Goal: Transaction & Acquisition: Purchase product/service

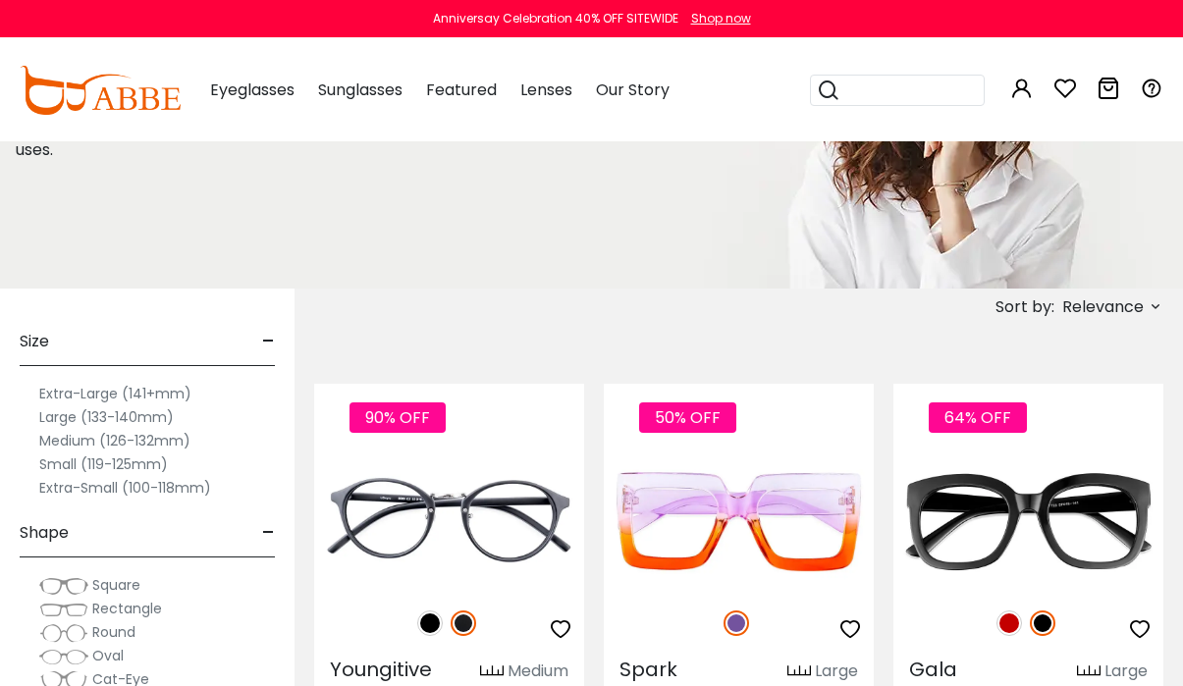
click at [82, 470] on label "Small (119-125mm)" at bounding box center [103, 465] width 129 height 24
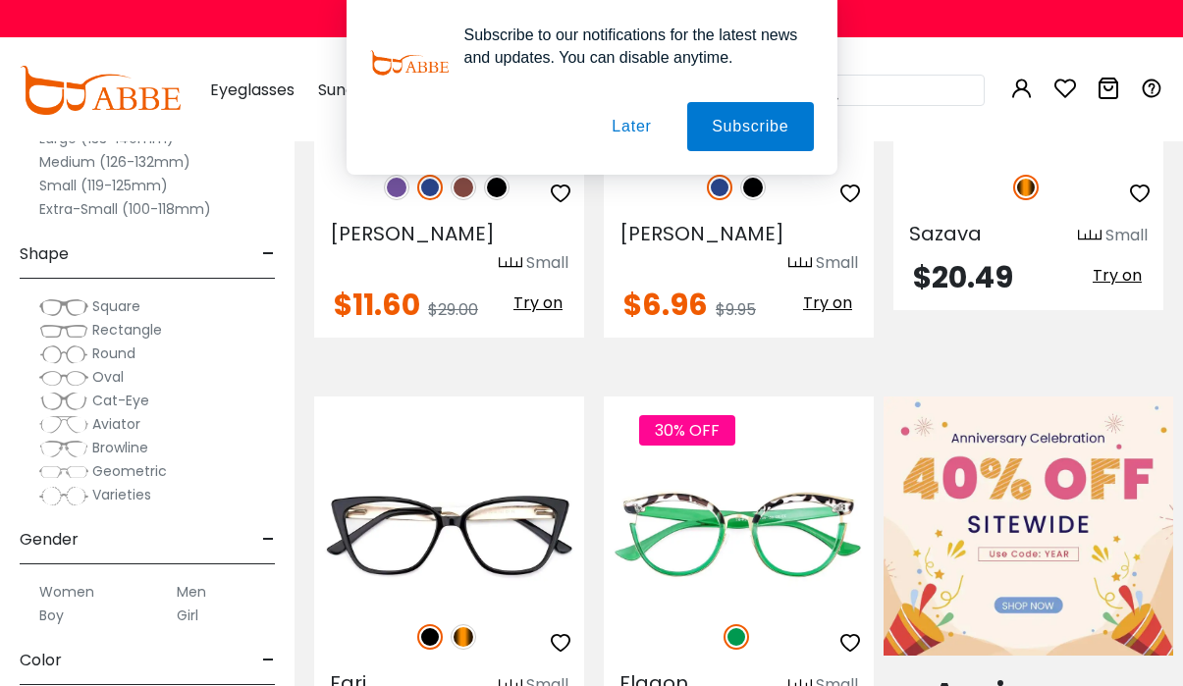
scroll to position [687, 0]
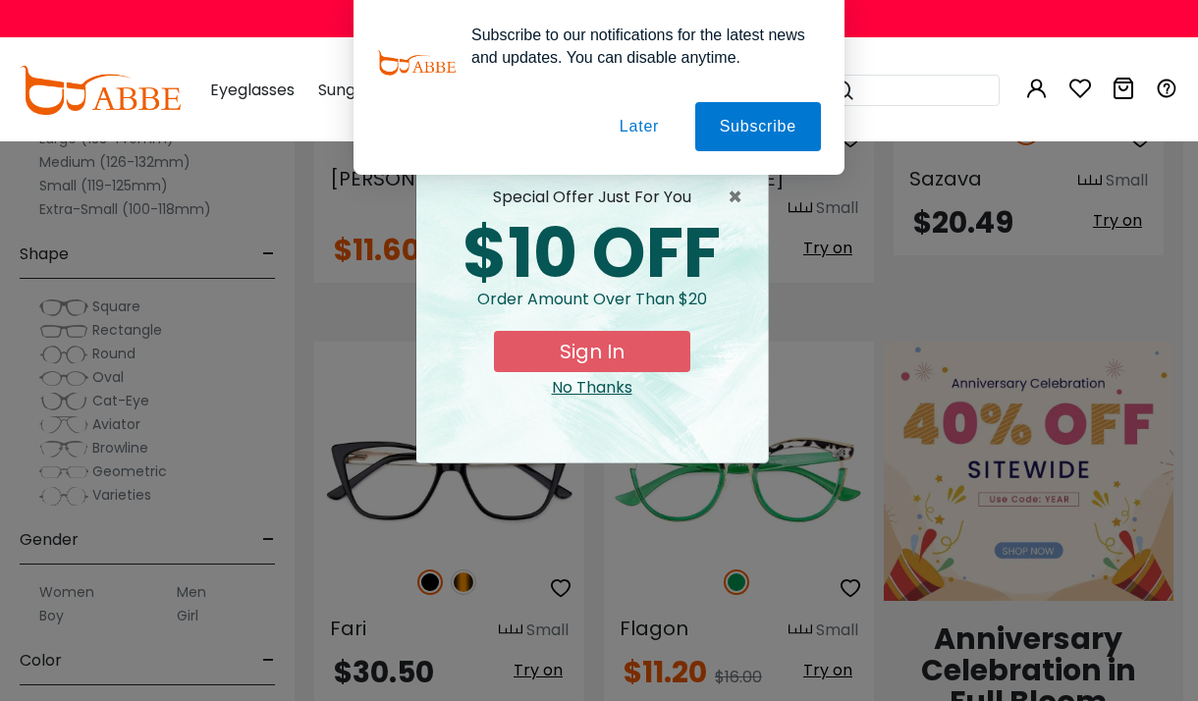
click at [594, 392] on div "No Thanks" at bounding box center [592, 388] width 320 height 24
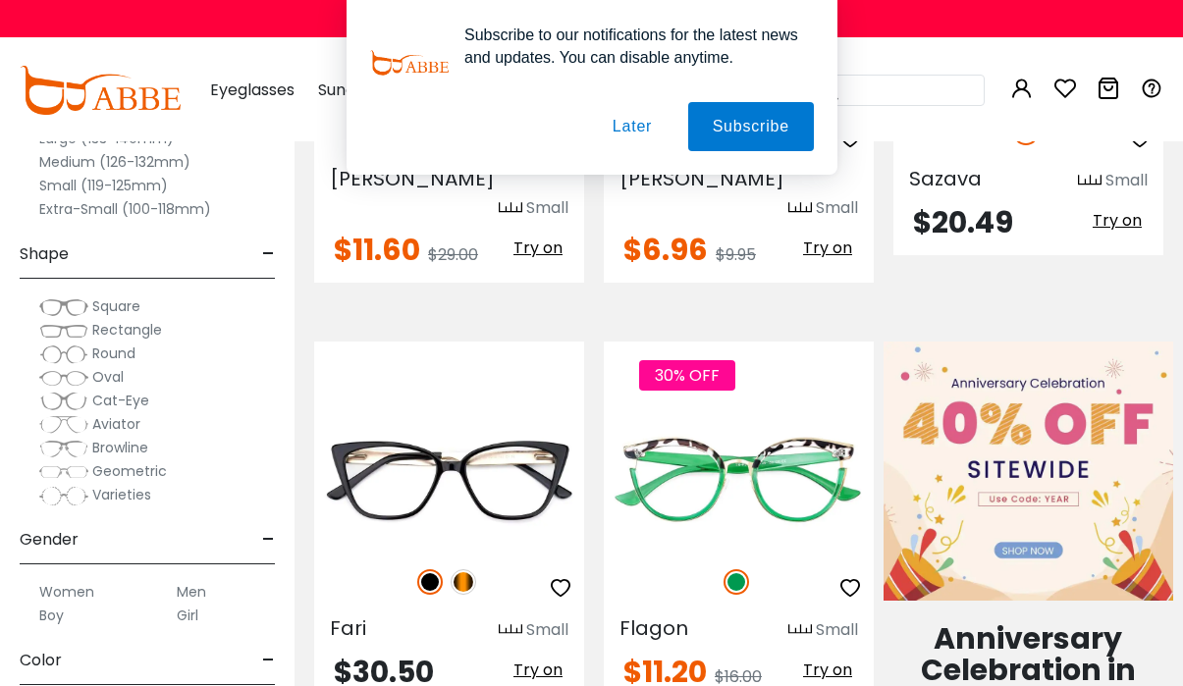
click at [640, 131] on button "Later" at bounding box center [631, 126] width 88 height 49
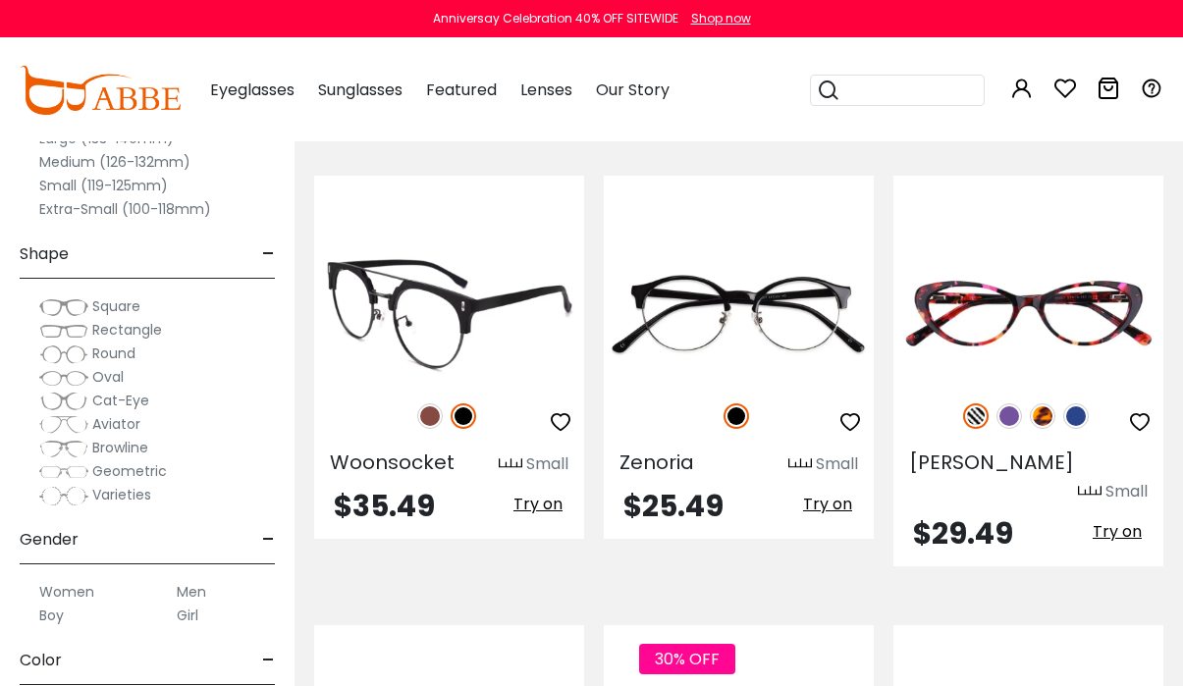
scroll to position [2651, 0]
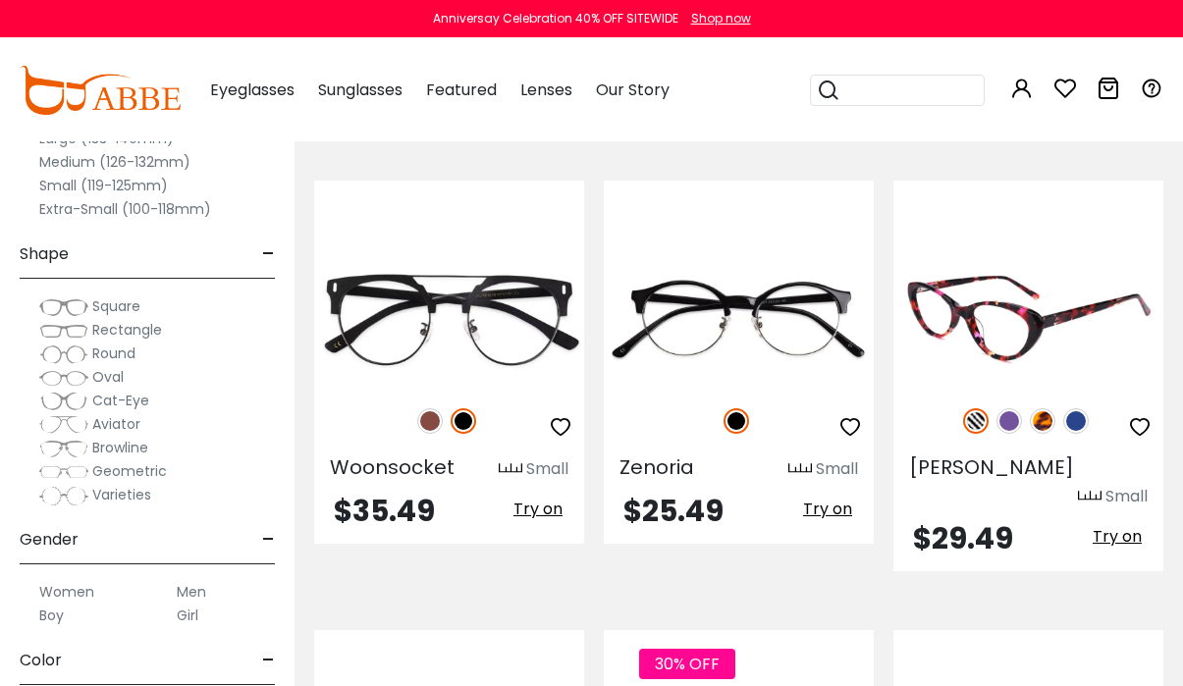
click at [1008, 409] on img at bounding box center [1010, 422] width 26 height 26
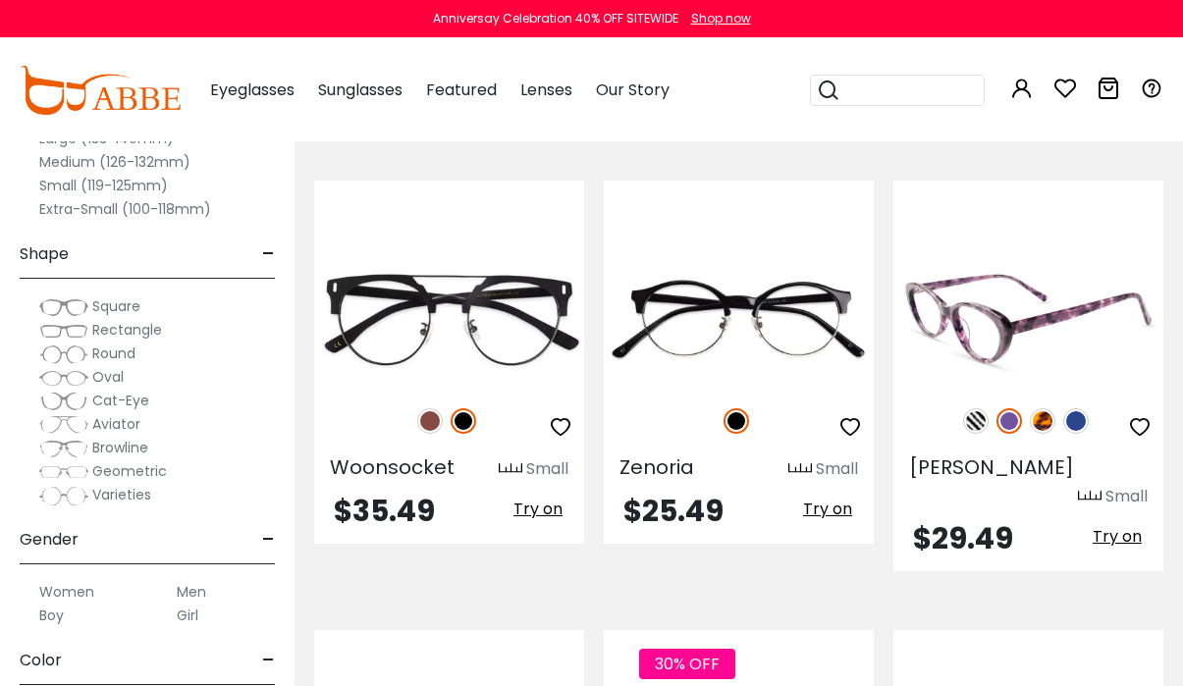
click at [1047, 409] on img at bounding box center [1043, 422] width 26 height 26
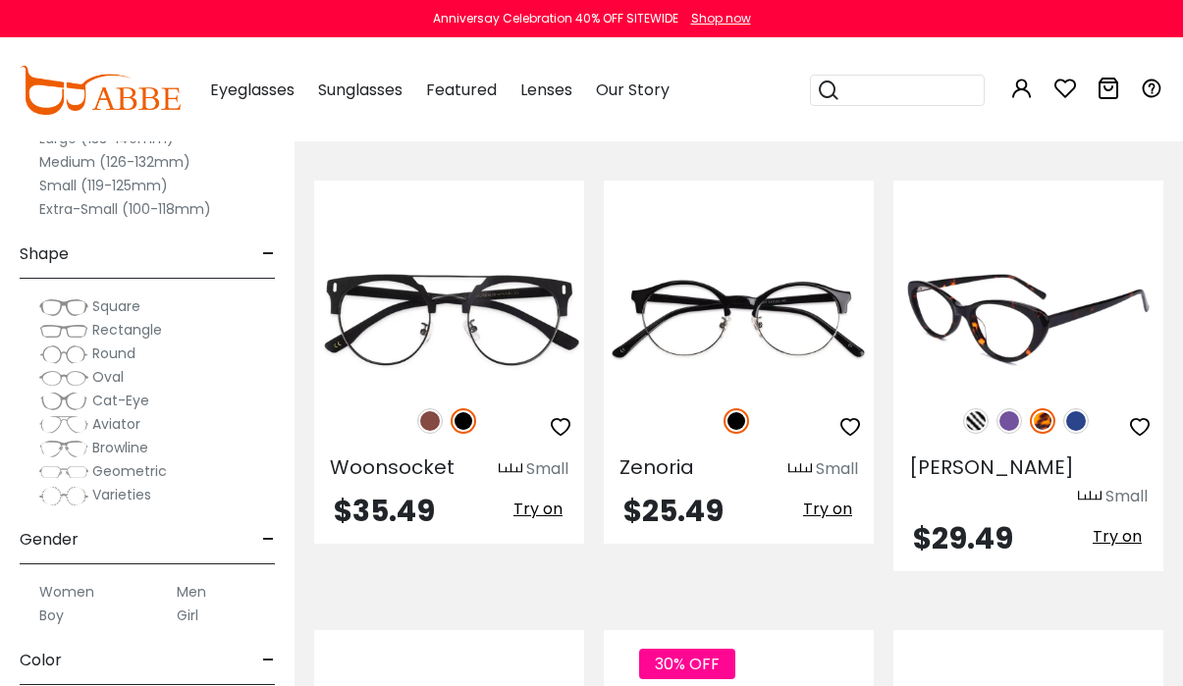
click at [1075, 409] on img at bounding box center [1077, 422] width 26 height 26
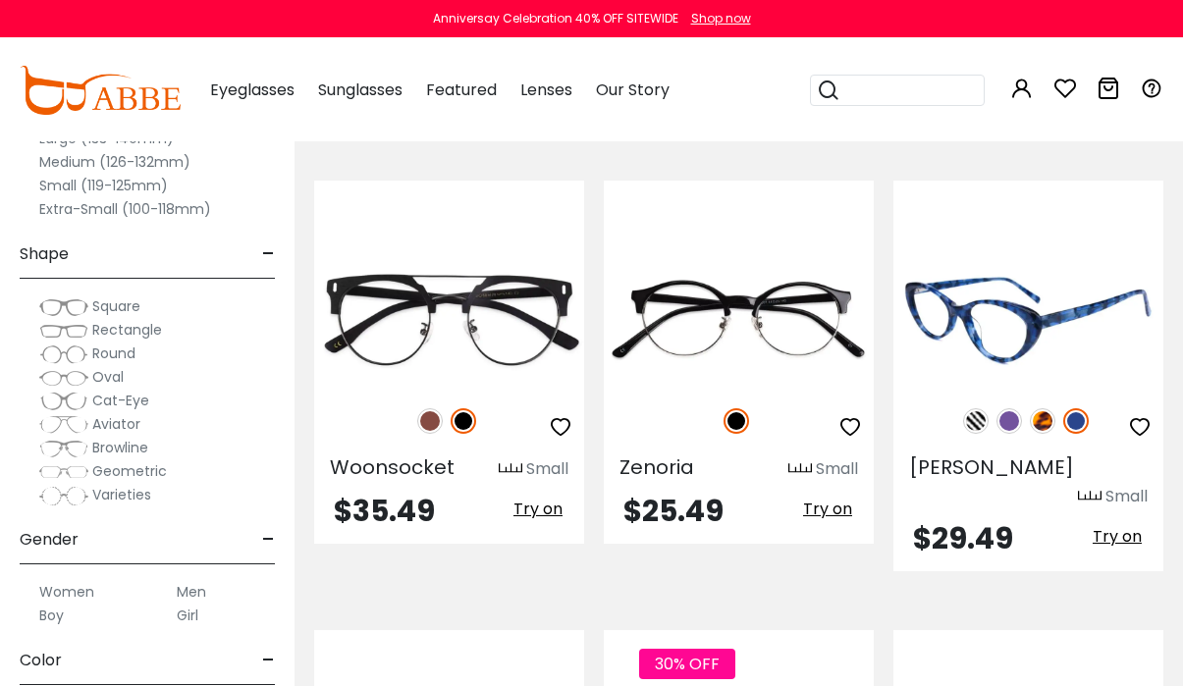
click at [1001, 409] on img at bounding box center [1010, 422] width 26 height 26
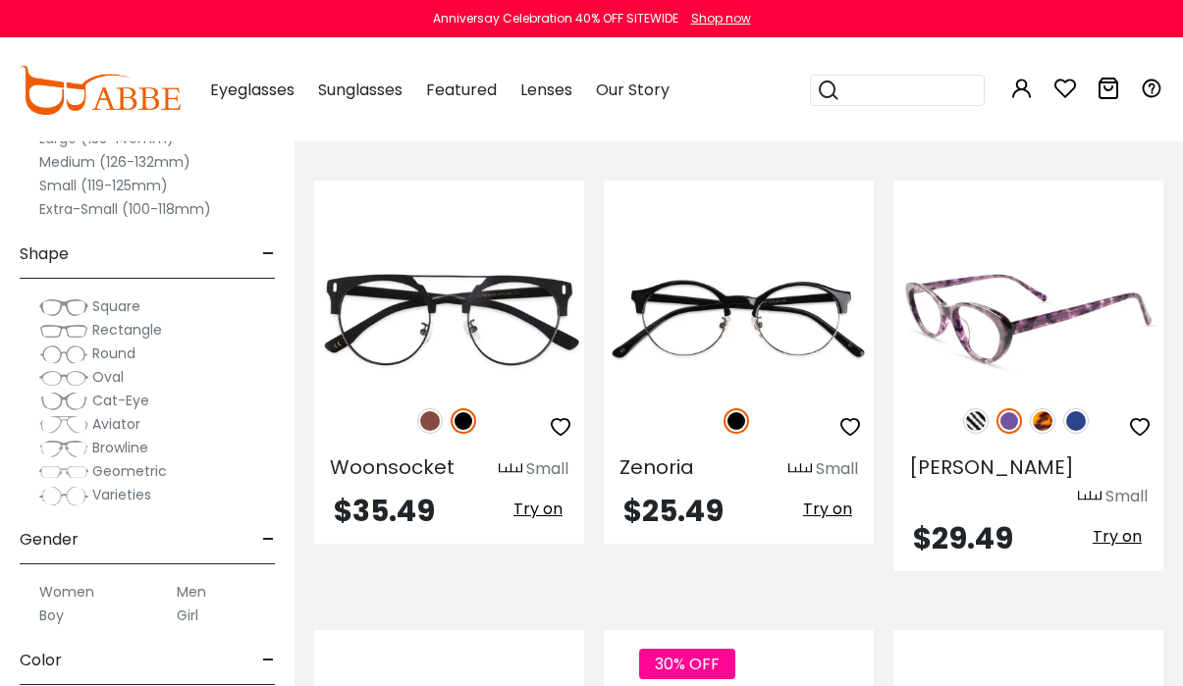
click at [973, 409] on img at bounding box center [976, 422] width 26 height 26
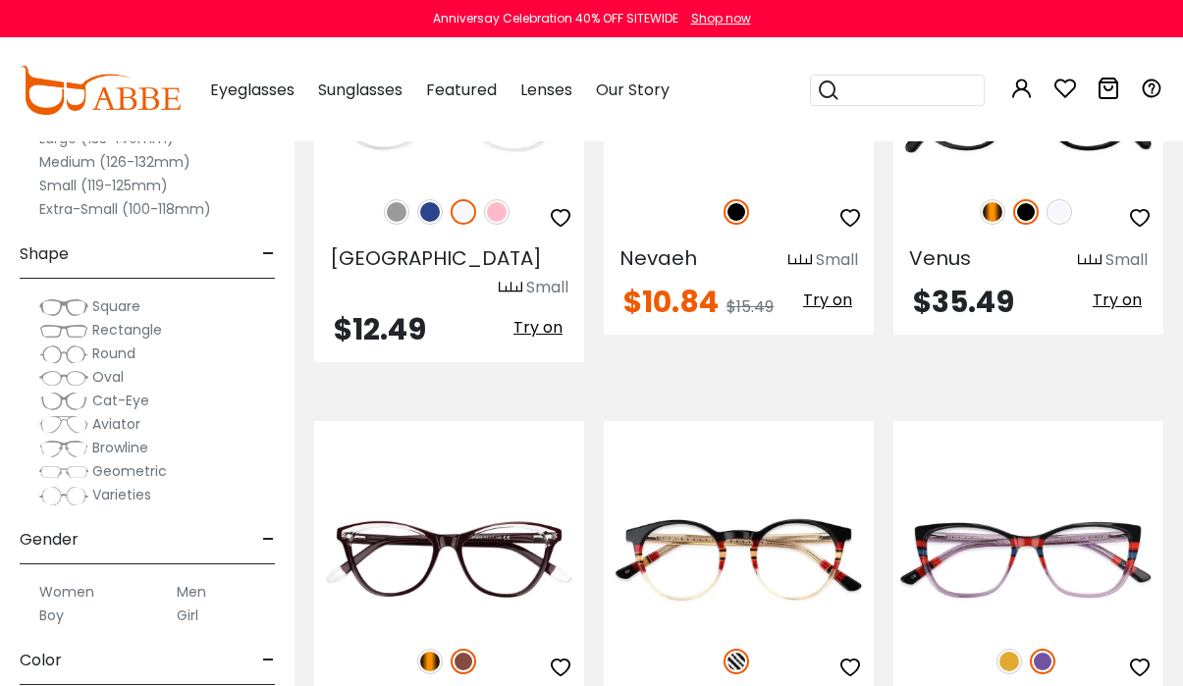
scroll to position [3339, 0]
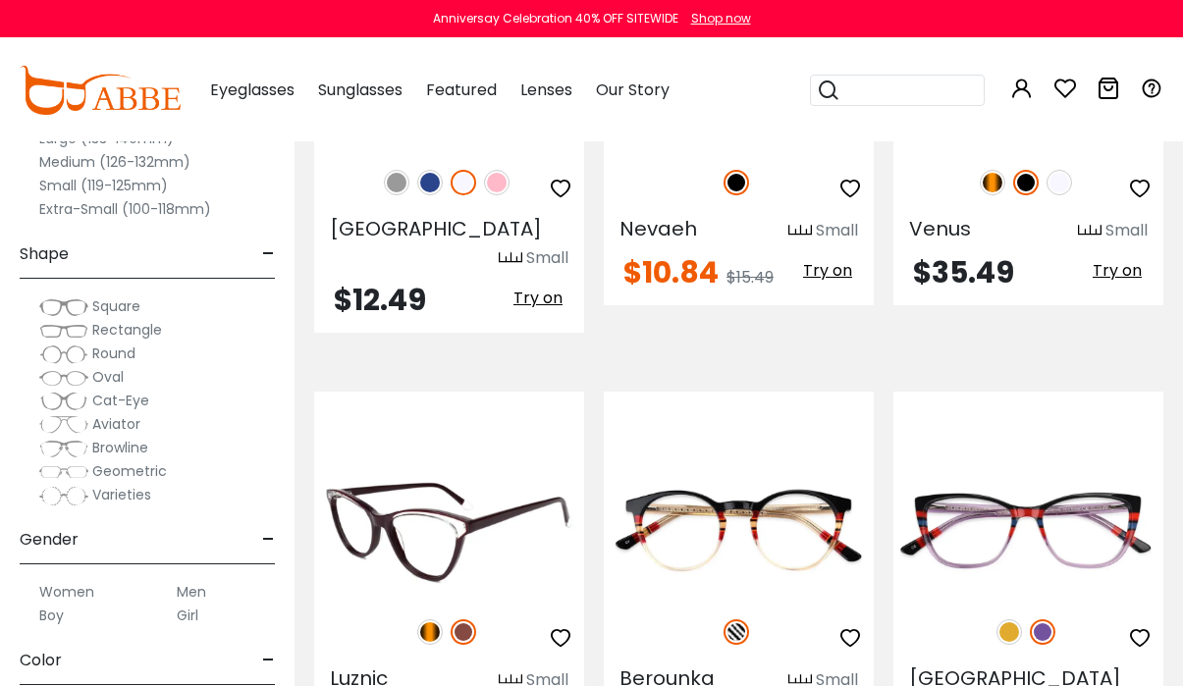
click at [429, 620] on img at bounding box center [430, 633] width 26 height 26
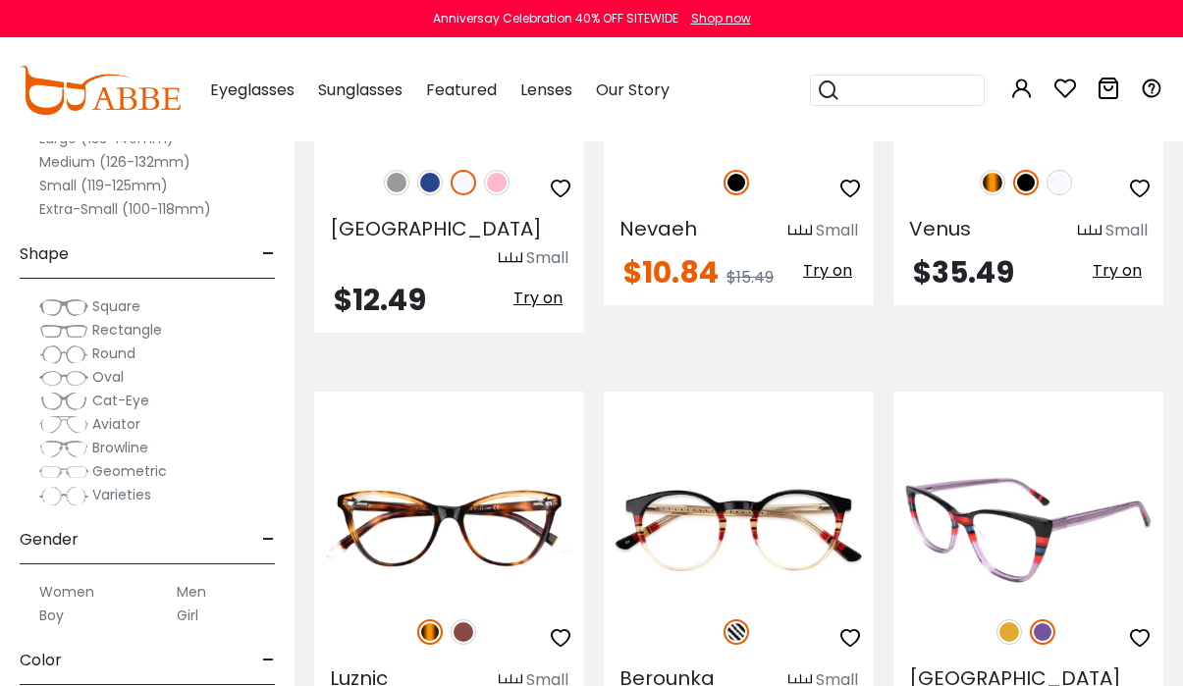
click at [1011, 620] on img at bounding box center [1010, 633] width 26 height 26
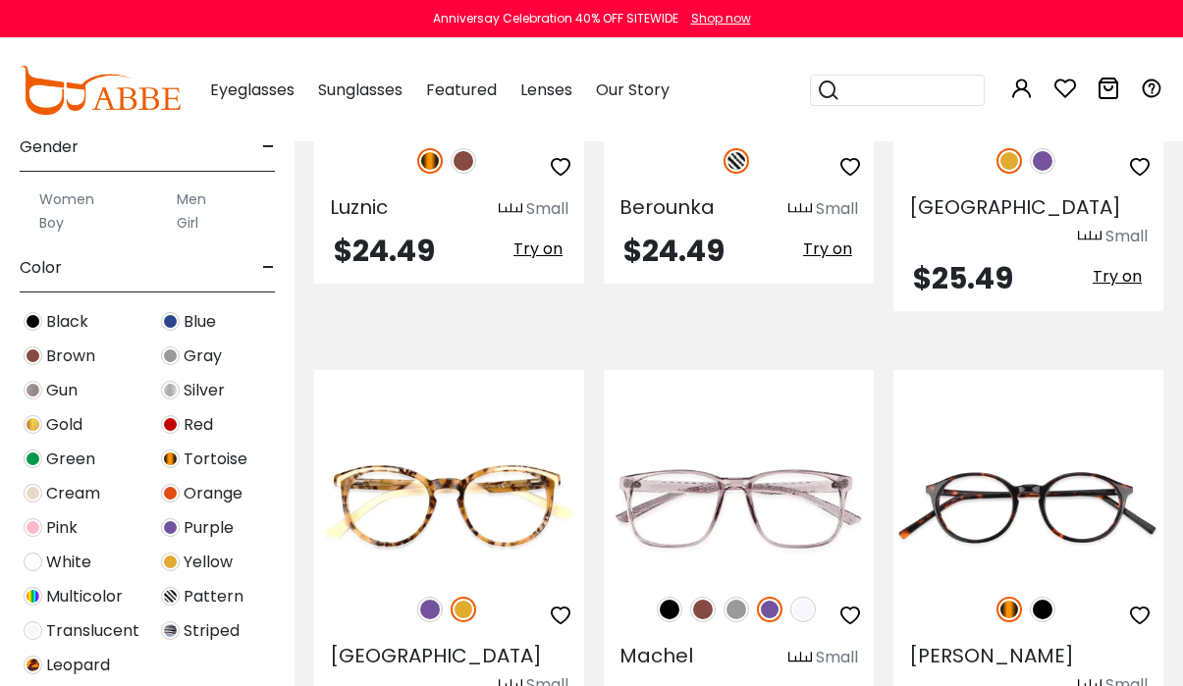
scroll to position [3830, 0]
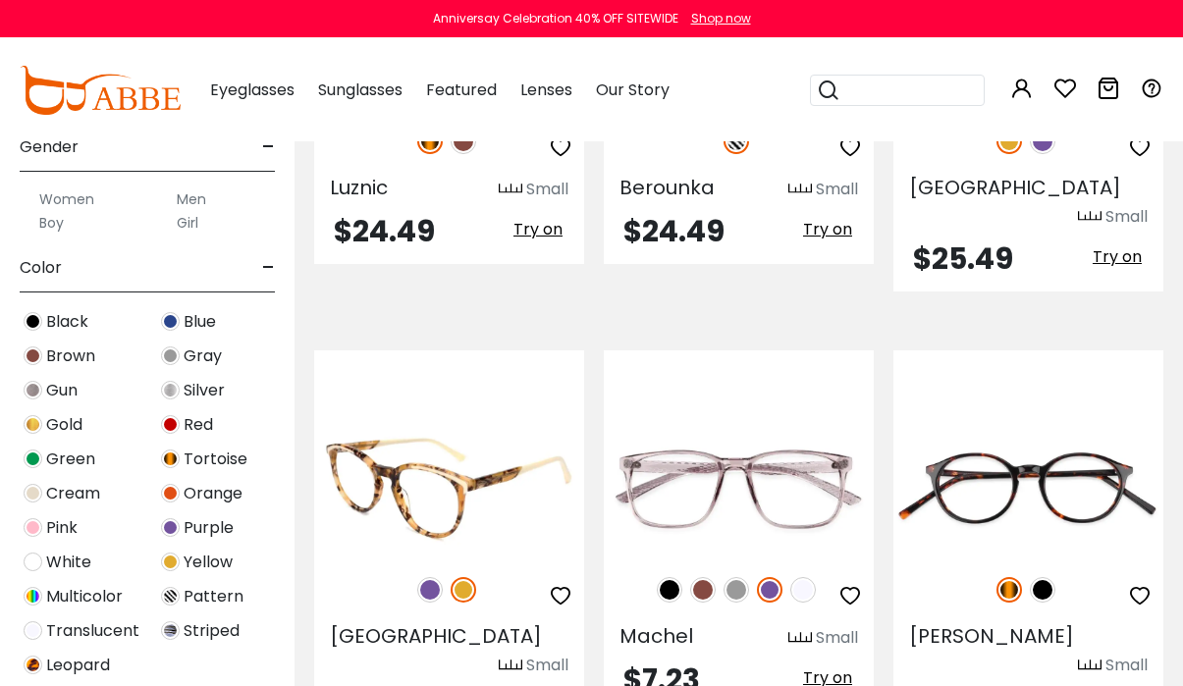
click at [427, 577] on img at bounding box center [430, 590] width 26 height 26
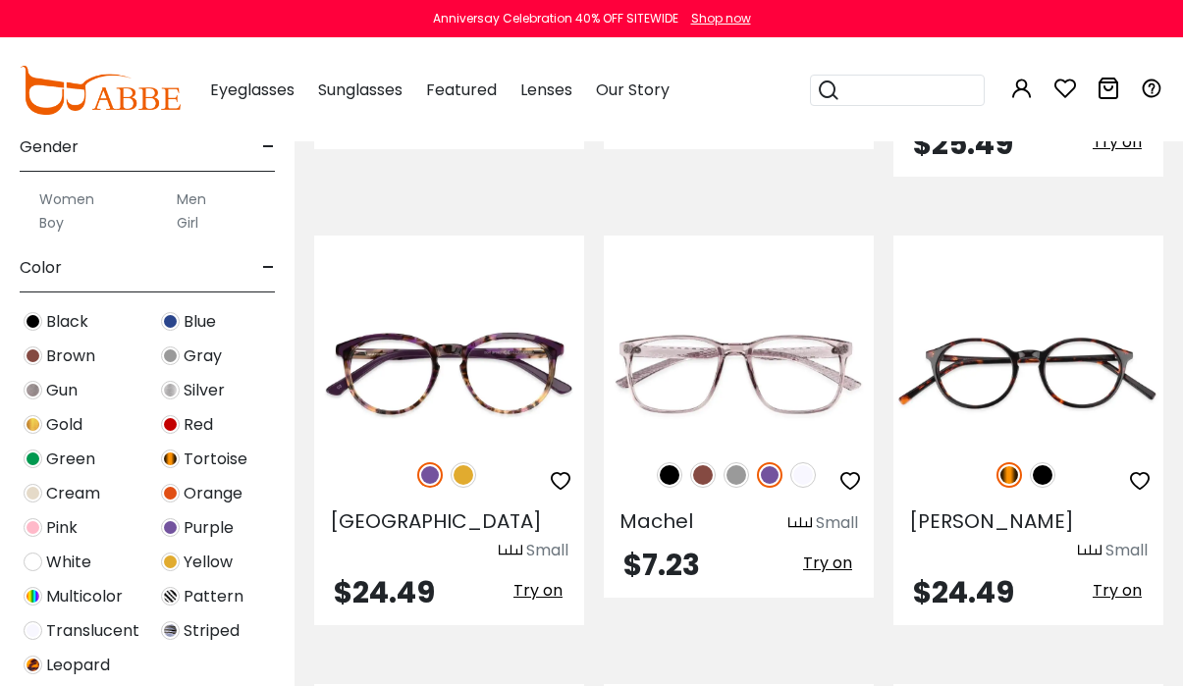
scroll to position [4223, 0]
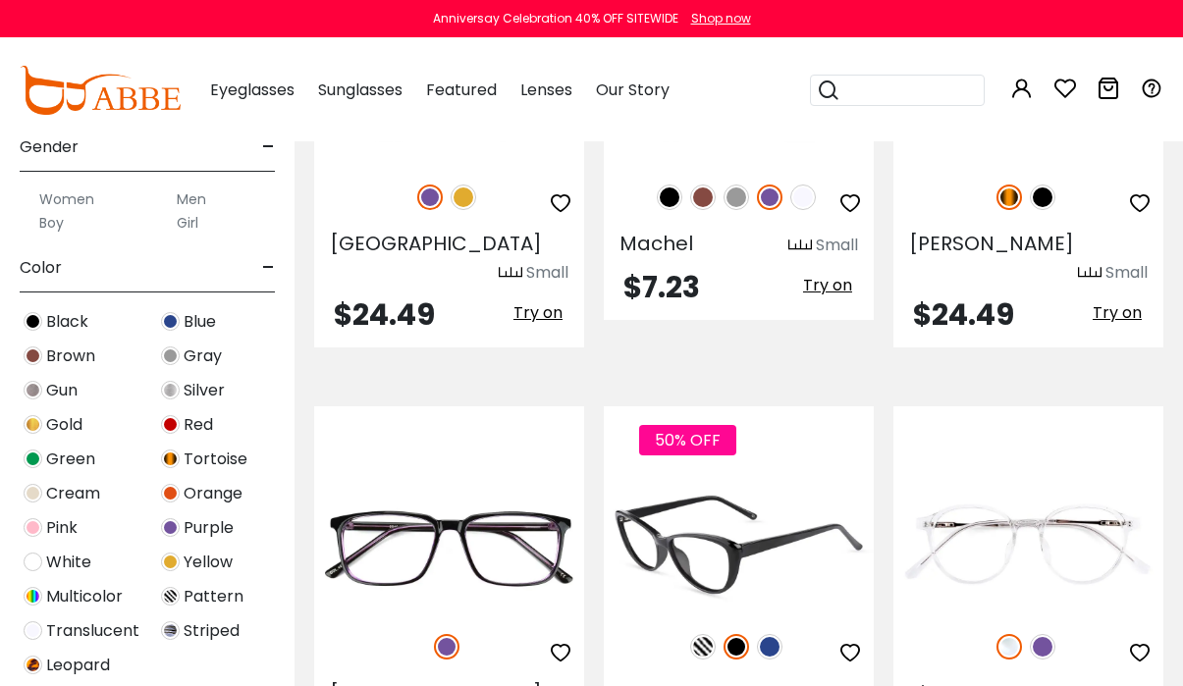
click at [699, 634] on img at bounding box center [703, 647] width 26 height 26
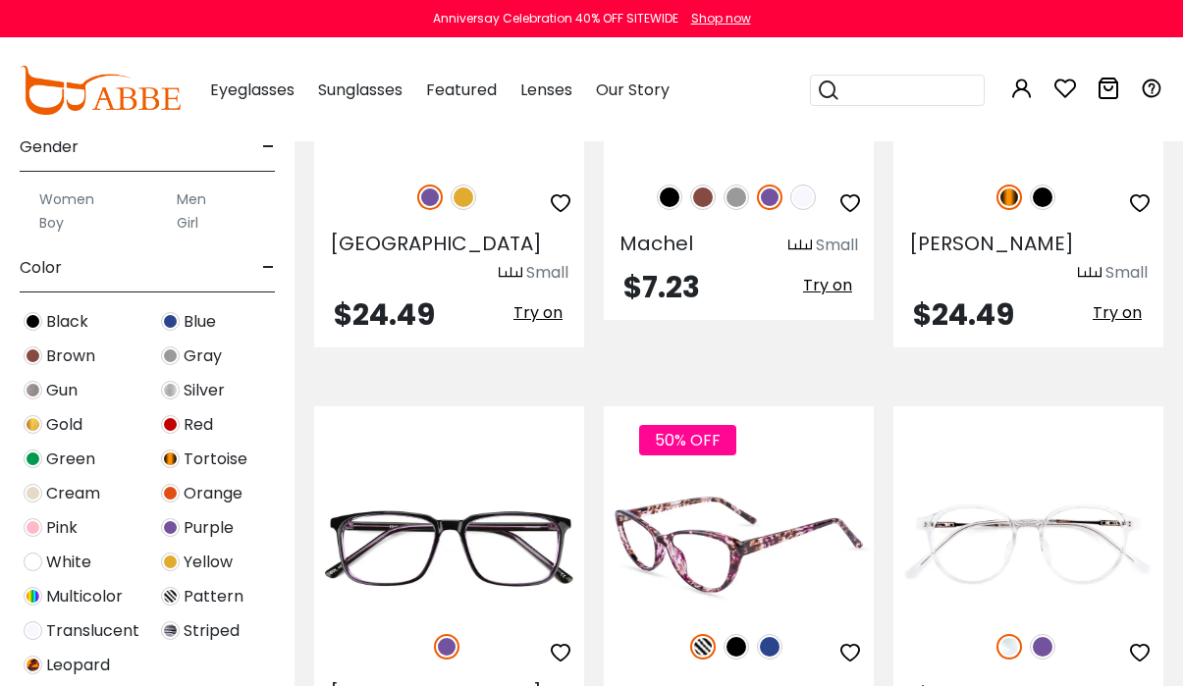
click at [774, 634] on img at bounding box center [770, 647] width 26 height 26
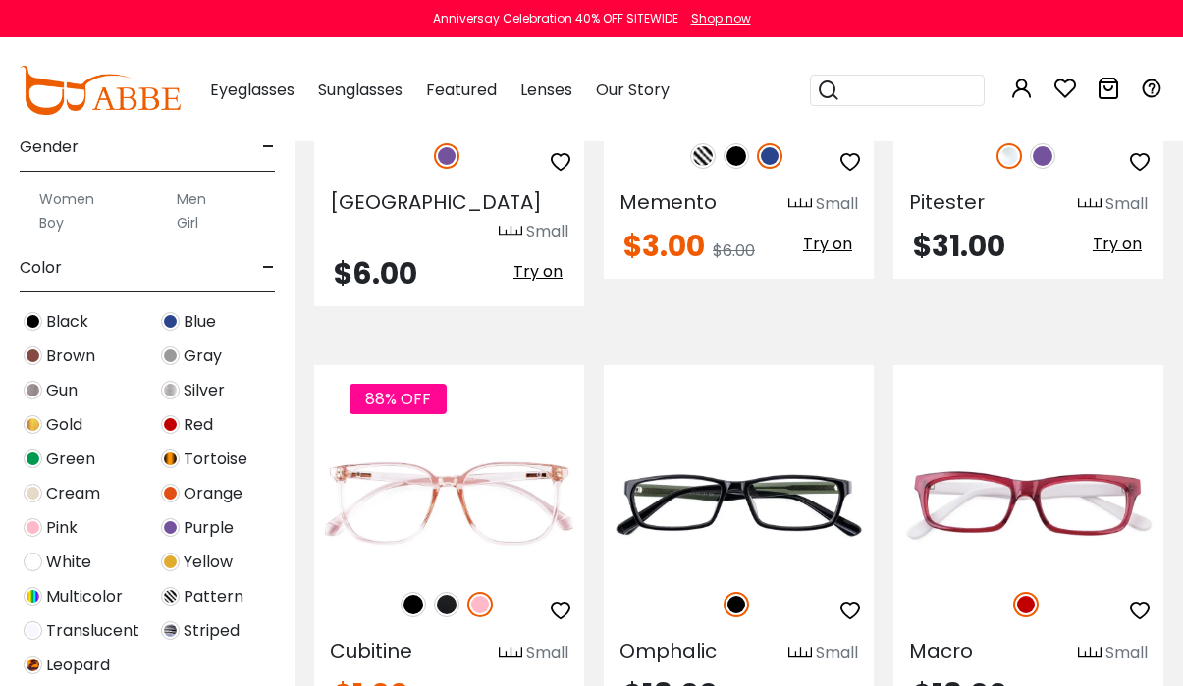
scroll to position [687, 0]
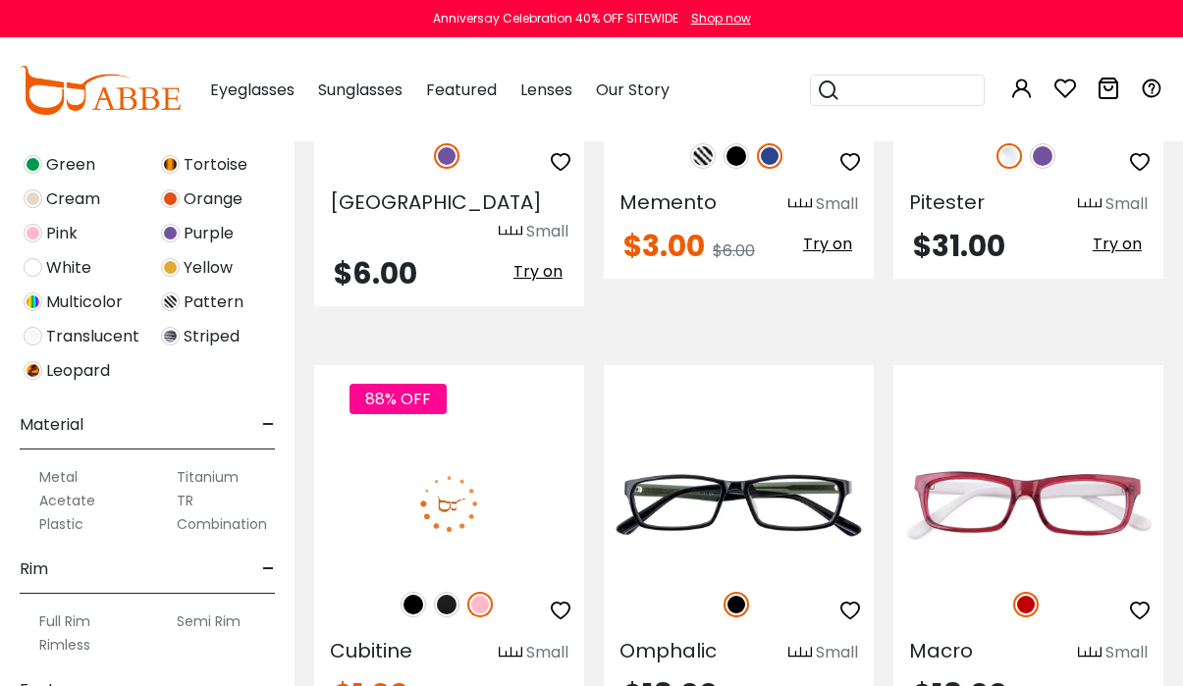
click at [447, 592] on img at bounding box center [447, 605] width 26 height 26
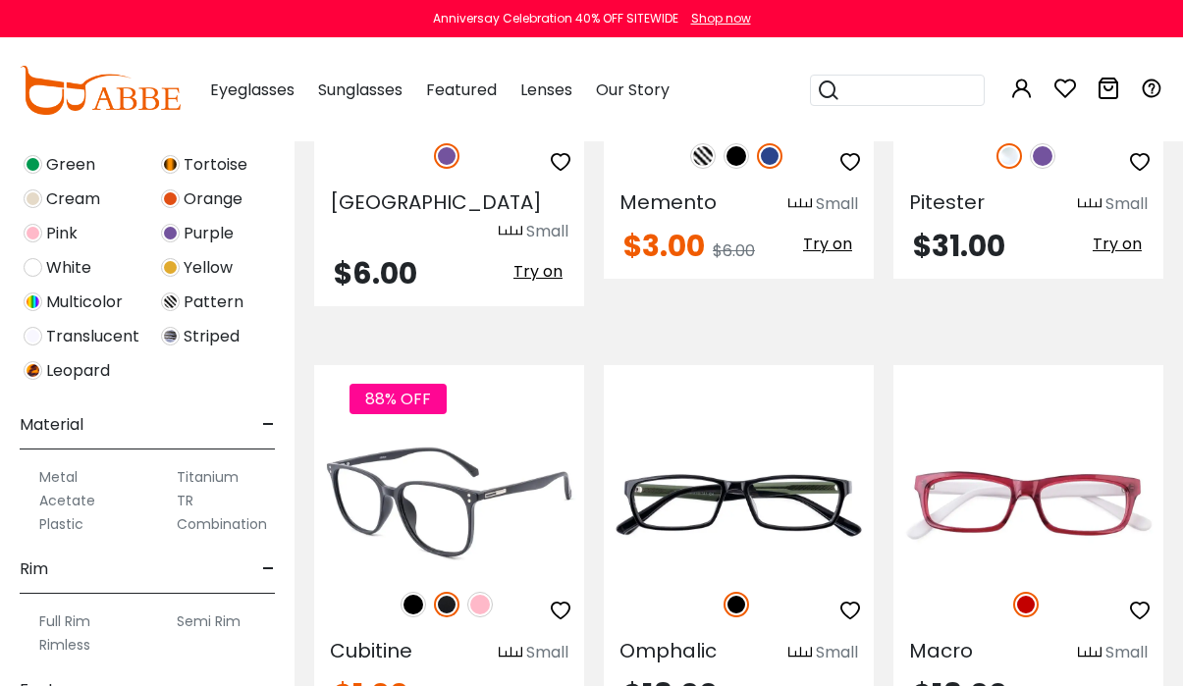
click at [413, 592] on img at bounding box center [414, 605] width 26 height 26
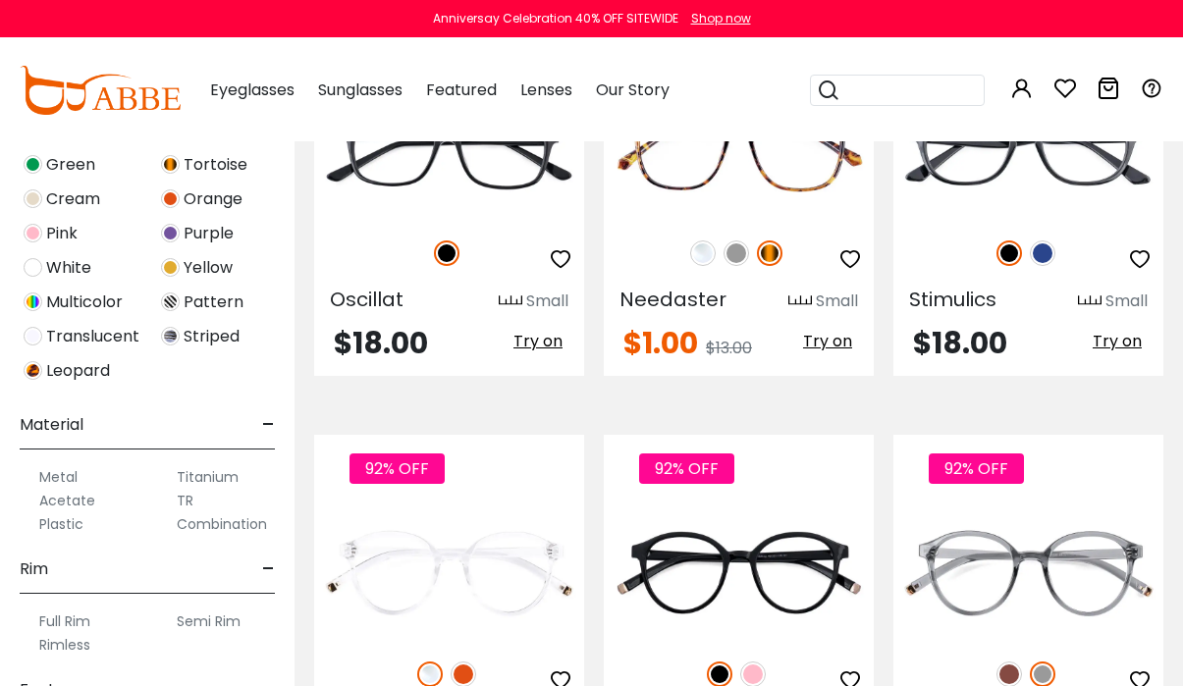
scroll to position [5499, 0]
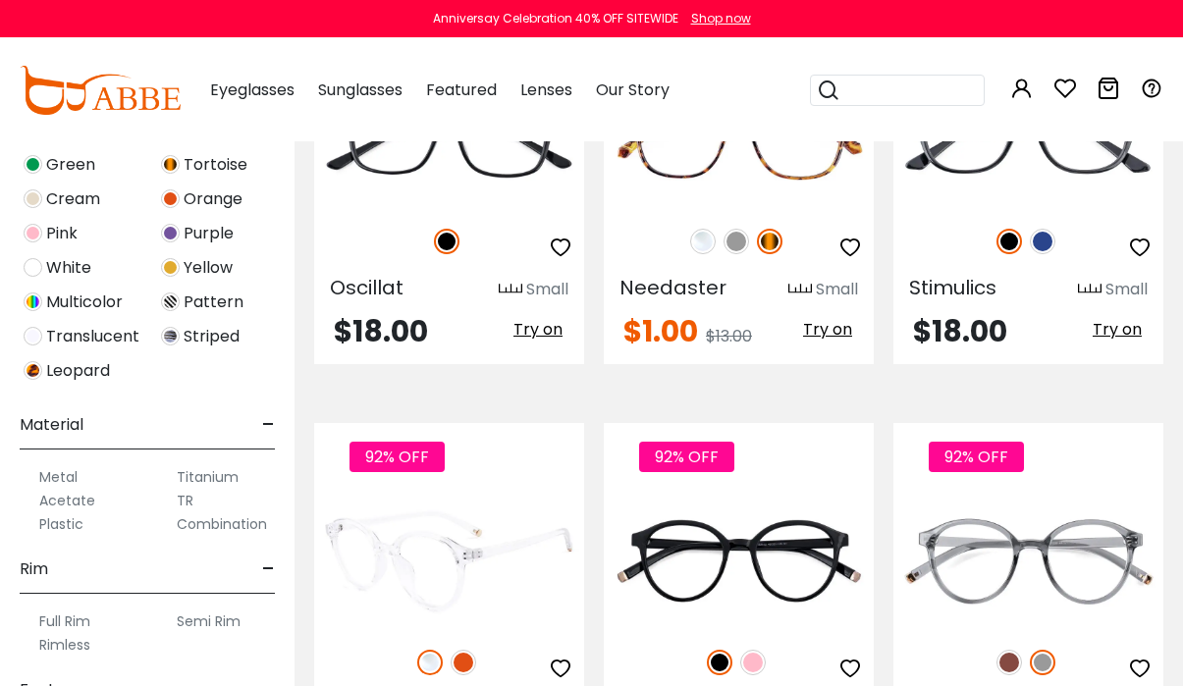
click at [461, 650] on img at bounding box center [464, 663] width 26 height 26
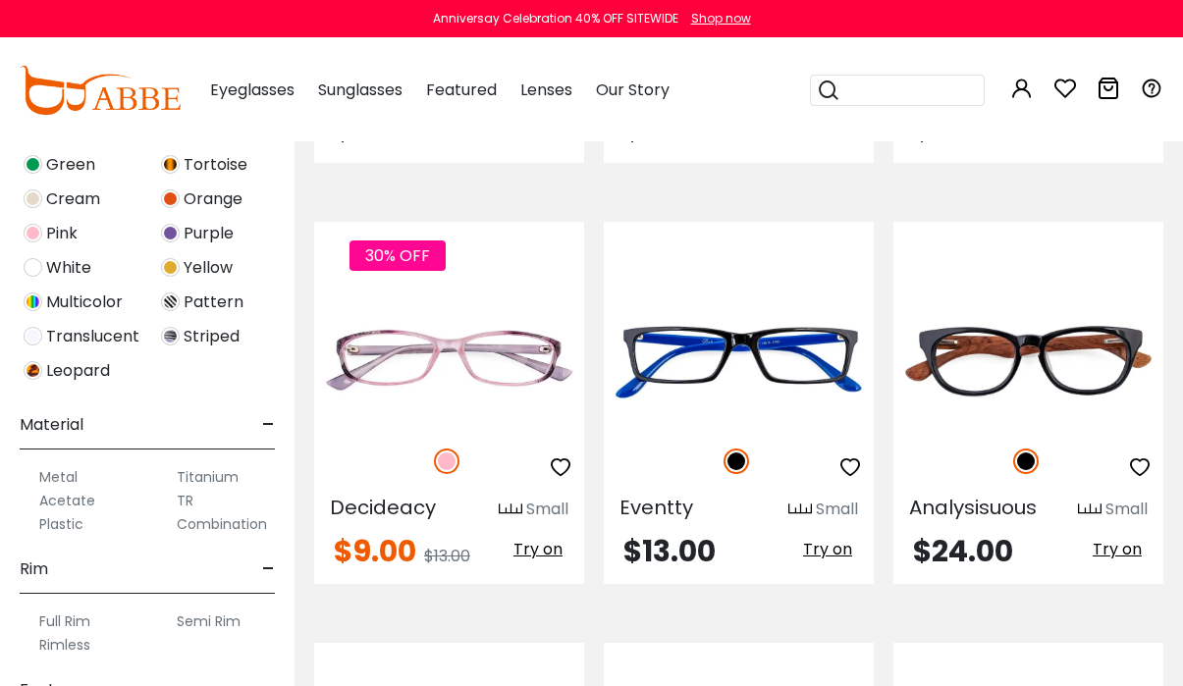
scroll to position [7562, 0]
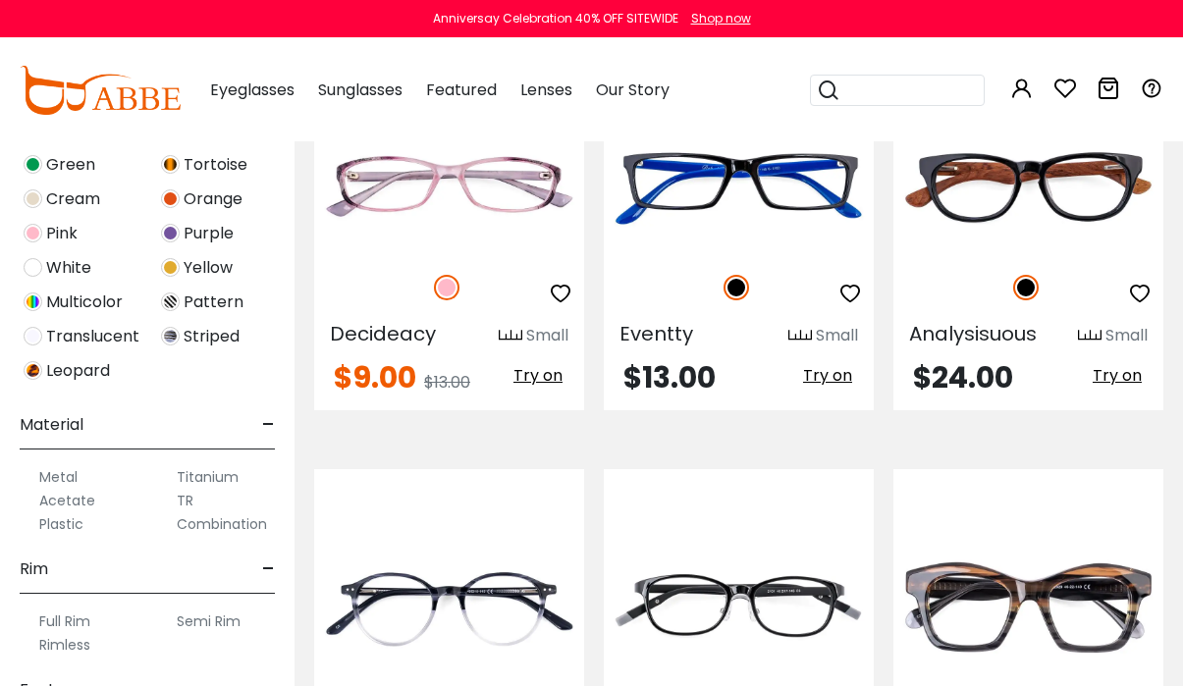
scroll to position [7954, 0]
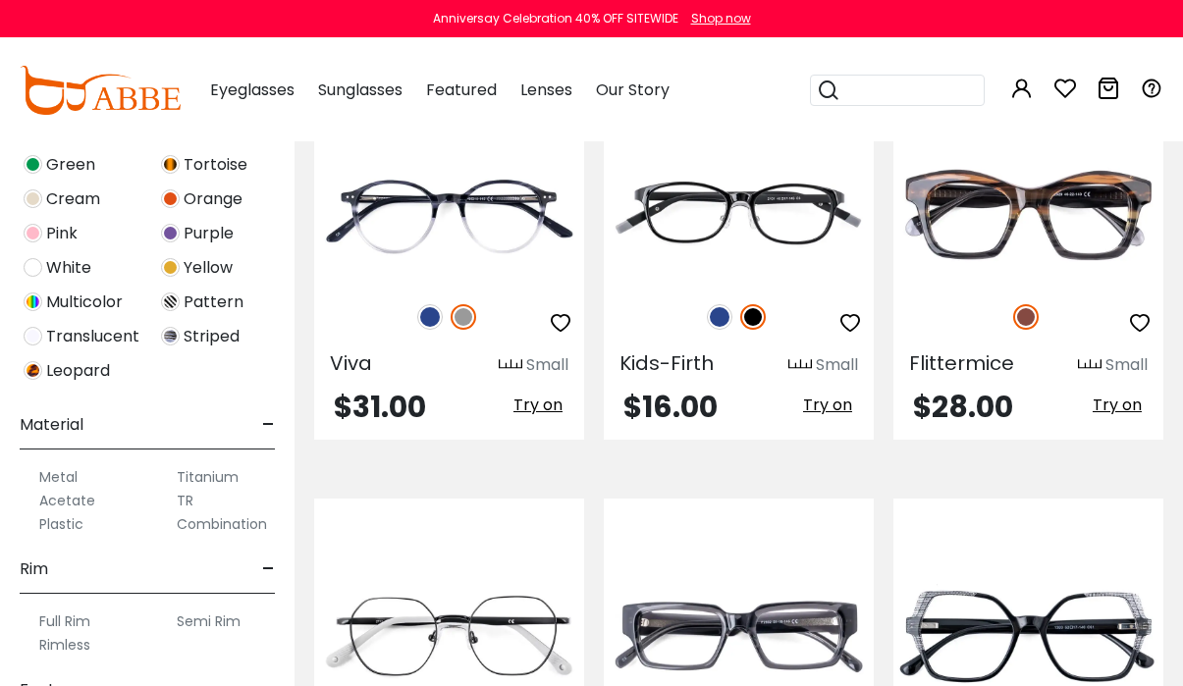
scroll to position [8445, 0]
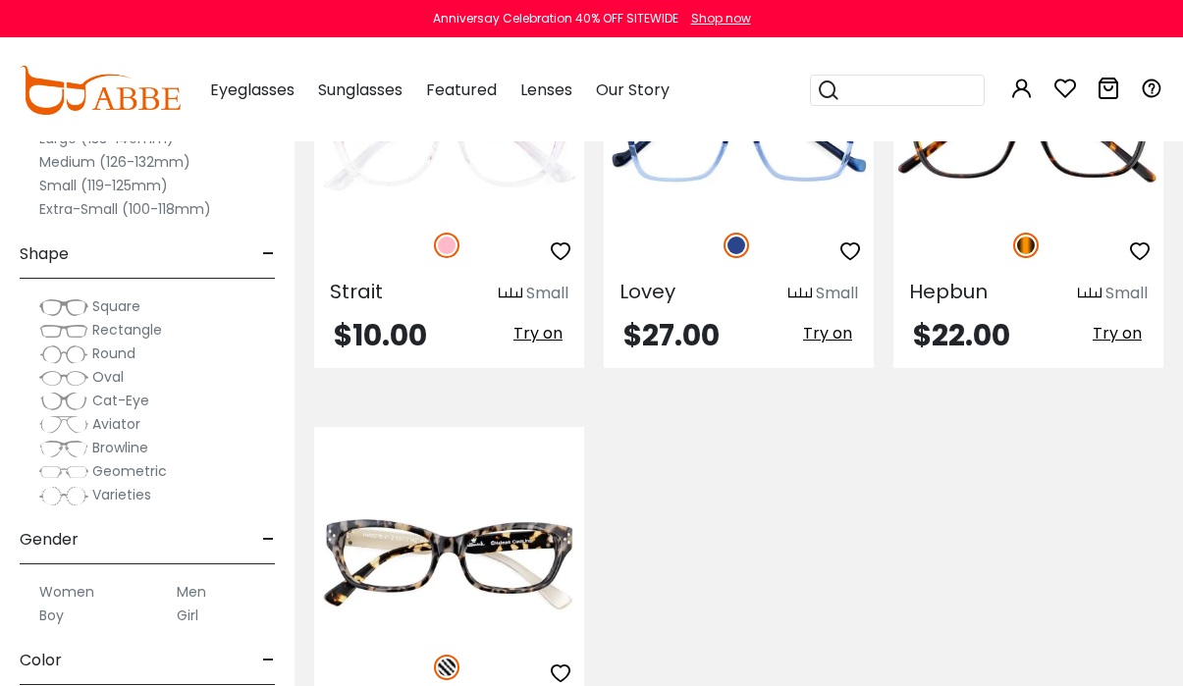
scroll to position [687, 0]
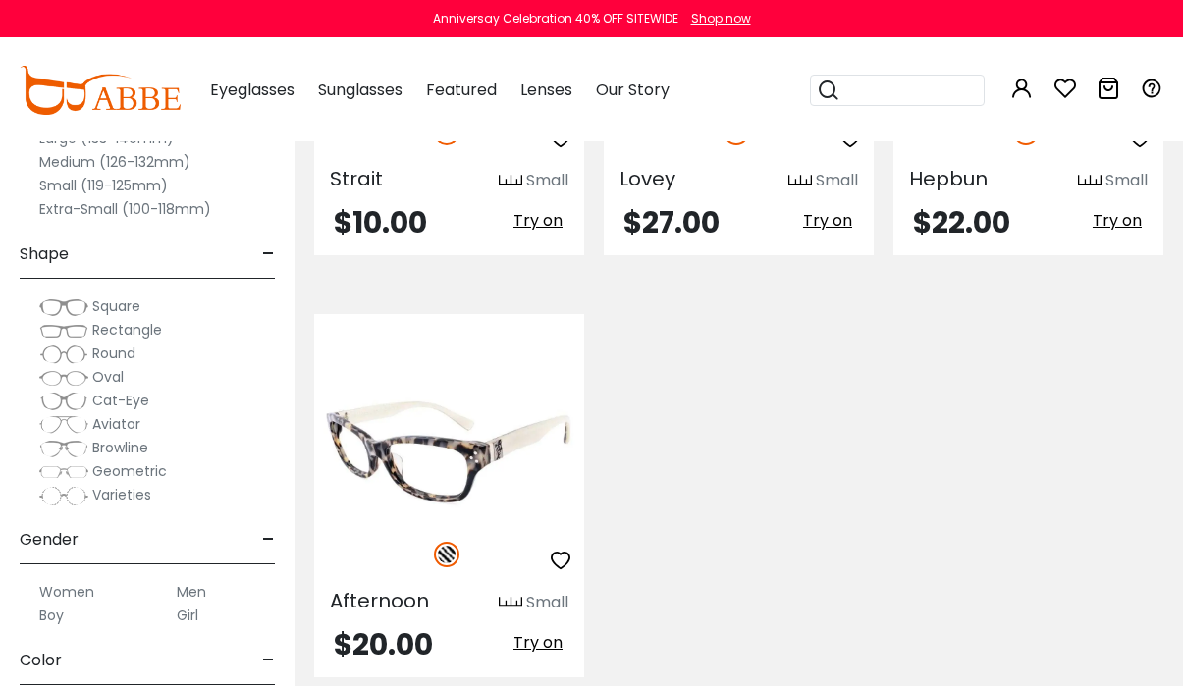
click at [345, 455] on img at bounding box center [449, 452] width 270 height 135
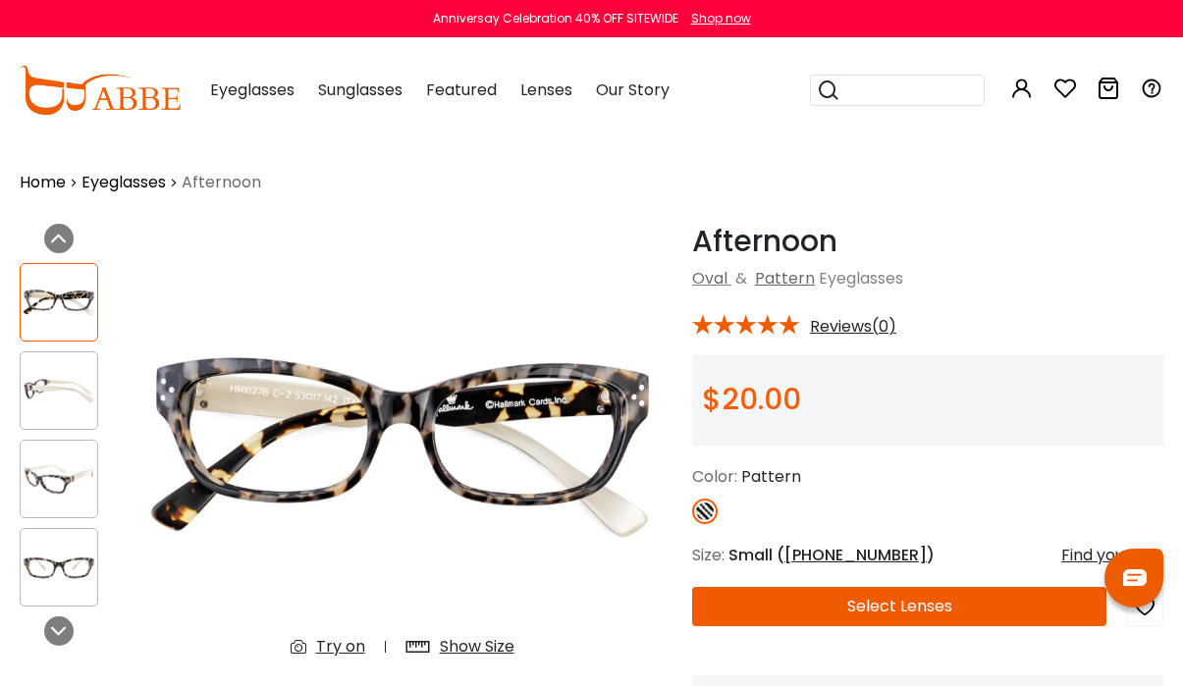
click at [40, 383] on img at bounding box center [59, 391] width 77 height 38
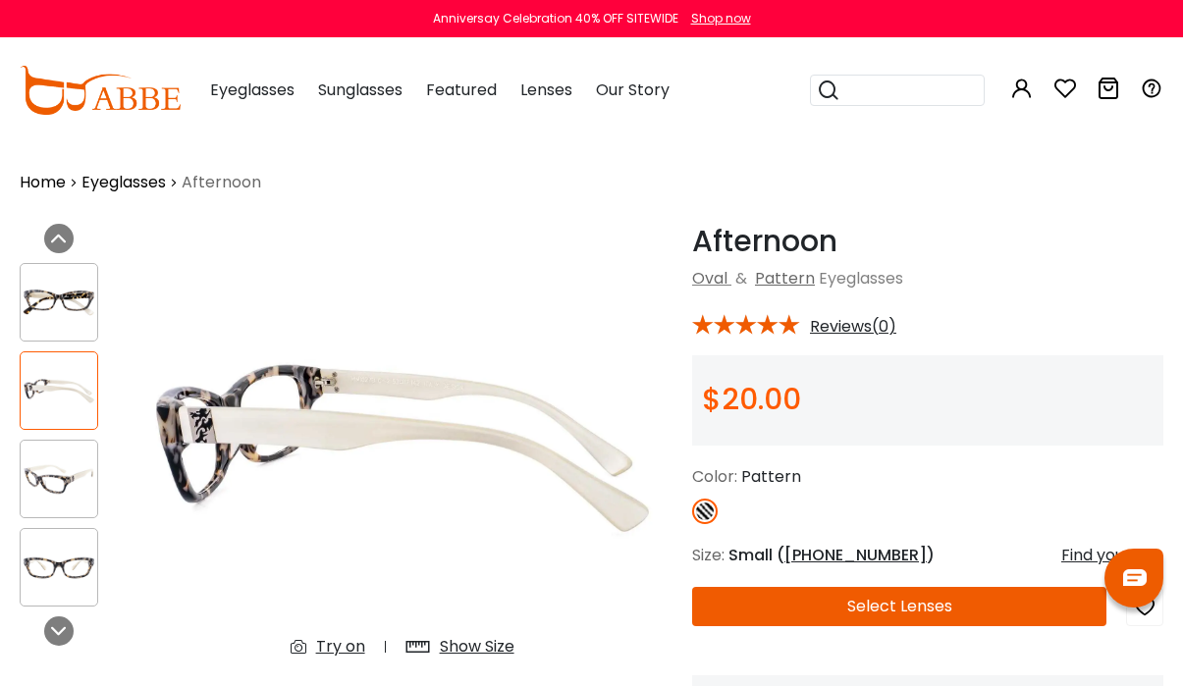
click at [44, 467] on img at bounding box center [59, 480] width 77 height 38
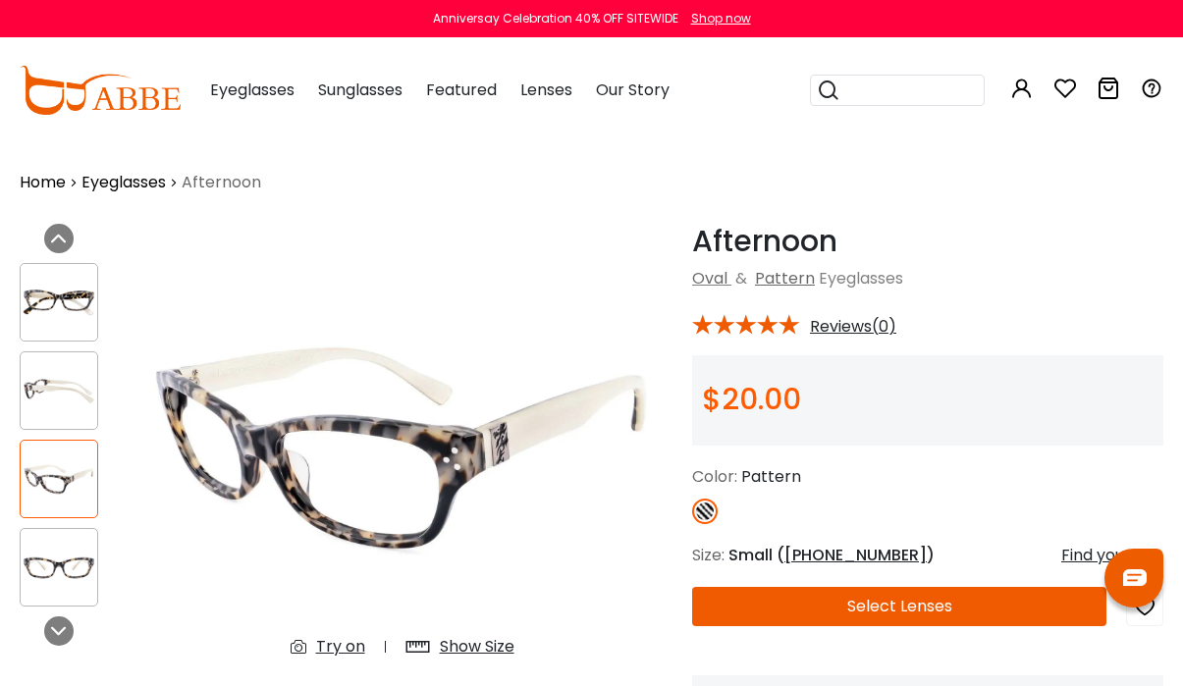
click at [66, 567] on img at bounding box center [59, 568] width 77 height 38
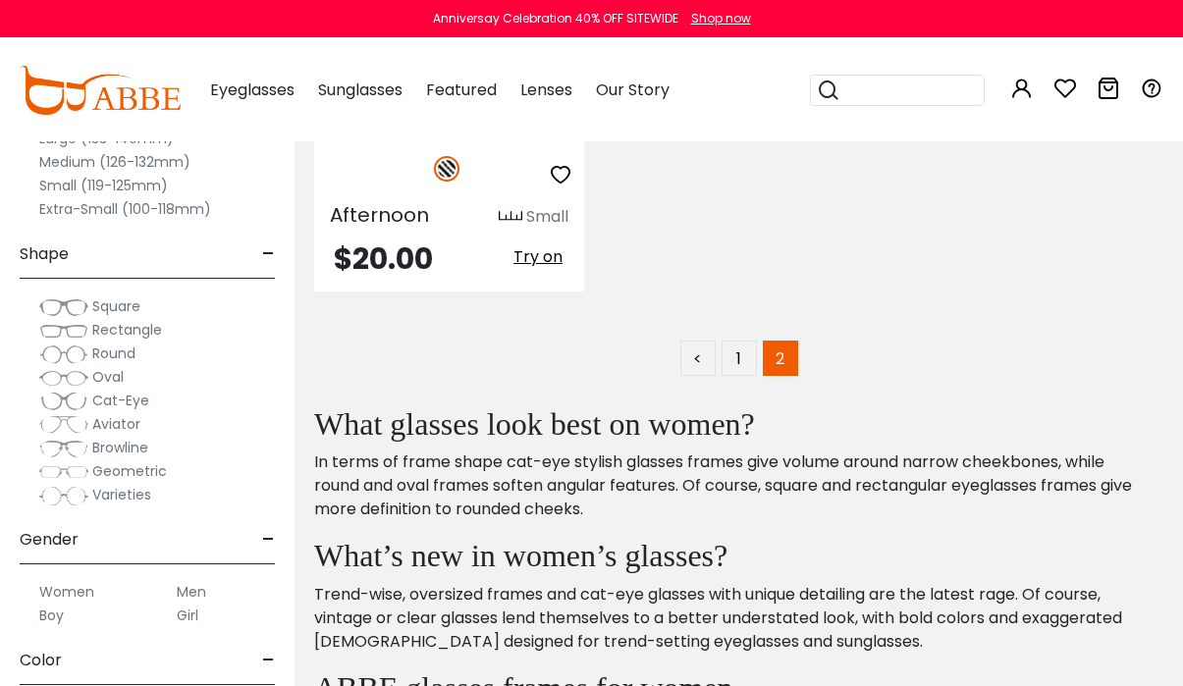
scroll to position [1080, 0]
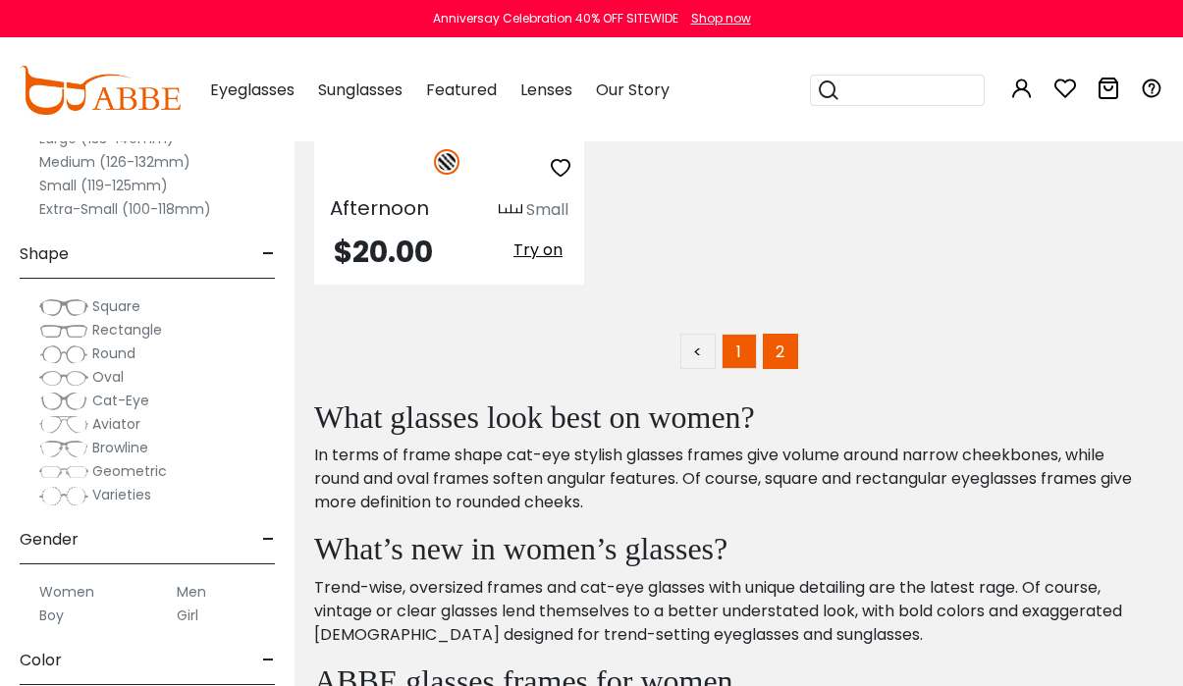
click at [738, 334] on link "1" at bounding box center [739, 351] width 35 height 35
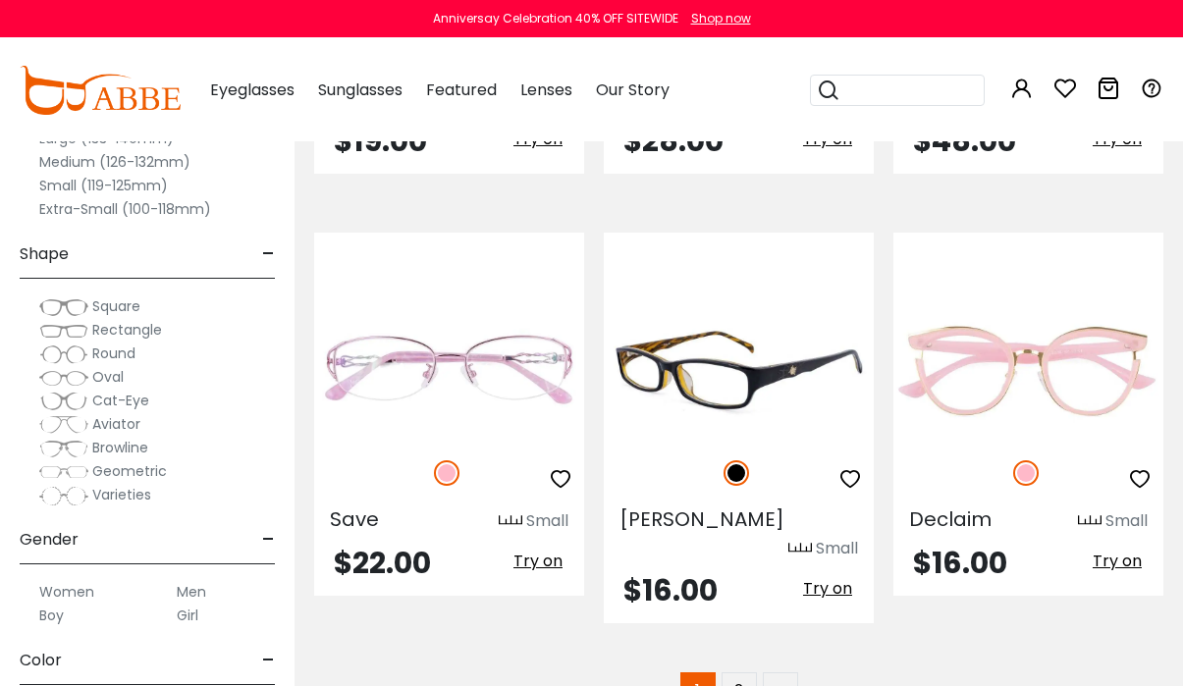
scroll to position [8544, 0]
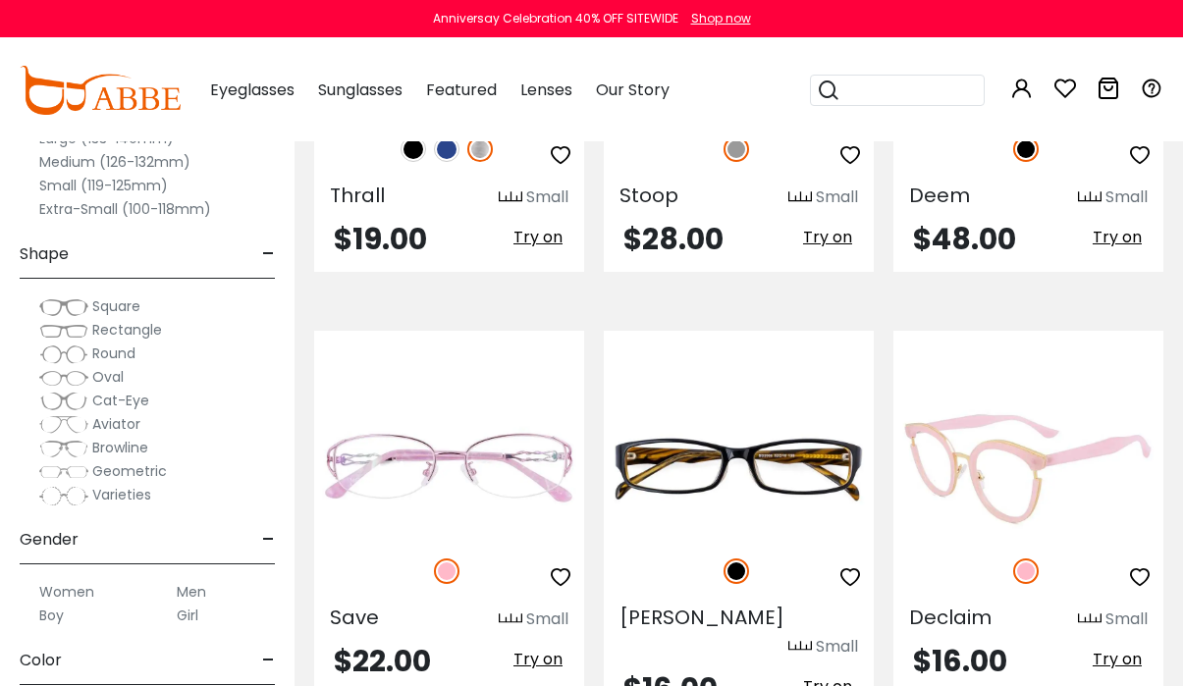
click at [1006, 355] on div at bounding box center [1029, 457] width 270 height 205
click at [1019, 402] on img at bounding box center [1029, 469] width 270 height 135
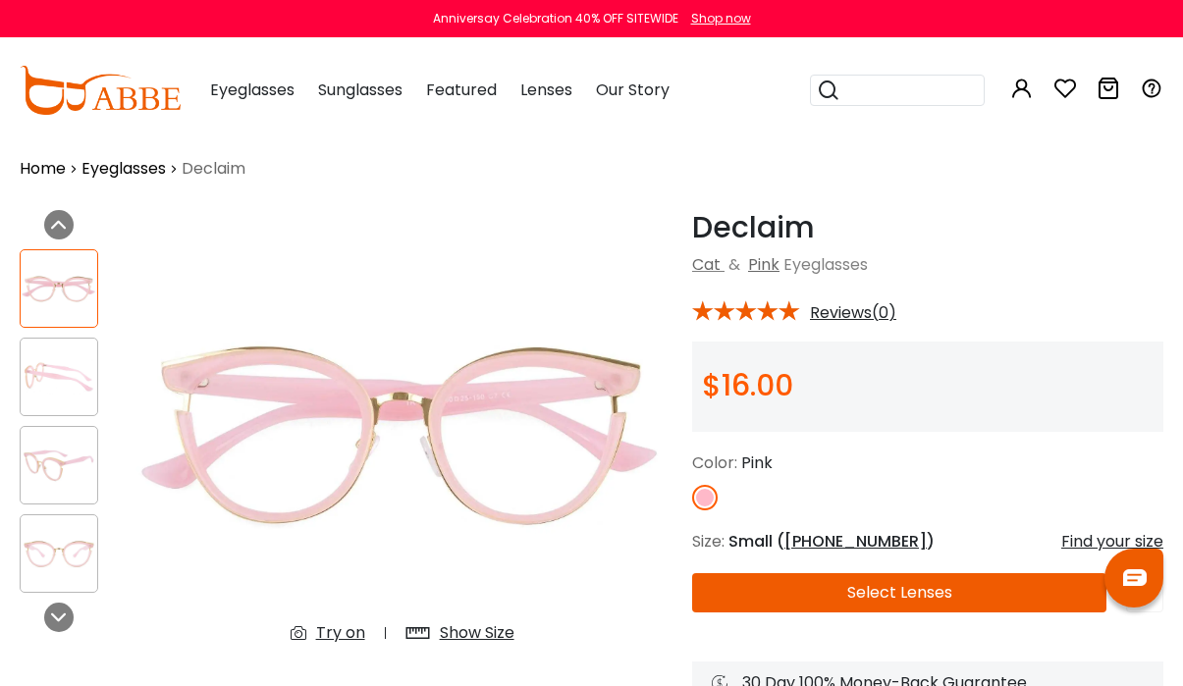
scroll to position [98, 0]
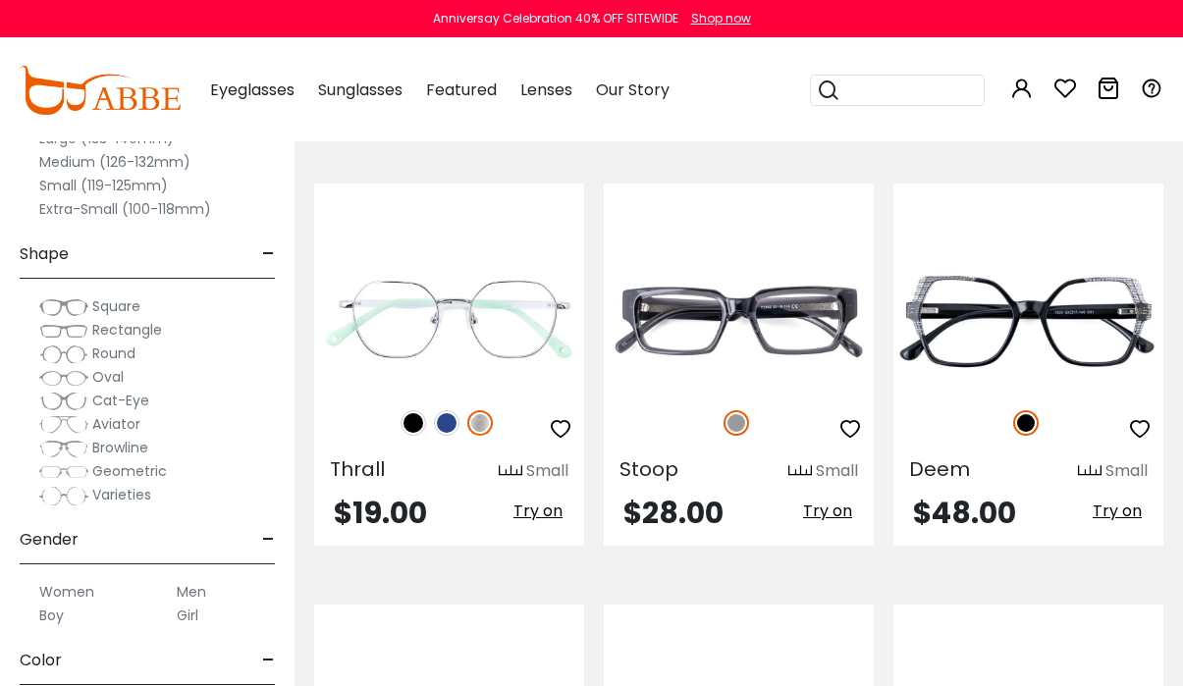
scroll to position [8053, 0]
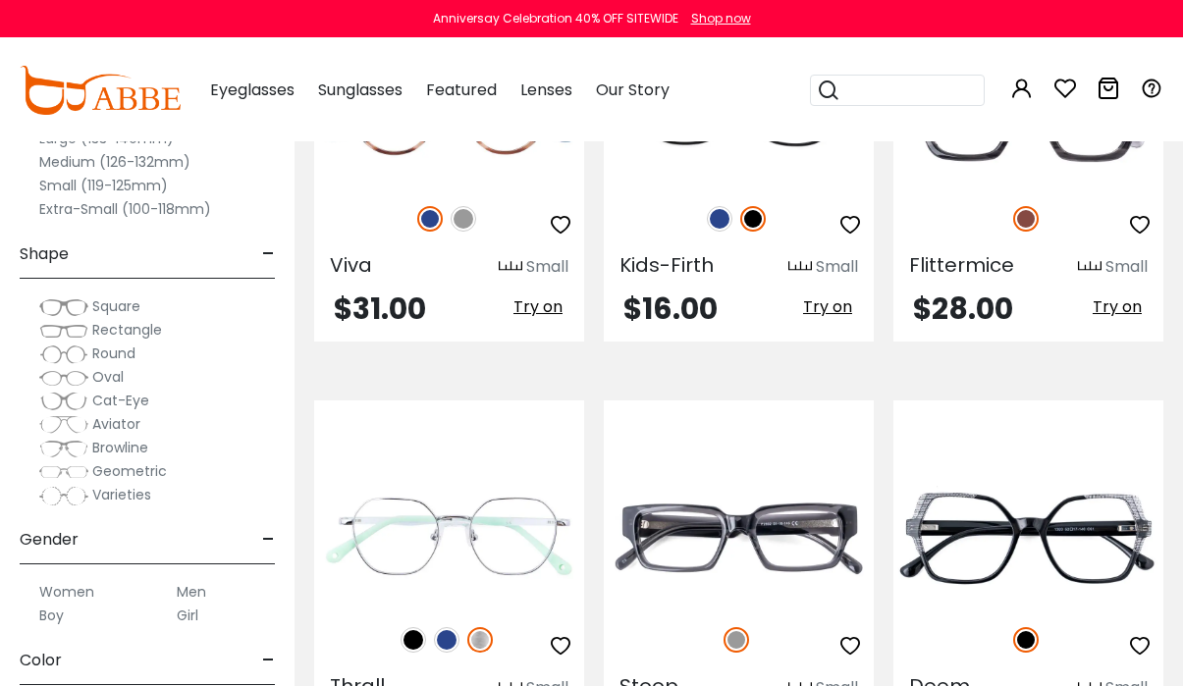
click at [107, 210] on label "Extra-Small (100-118mm)" at bounding box center [125, 209] width 172 height 24
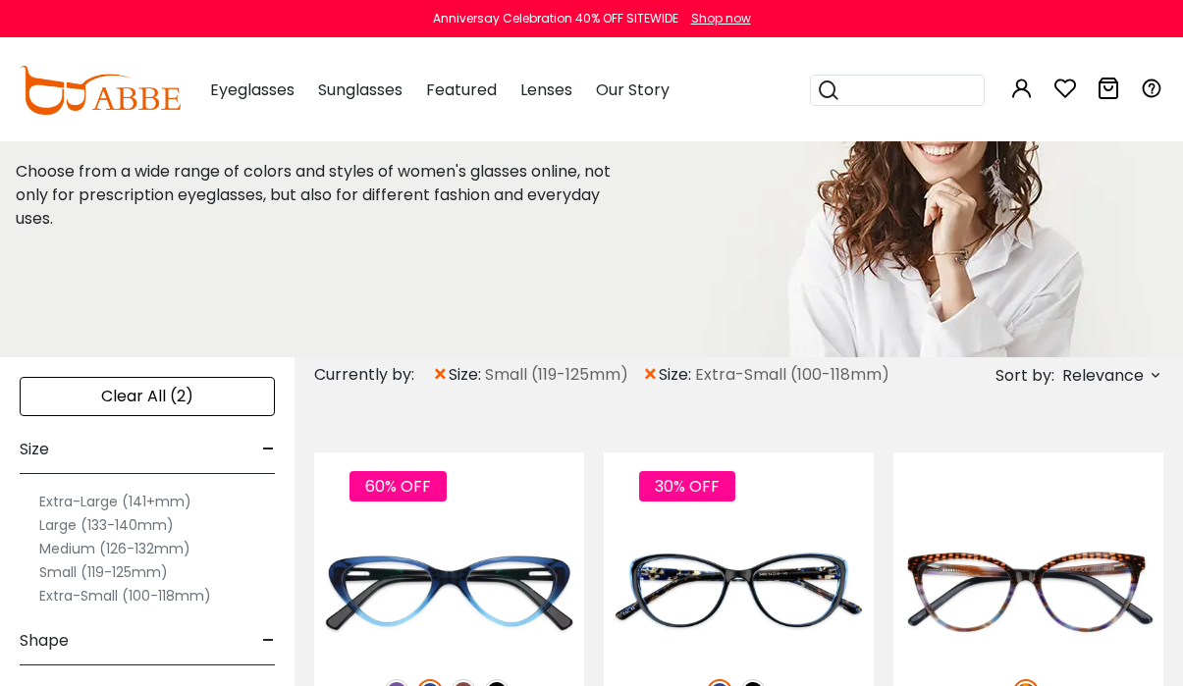
scroll to position [295, 0]
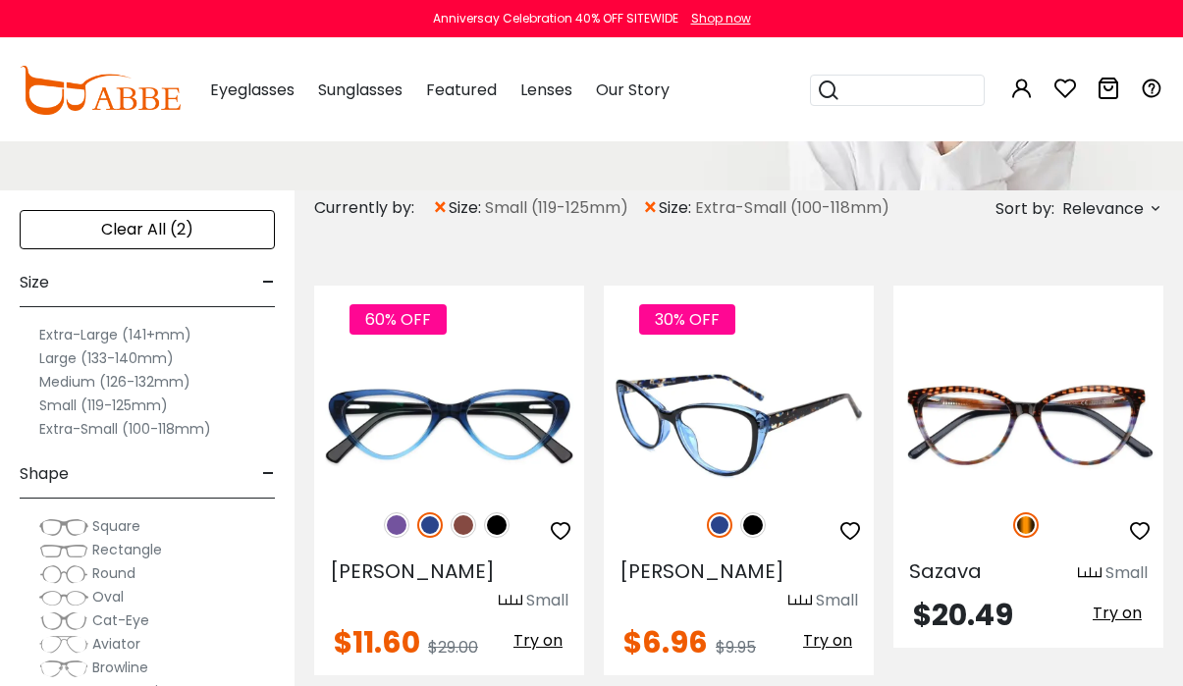
click at [755, 520] on img at bounding box center [753, 526] width 26 height 26
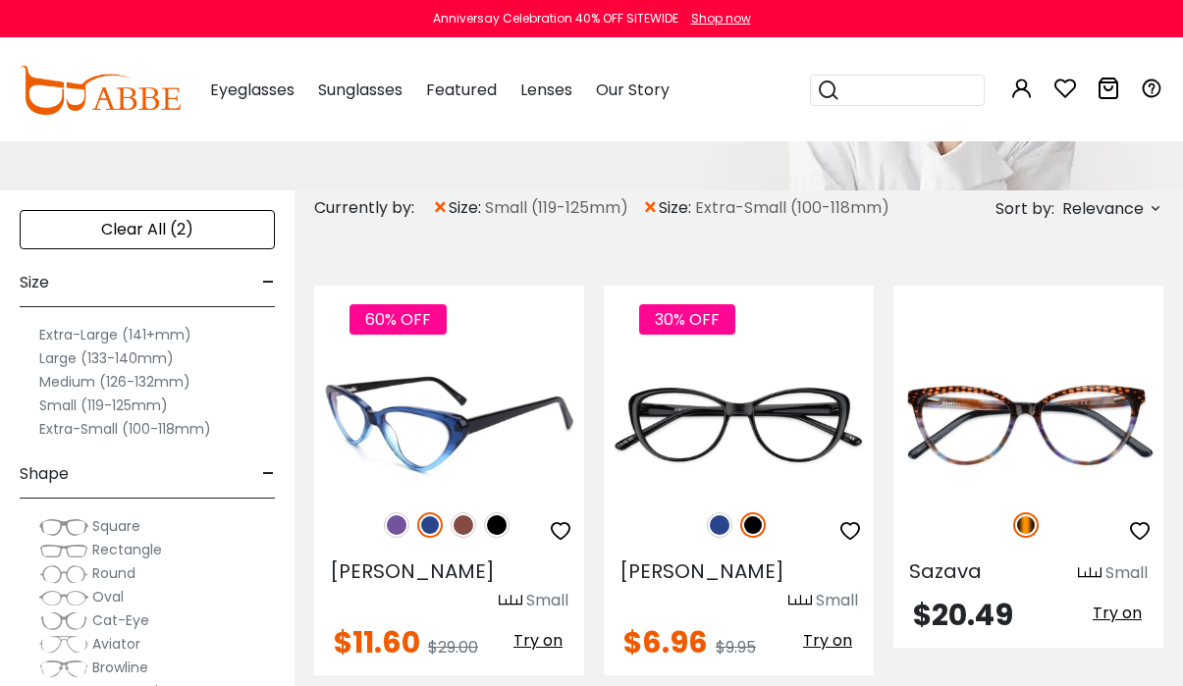
drag, startPoint x: 389, startPoint y: 514, endPoint x: 391, endPoint y: 524, distance: 11.0
click at [389, 515] on div "60% OFF" at bounding box center [449, 525] width 270 height 41
click at [391, 524] on img at bounding box center [397, 526] width 26 height 26
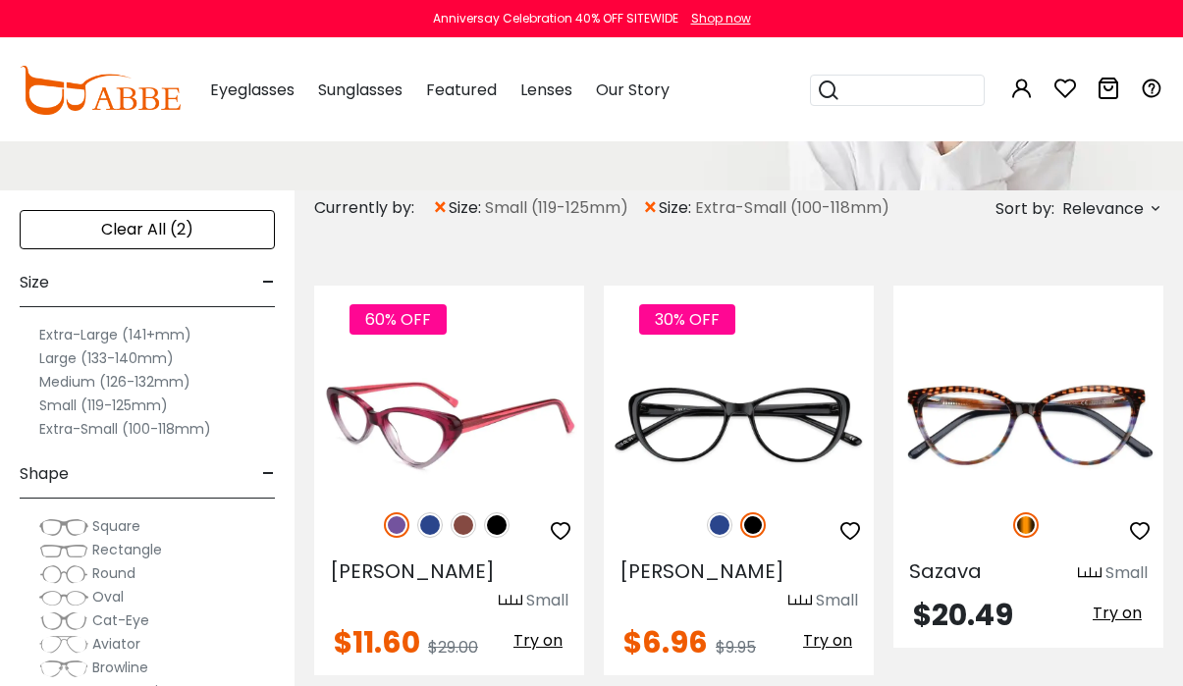
click at [462, 529] on img at bounding box center [464, 526] width 26 height 26
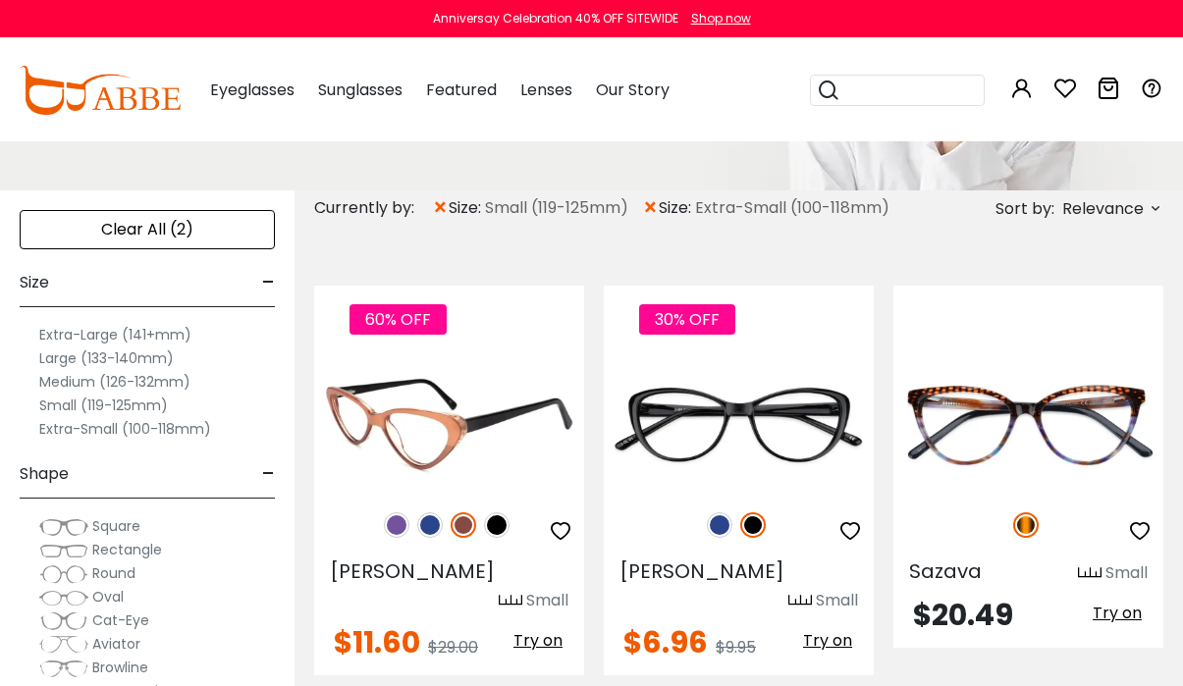
click at [499, 525] on img at bounding box center [497, 526] width 26 height 26
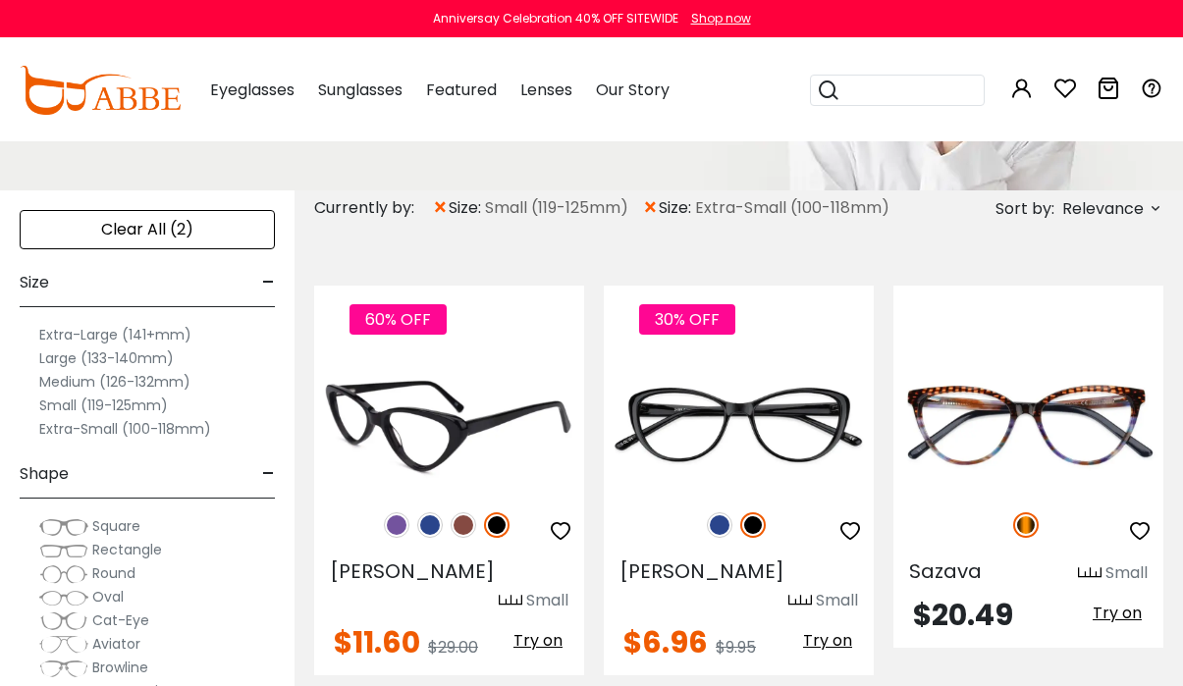
click at [462, 526] on img at bounding box center [464, 526] width 26 height 26
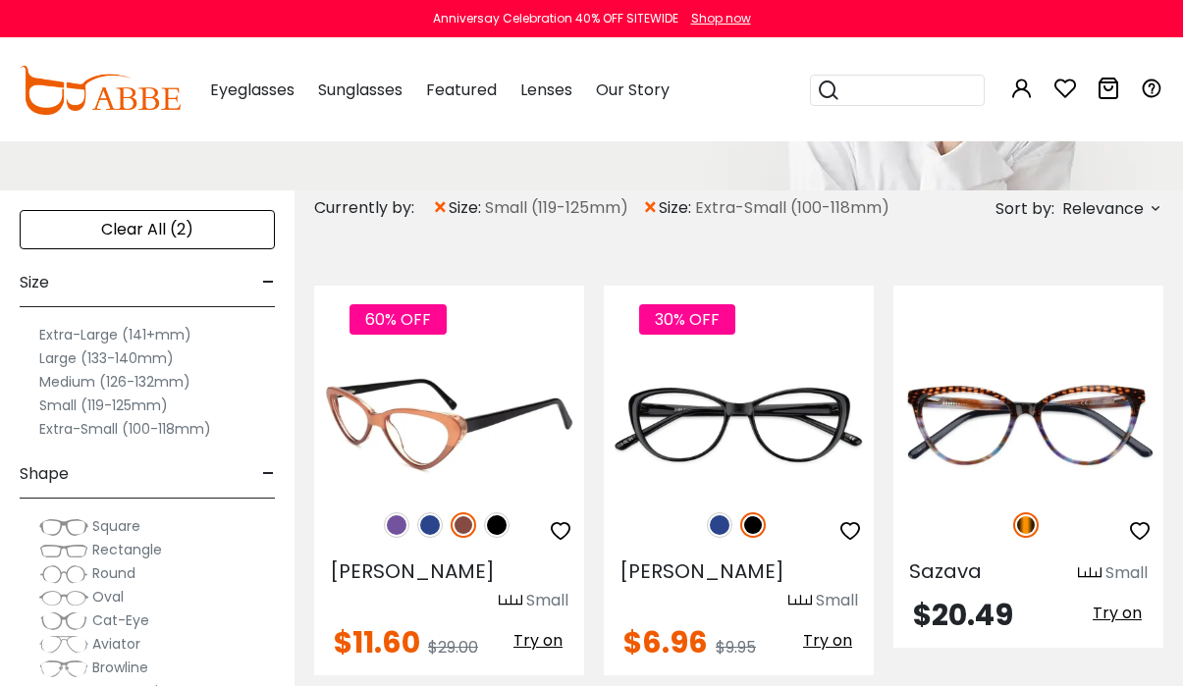
click at [481, 424] on img at bounding box center [449, 423] width 270 height 135
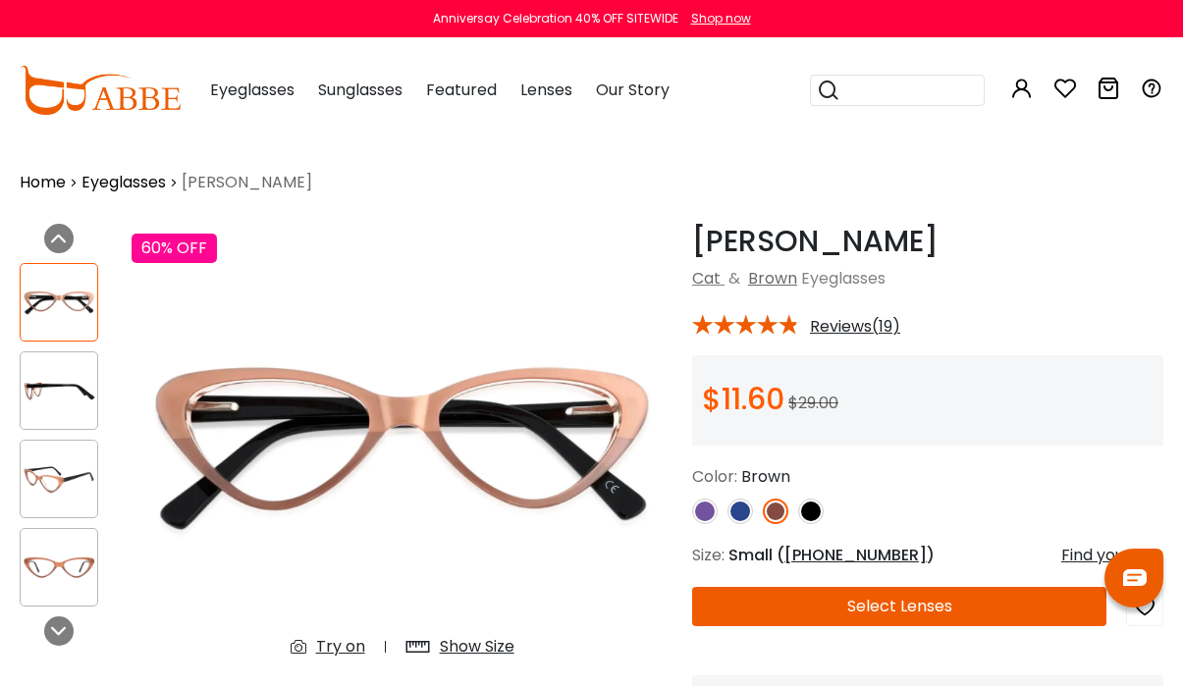
click at [54, 393] on img at bounding box center [59, 391] width 77 height 38
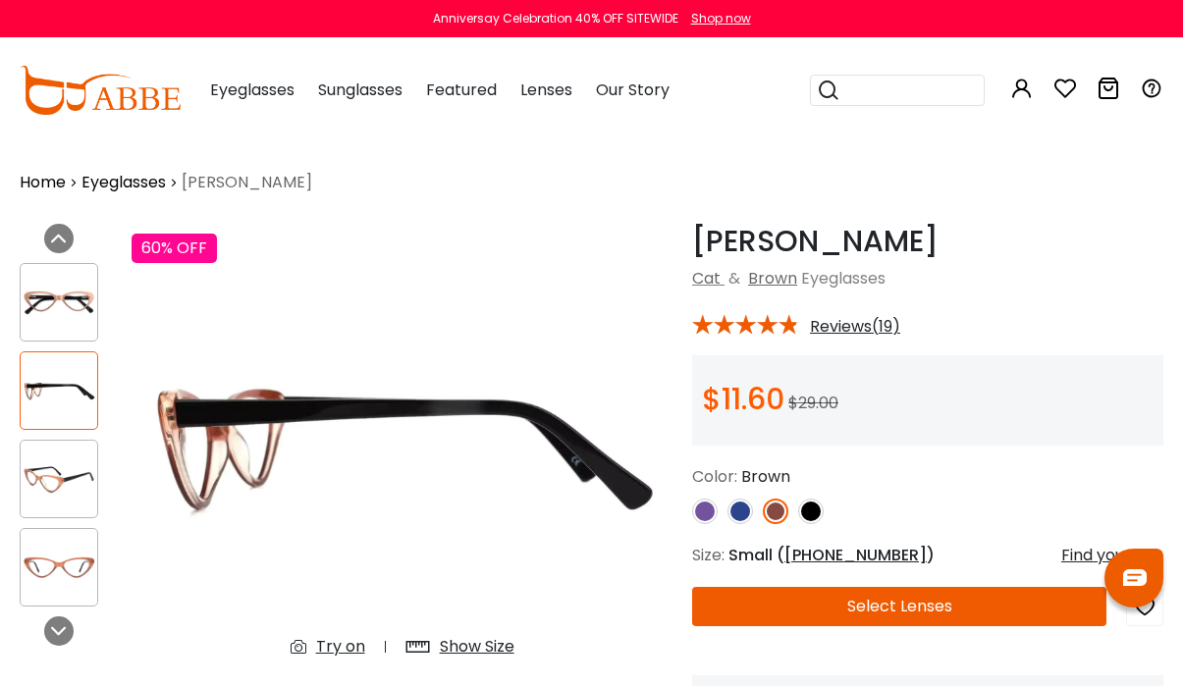
click at [44, 451] on div at bounding box center [59, 479] width 79 height 79
click at [45, 582] on img at bounding box center [59, 568] width 77 height 38
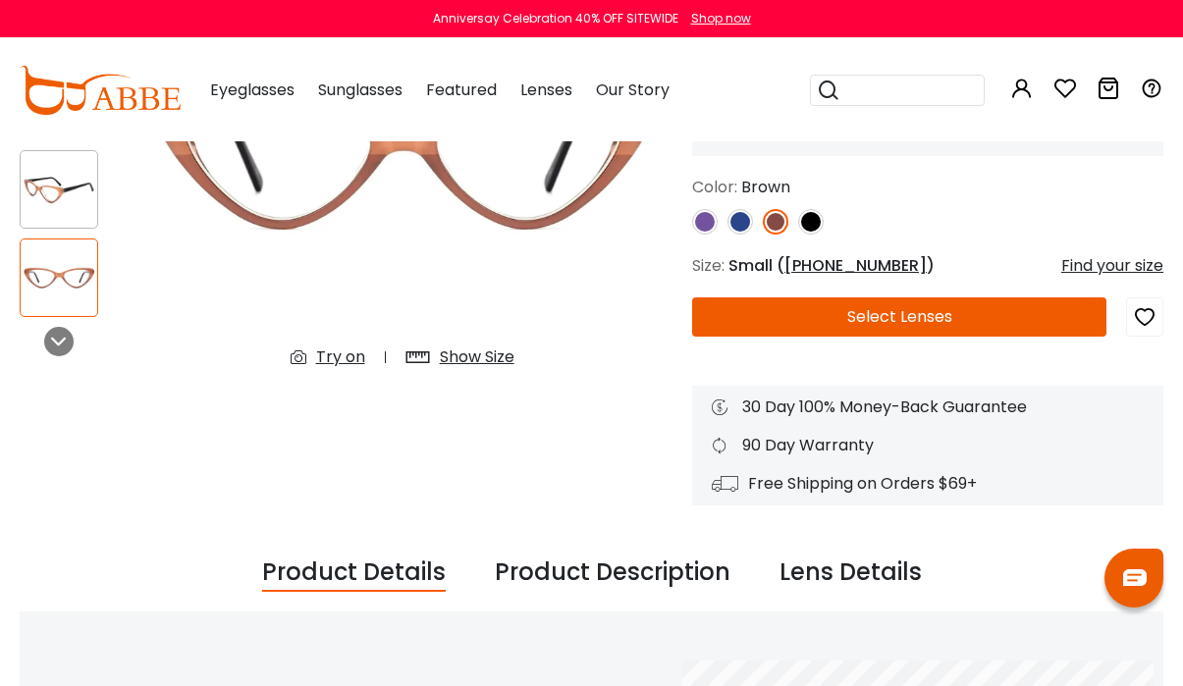
scroll to position [295, 0]
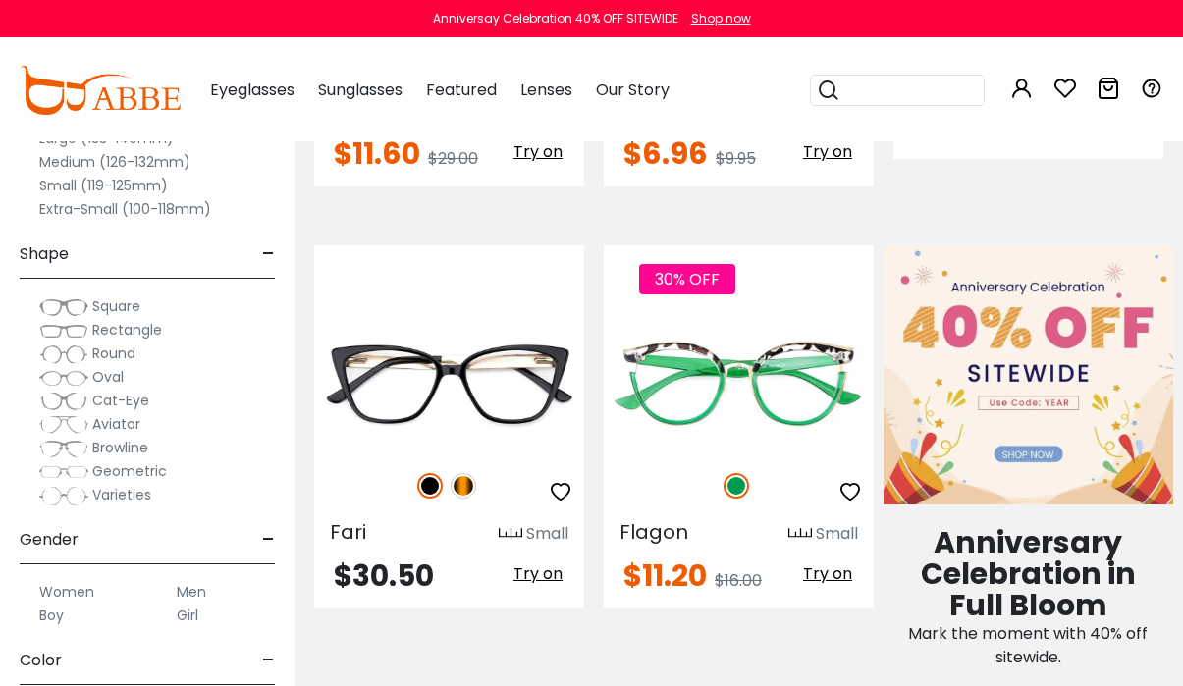
scroll to position [786, 0]
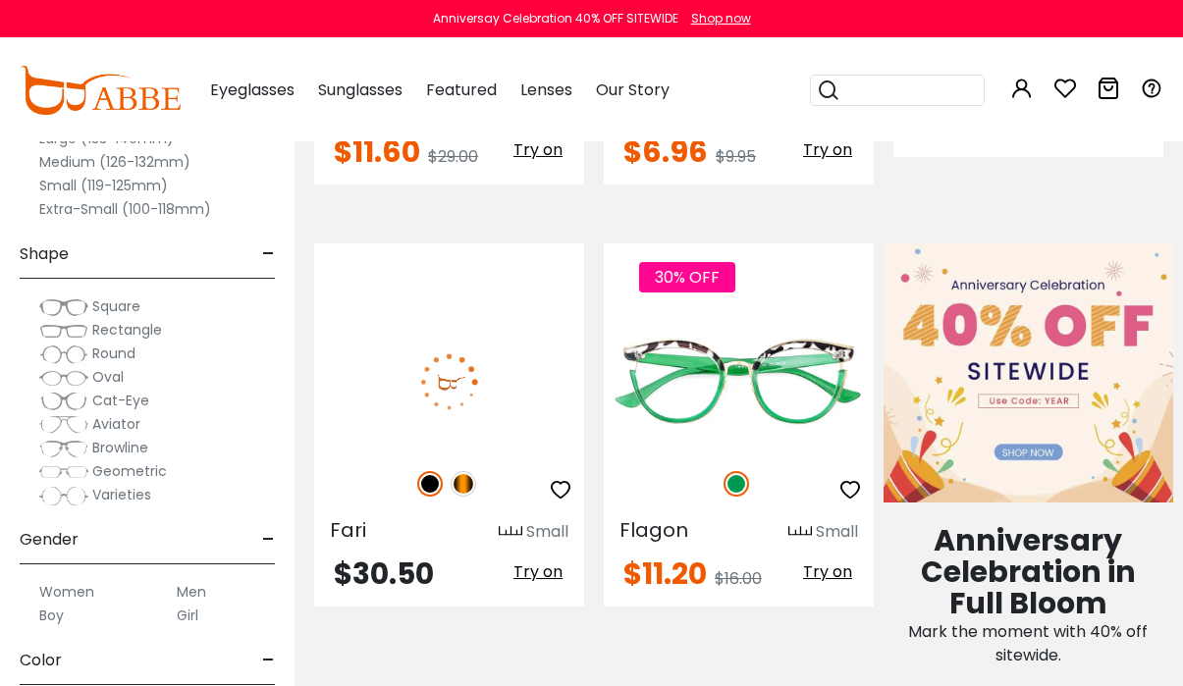
click at [466, 471] on img at bounding box center [464, 484] width 26 height 26
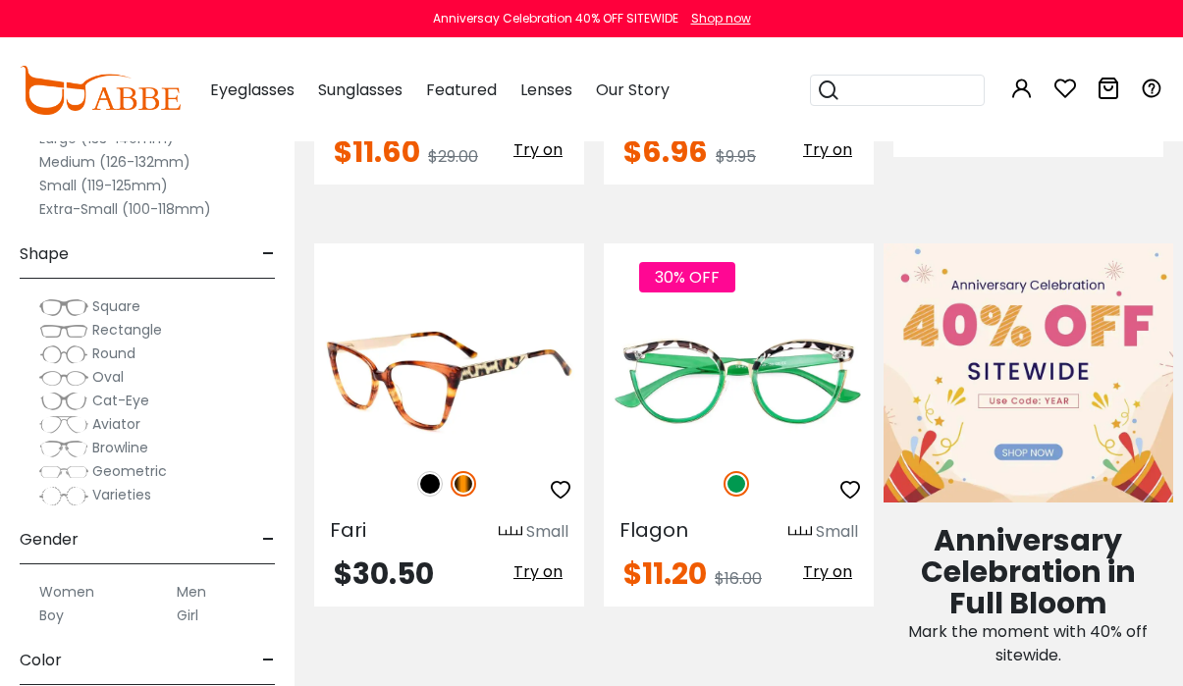
click at [422, 471] on img at bounding box center [430, 484] width 26 height 26
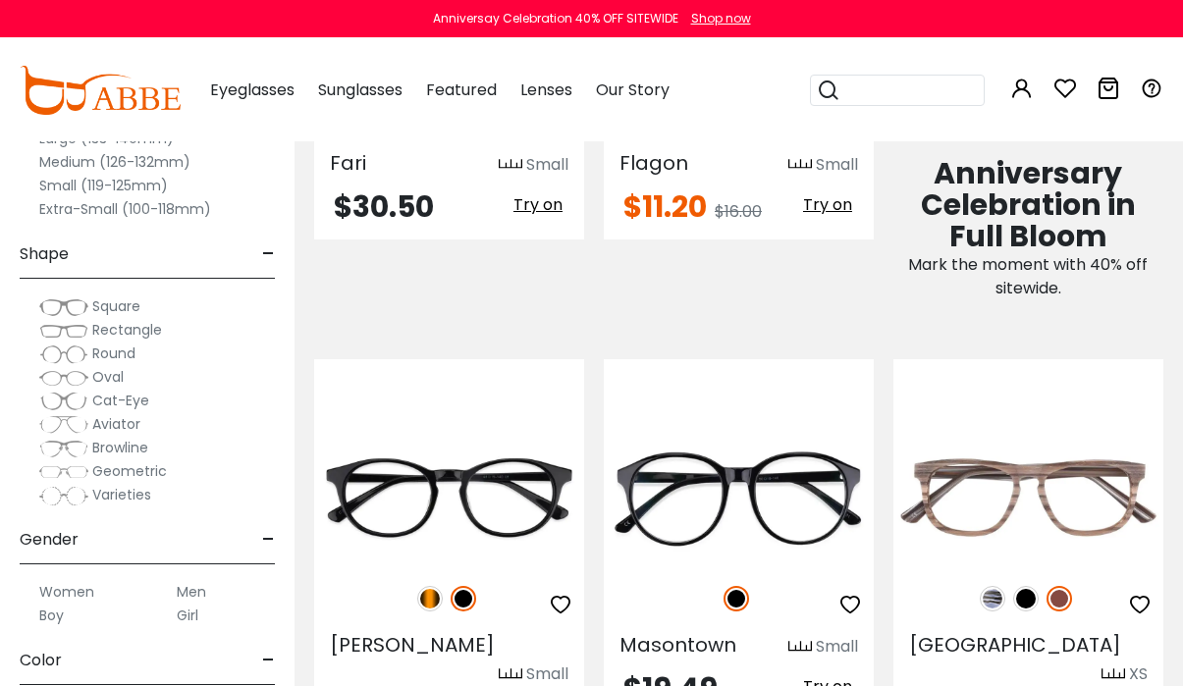
scroll to position [1277, 0]
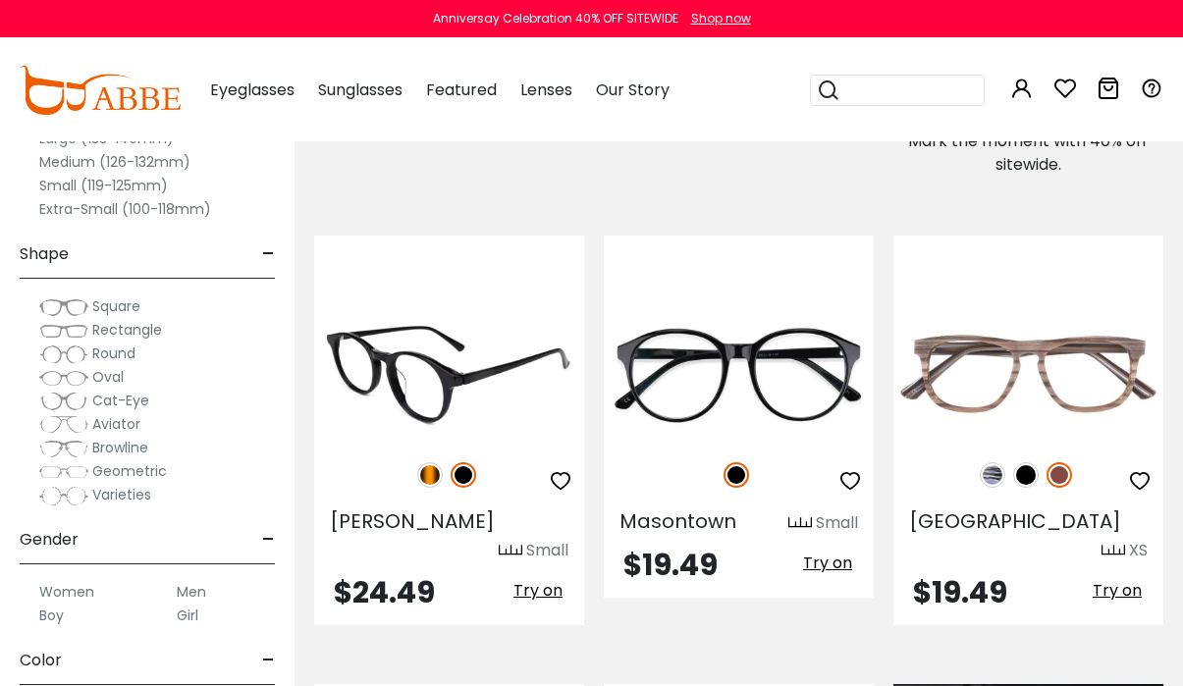
click at [426, 463] on img at bounding box center [430, 476] width 26 height 26
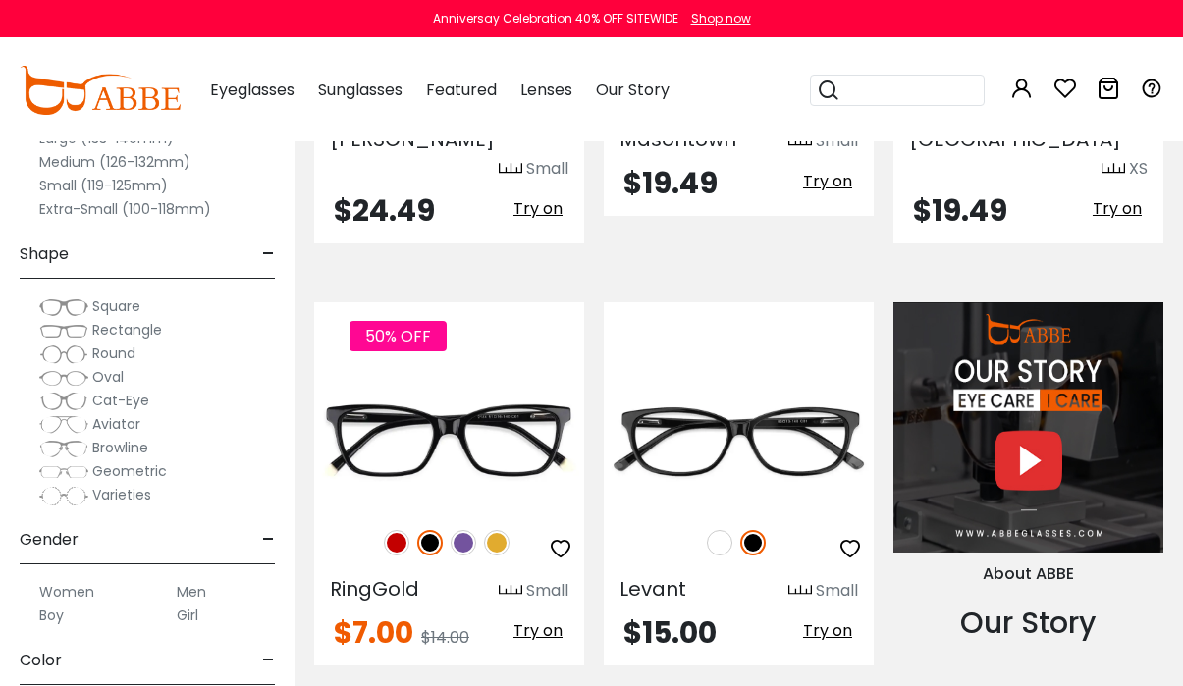
scroll to position [1669, 0]
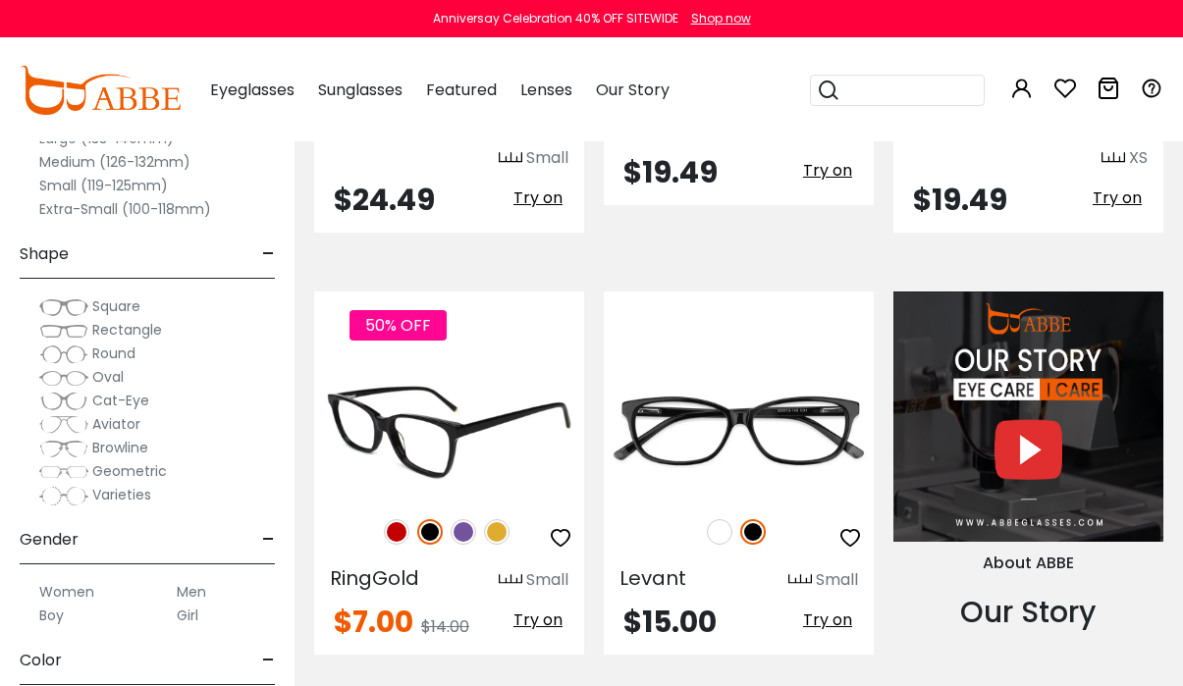
click at [390, 519] on img at bounding box center [397, 532] width 26 height 26
click at [464, 519] on img at bounding box center [464, 532] width 26 height 26
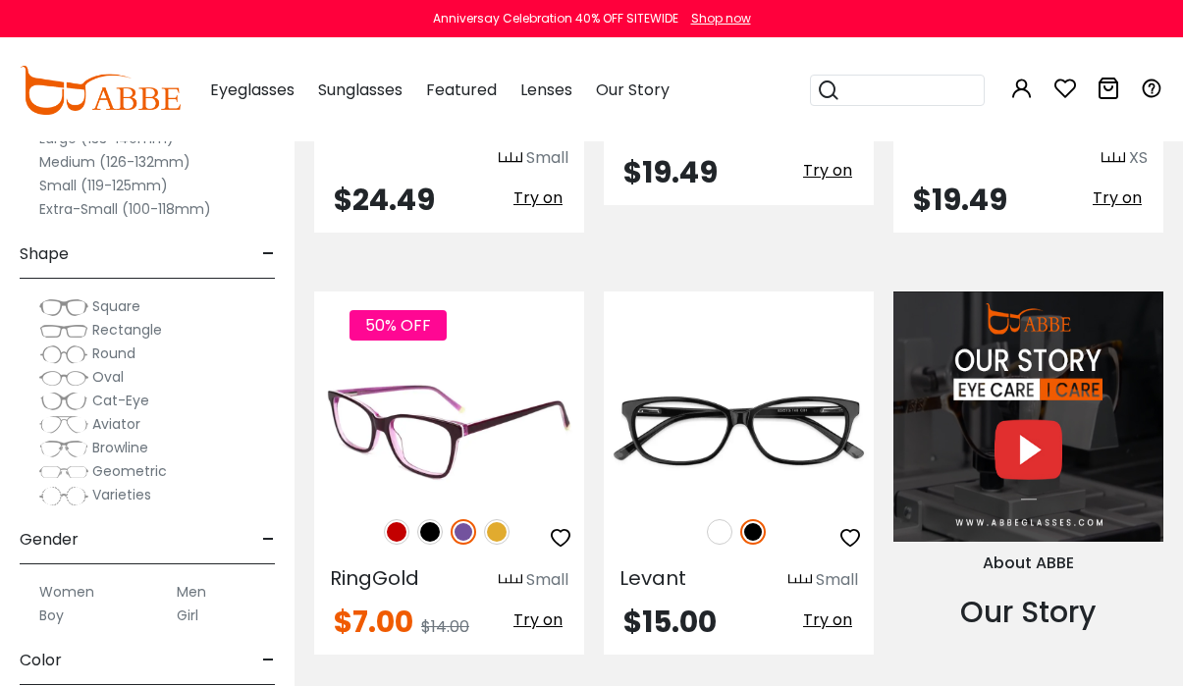
click at [500, 519] on img at bounding box center [497, 532] width 26 height 26
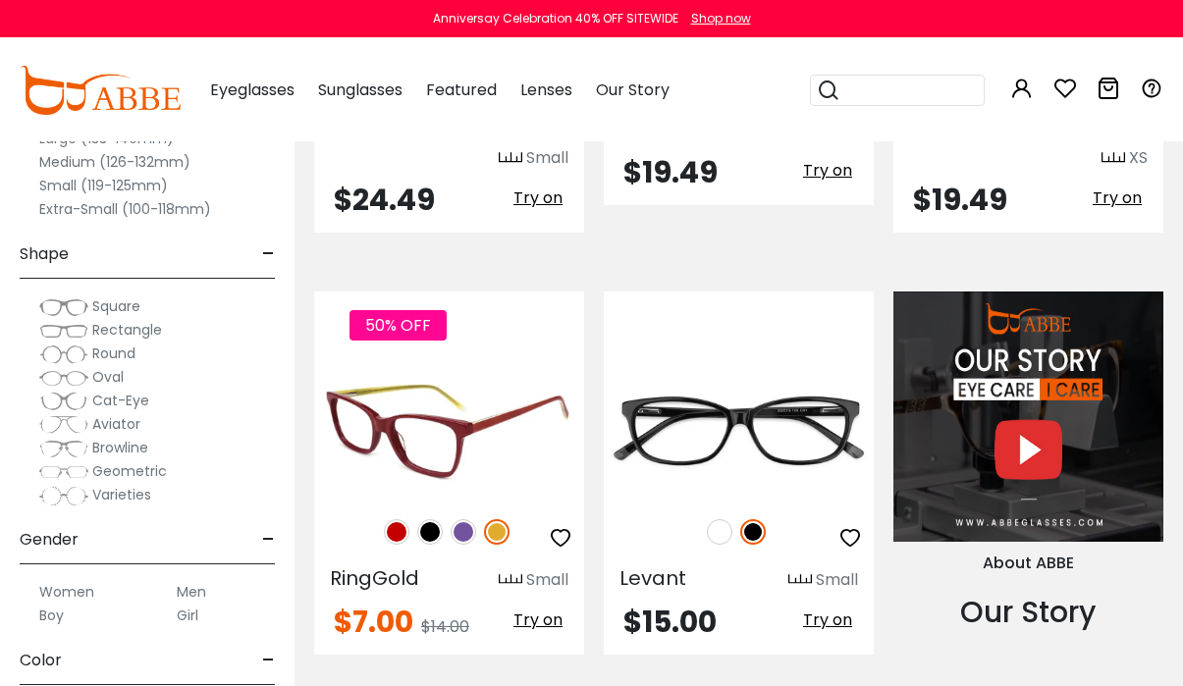
click at [510, 365] on img at bounding box center [449, 429] width 270 height 135
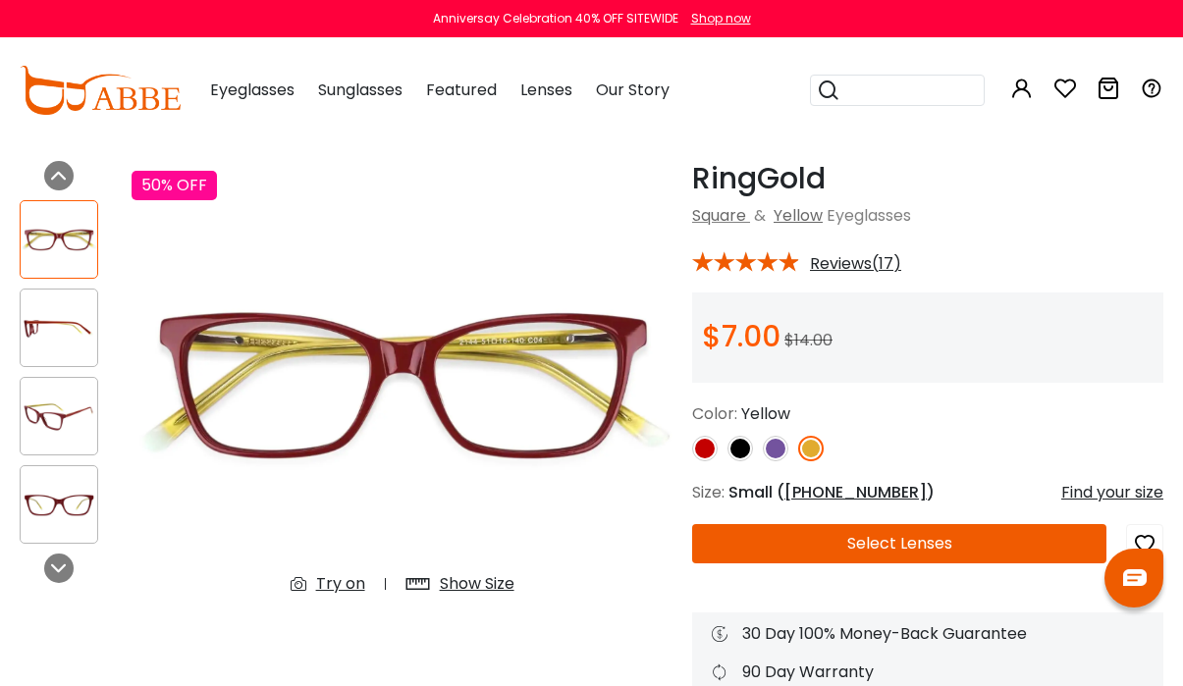
scroll to position [98, 0]
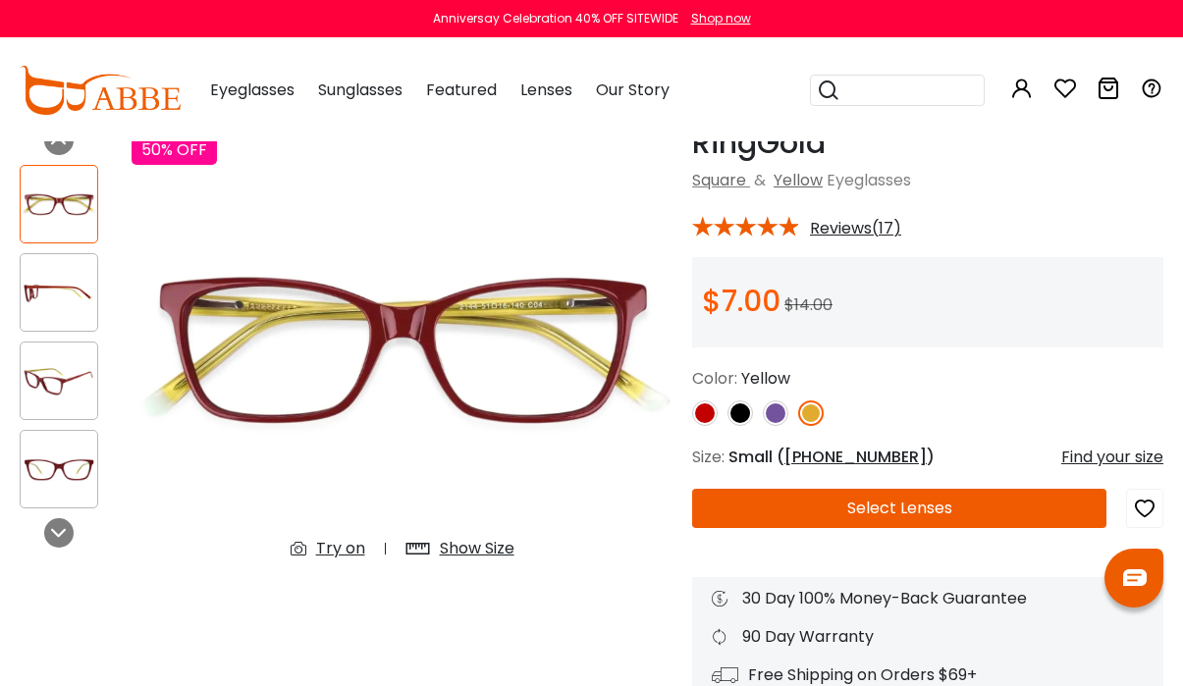
click at [61, 288] on img at bounding box center [59, 293] width 77 height 38
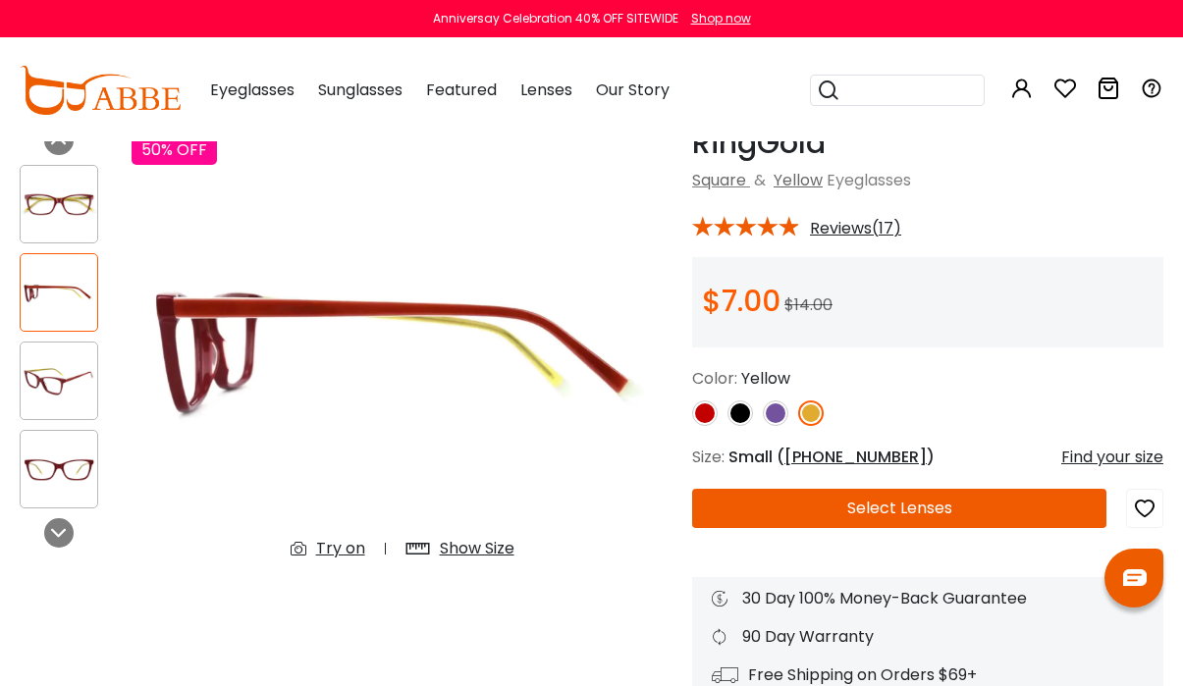
click at [45, 389] on img at bounding box center [59, 381] width 77 height 38
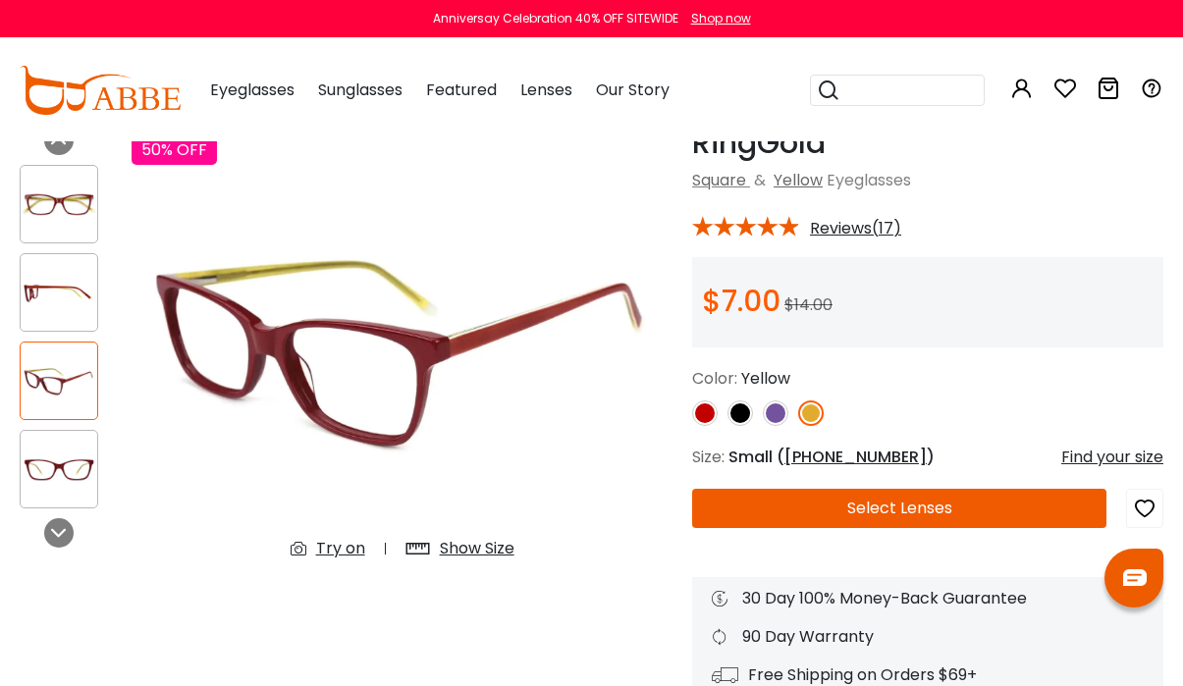
click at [44, 439] on div at bounding box center [59, 469] width 79 height 79
click at [43, 476] on img at bounding box center [59, 470] width 77 height 38
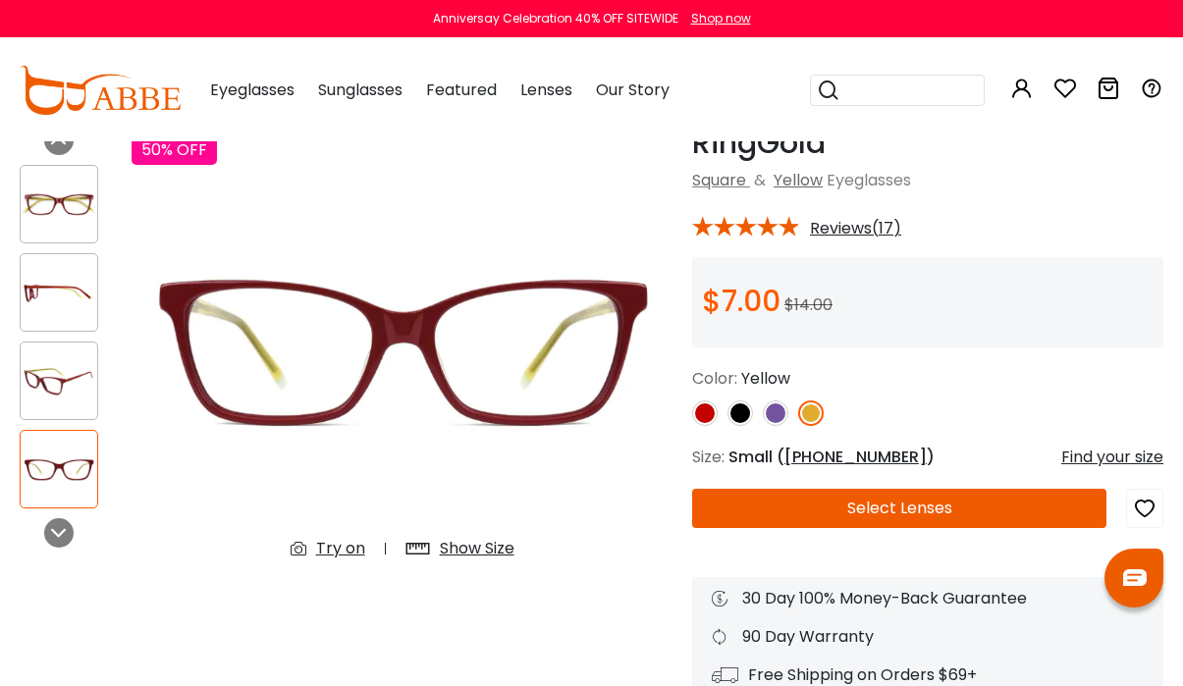
click at [57, 196] on img at bounding box center [59, 205] width 77 height 38
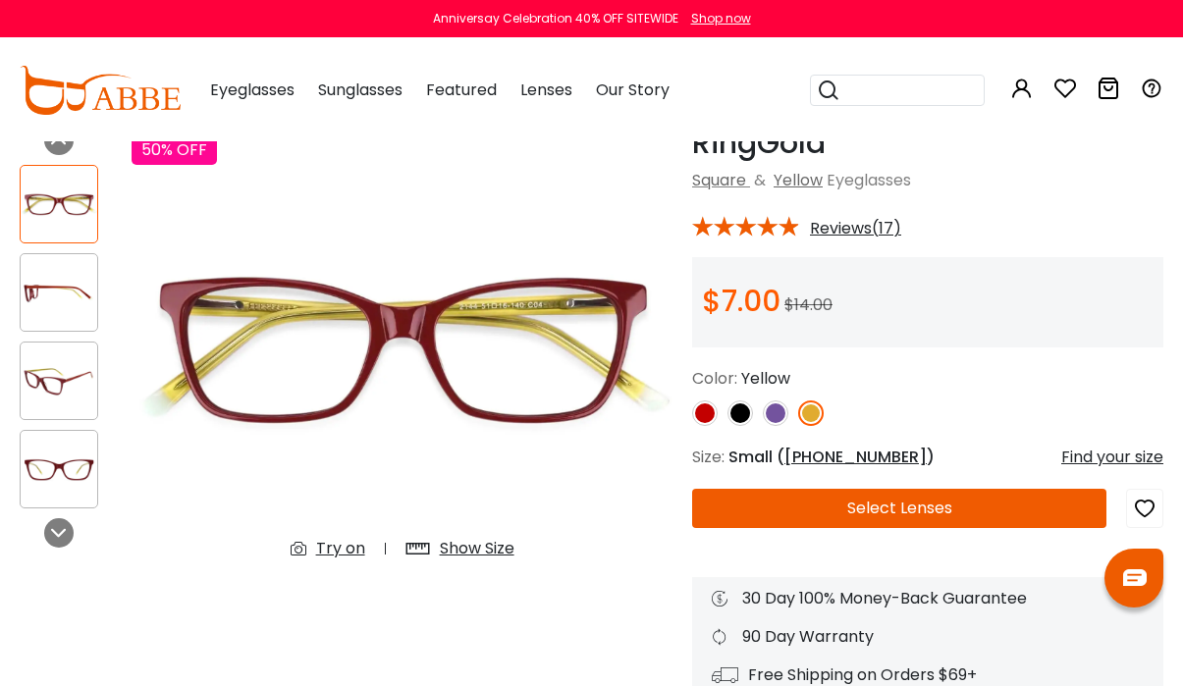
click at [339, 550] on div "Try on" at bounding box center [340, 549] width 49 height 24
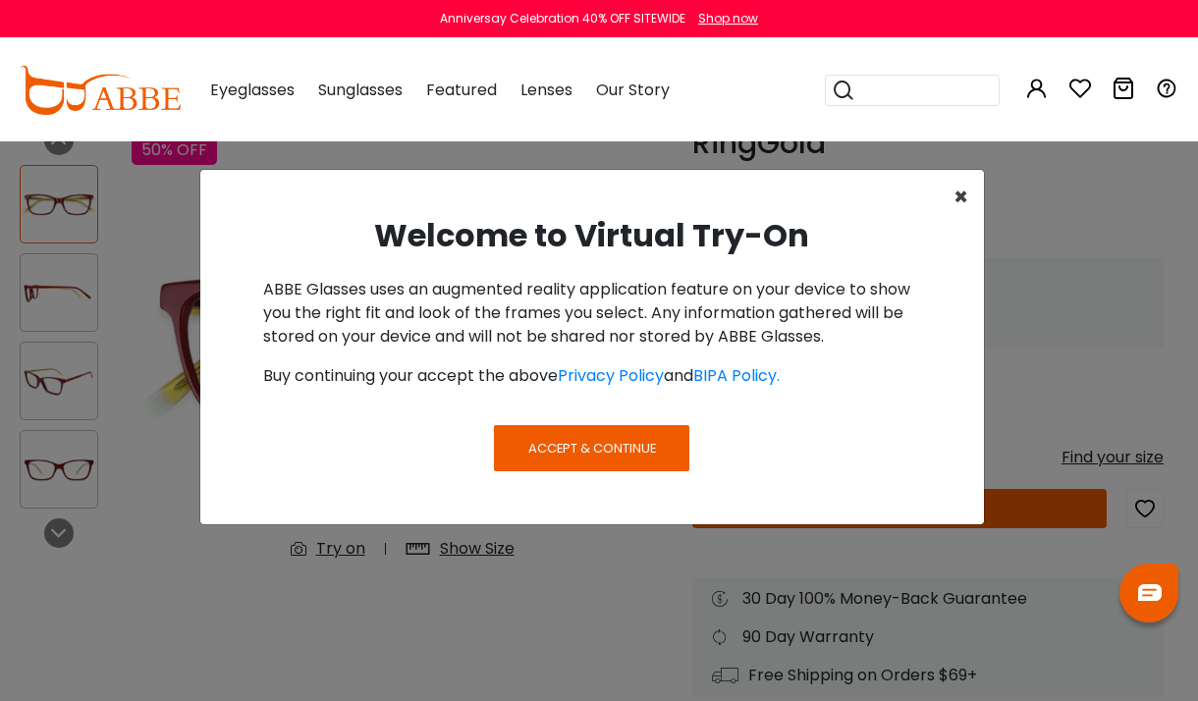
click at [959, 191] on span "×" at bounding box center [961, 197] width 15 height 32
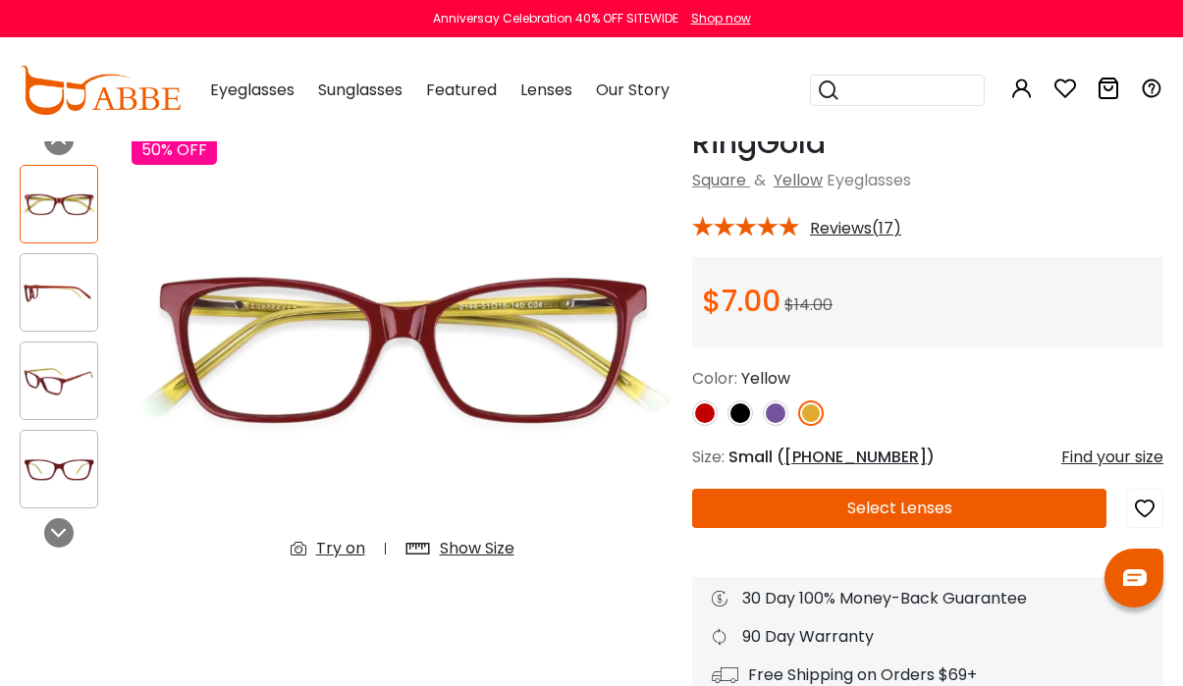
click at [473, 547] on div "Show Size" at bounding box center [477, 549] width 75 height 24
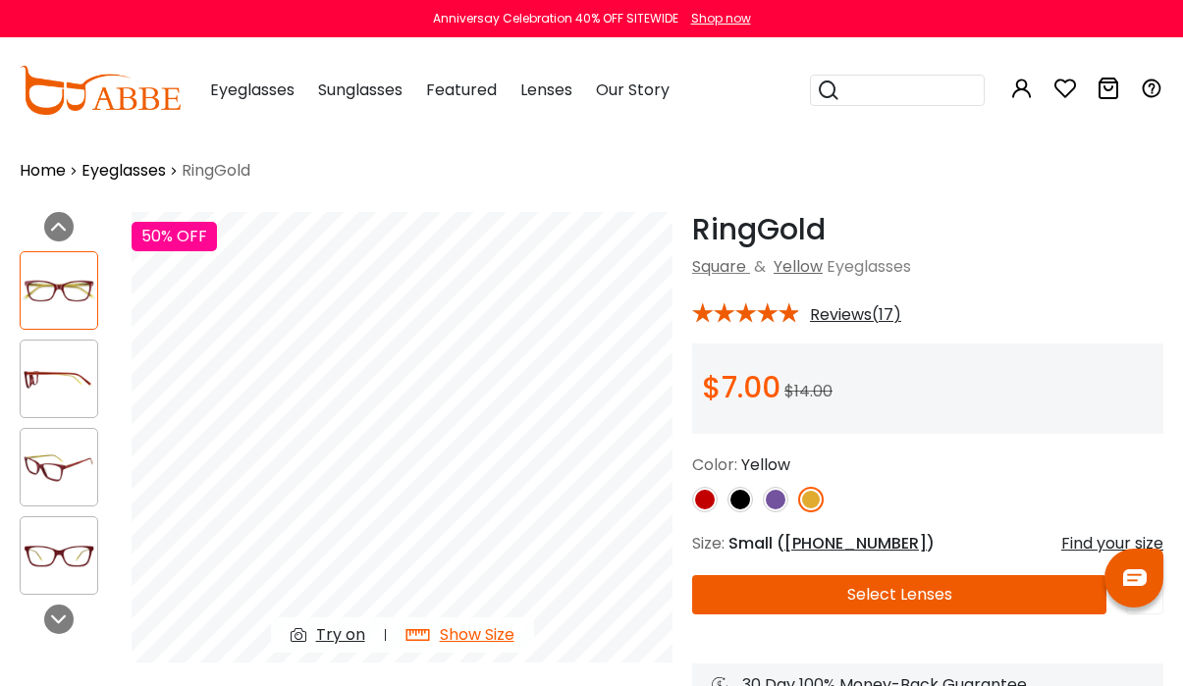
scroll to position [0, 0]
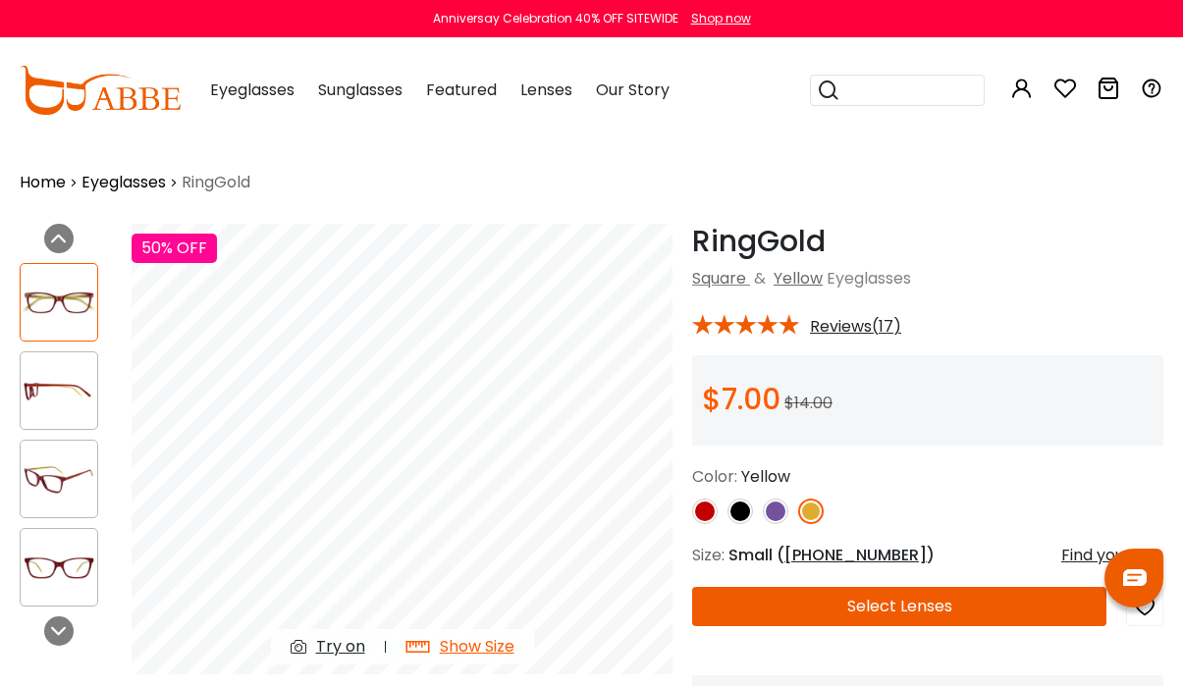
click at [778, 514] on img at bounding box center [776, 512] width 26 height 26
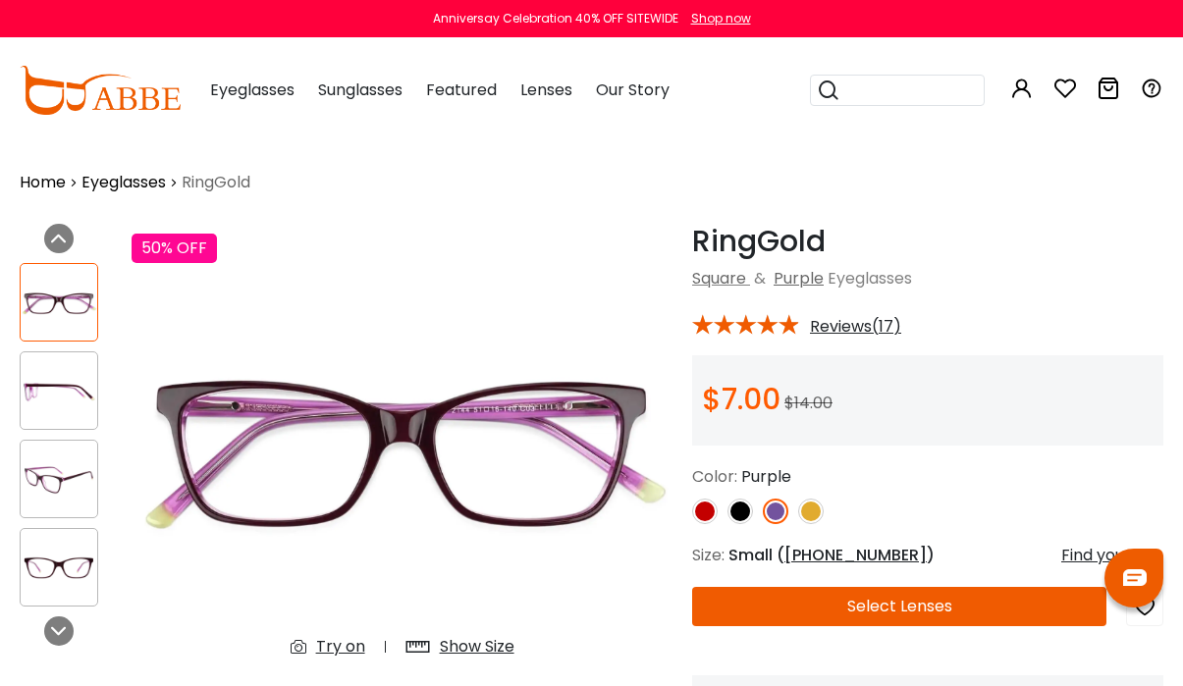
click at [742, 516] on img at bounding box center [741, 512] width 26 height 26
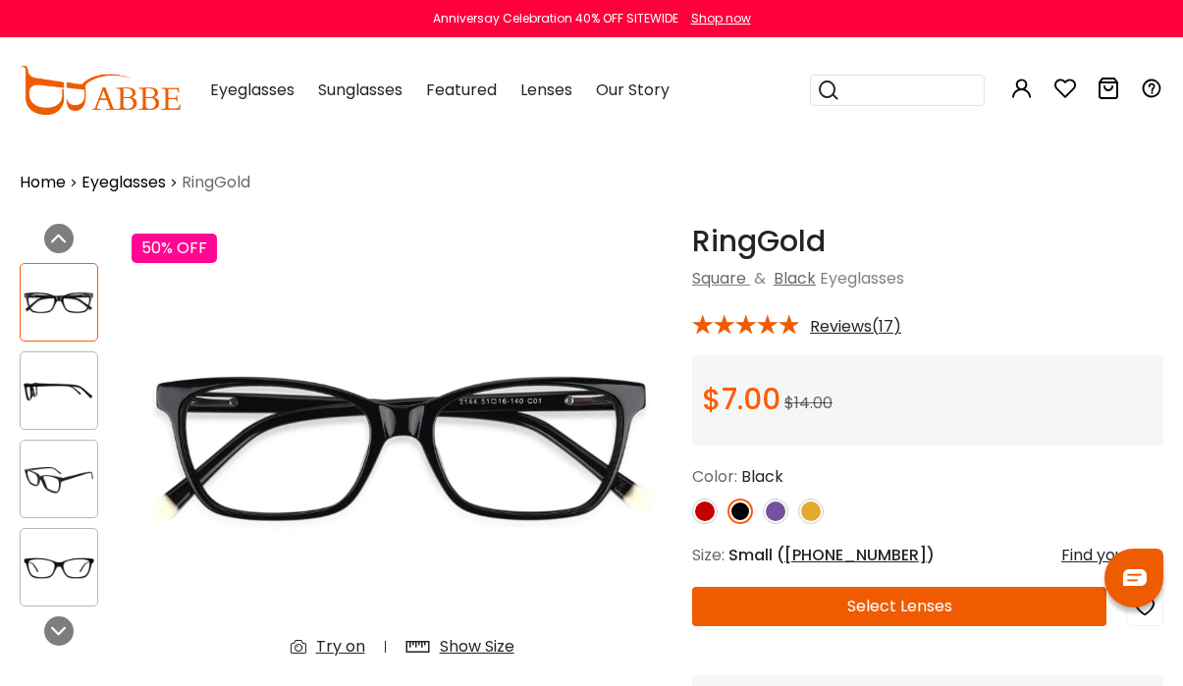
click at [698, 509] on img at bounding box center [705, 512] width 26 height 26
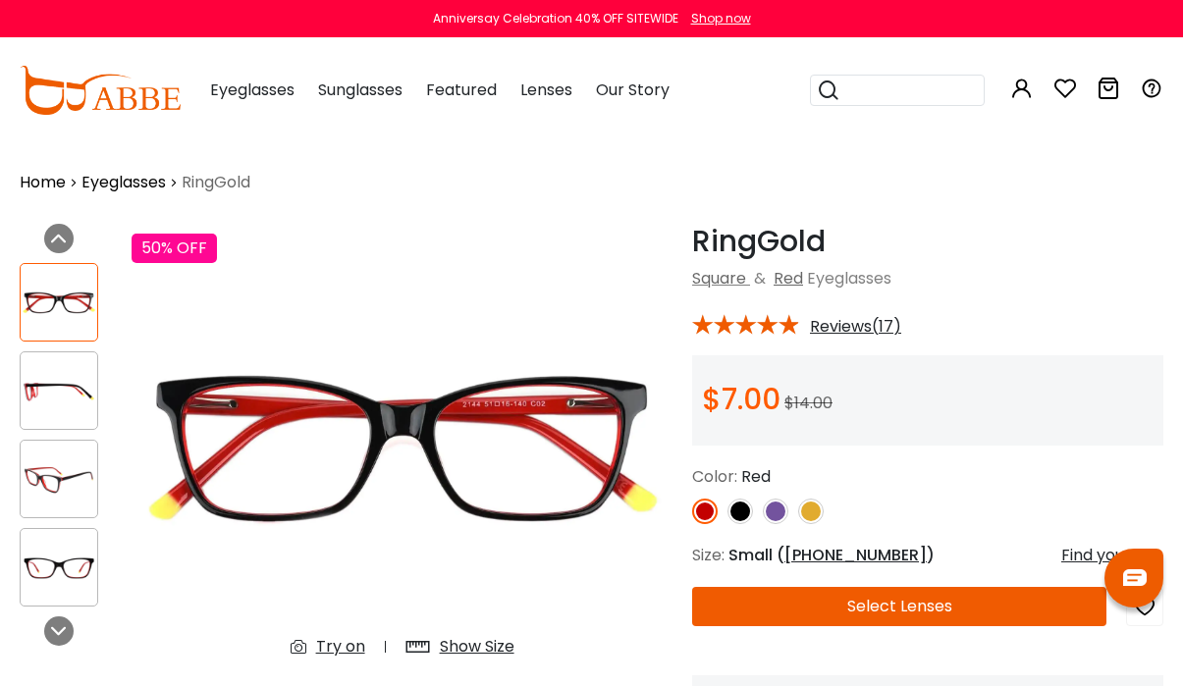
click at [806, 511] on img at bounding box center [811, 512] width 26 height 26
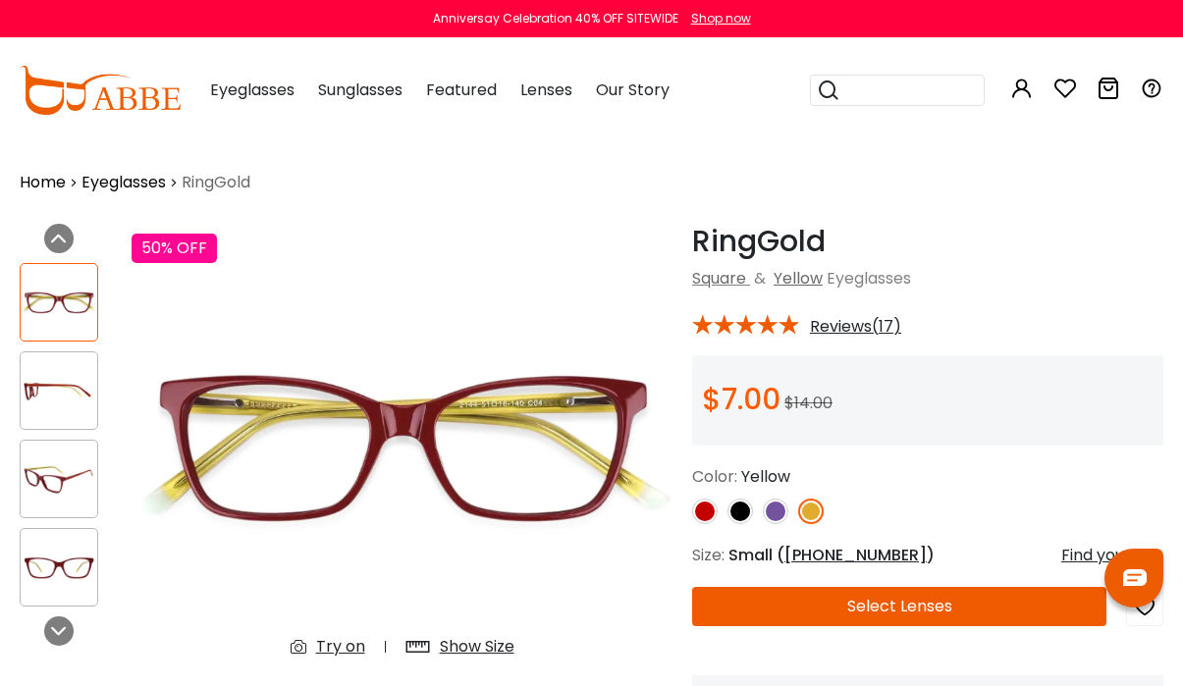
drag, startPoint x: 899, startPoint y: 602, endPoint x: 897, endPoint y: 574, distance: 27.6
click at [899, 599] on button "Select Lenses" at bounding box center [899, 606] width 414 height 39
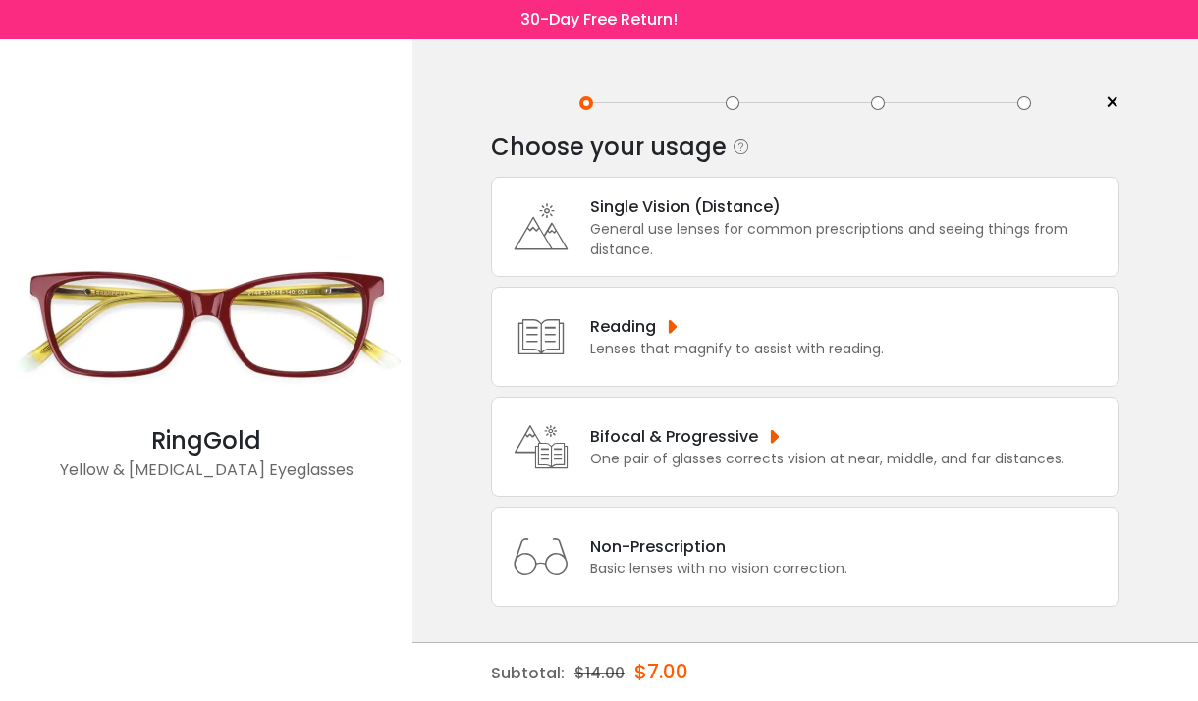
click at [690, 333] on div "Reading" at bounding box center [737, 326] width 294 height 25
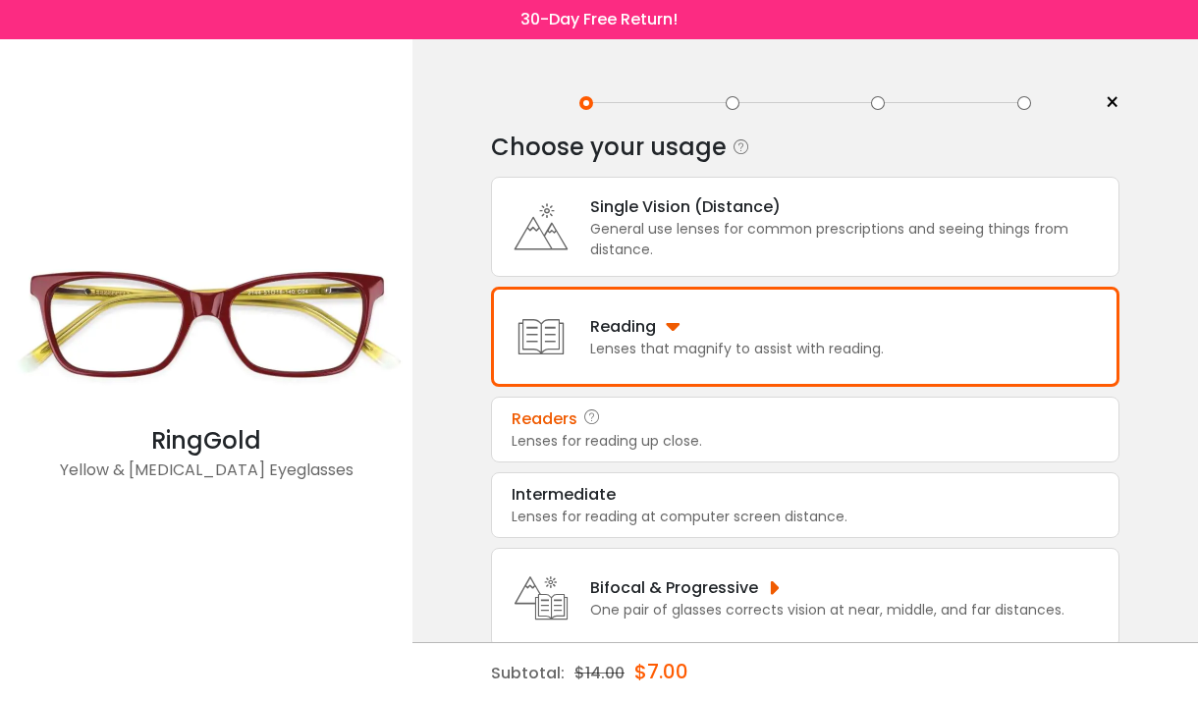
click at [665, 430] on div "Readers" at bounding box center [805, 420] width 587 height 24
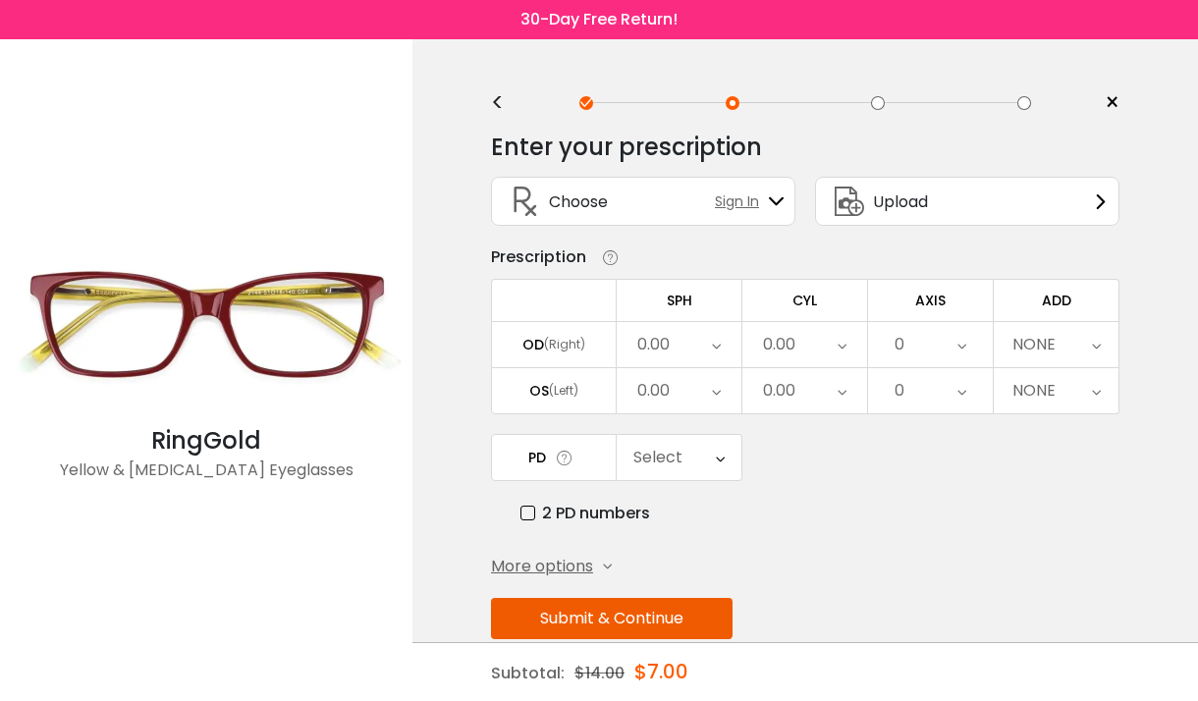
click at [1092, 337] on icon at bounding box center [1096, 344] width 9 height 45
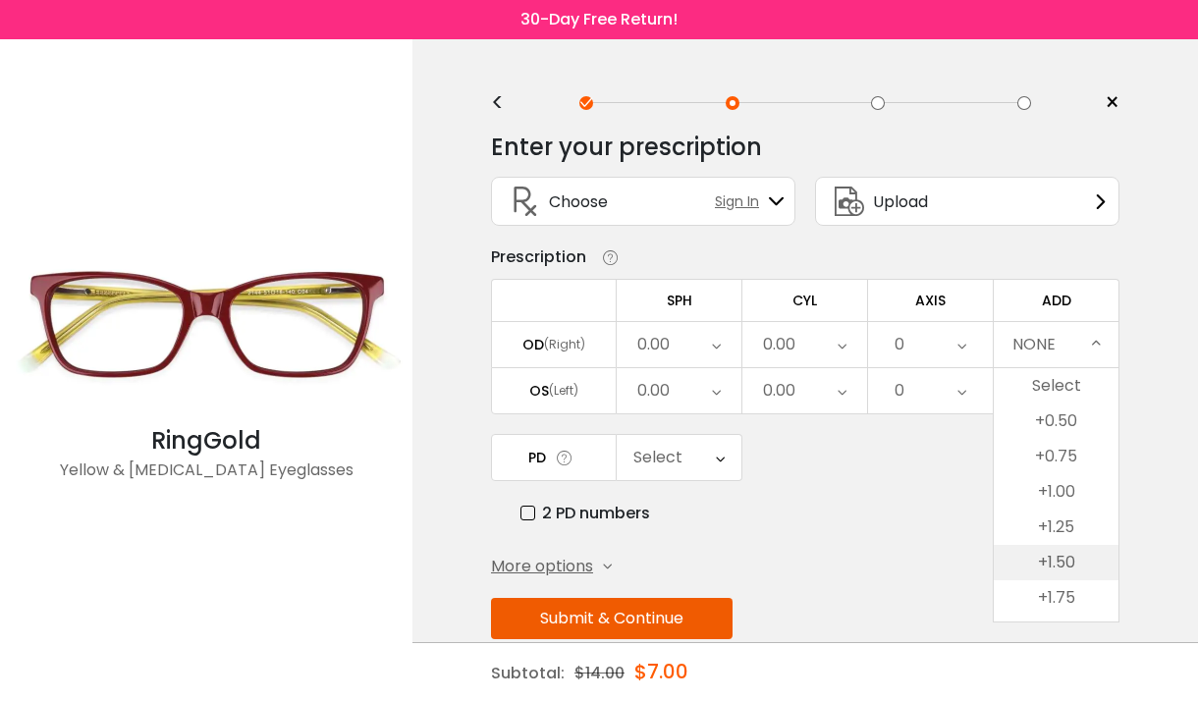
click at [1060, 556] on li "+1.50" at bounding box center [1056, 562] width 125 height 35
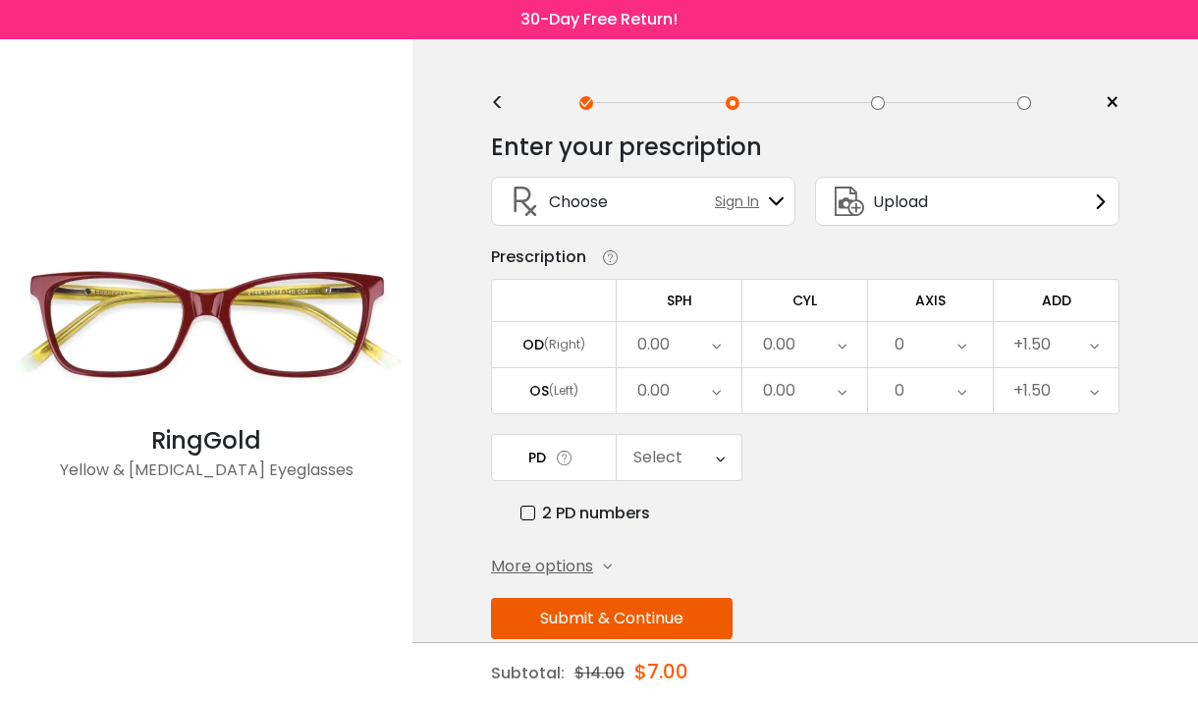
click at [721, 458] on icon at bounding box center [720, 457] width 9 height 45
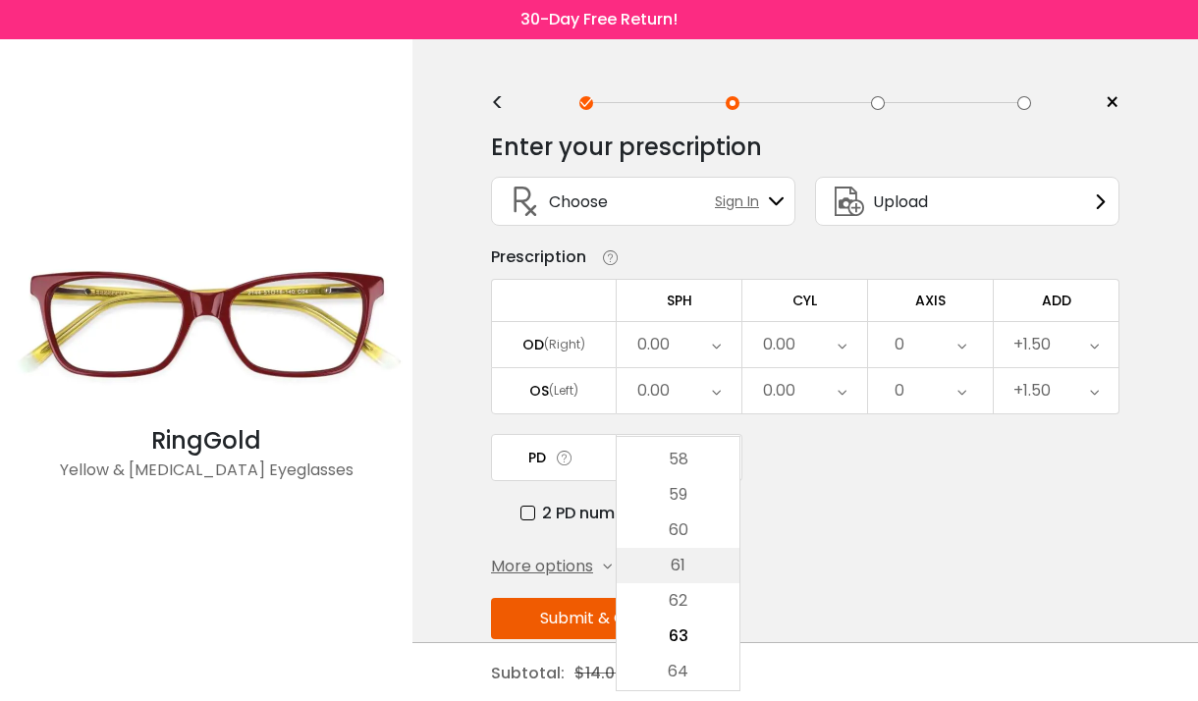
scroll to position [375, 0]
click at [700, 510] on li "58" at bounding box center [678, 503] width 123 height 35
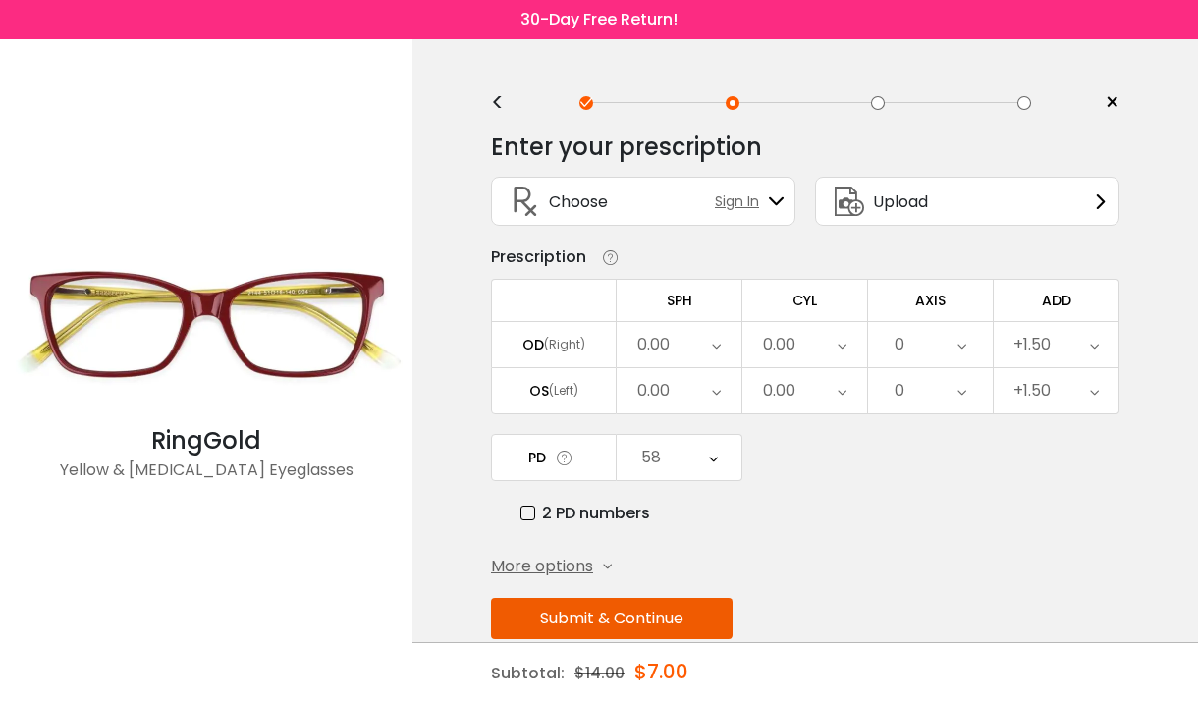
click at [594, 613] on button "Submit & Continue" at bounding box center [612, 618] width 242 height 41
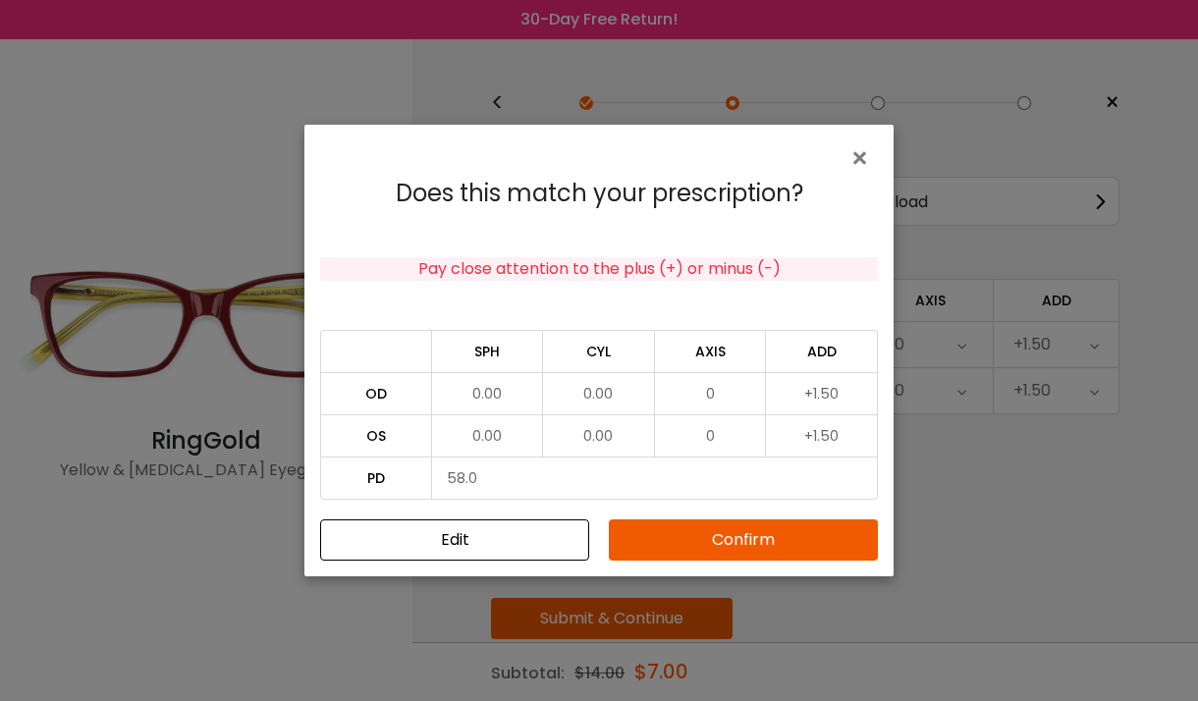
click at [741, 524] on button "Confirm" at bounding box center [743, 539] width 269 height 41
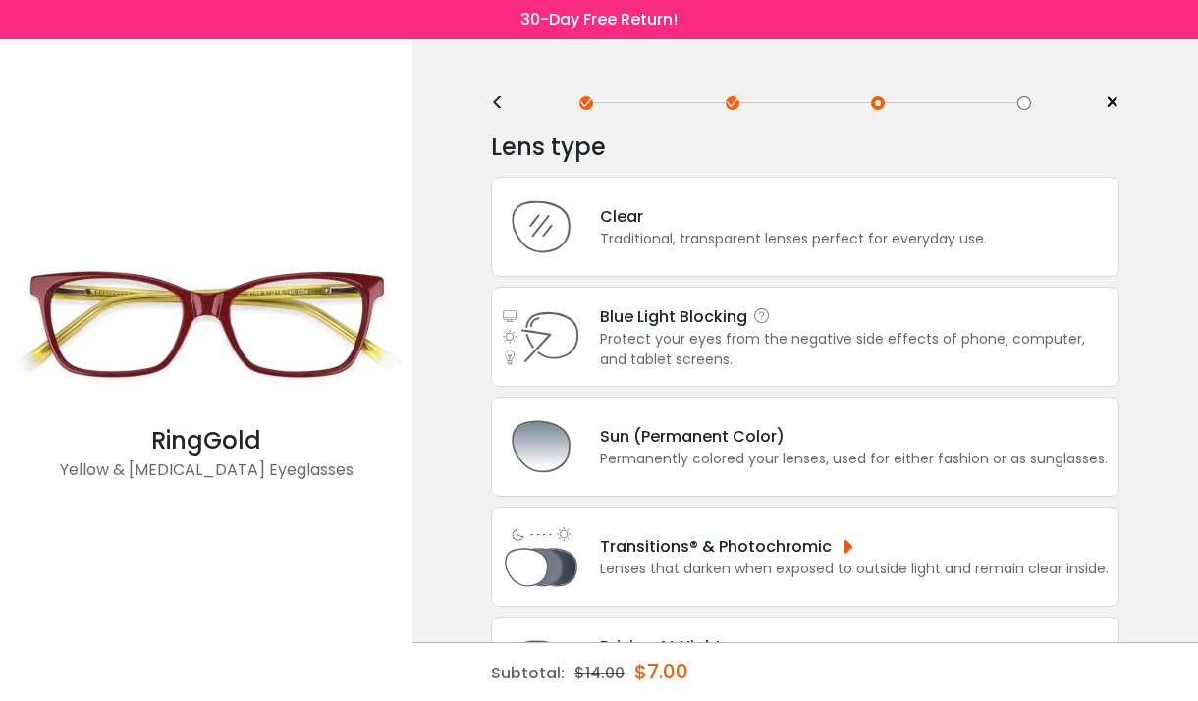
click at [743, 340] on div "Protect your eyes from the negative side effects of phone, computer, and tablet…" at bounding box center [854, 349] width 509 height 41
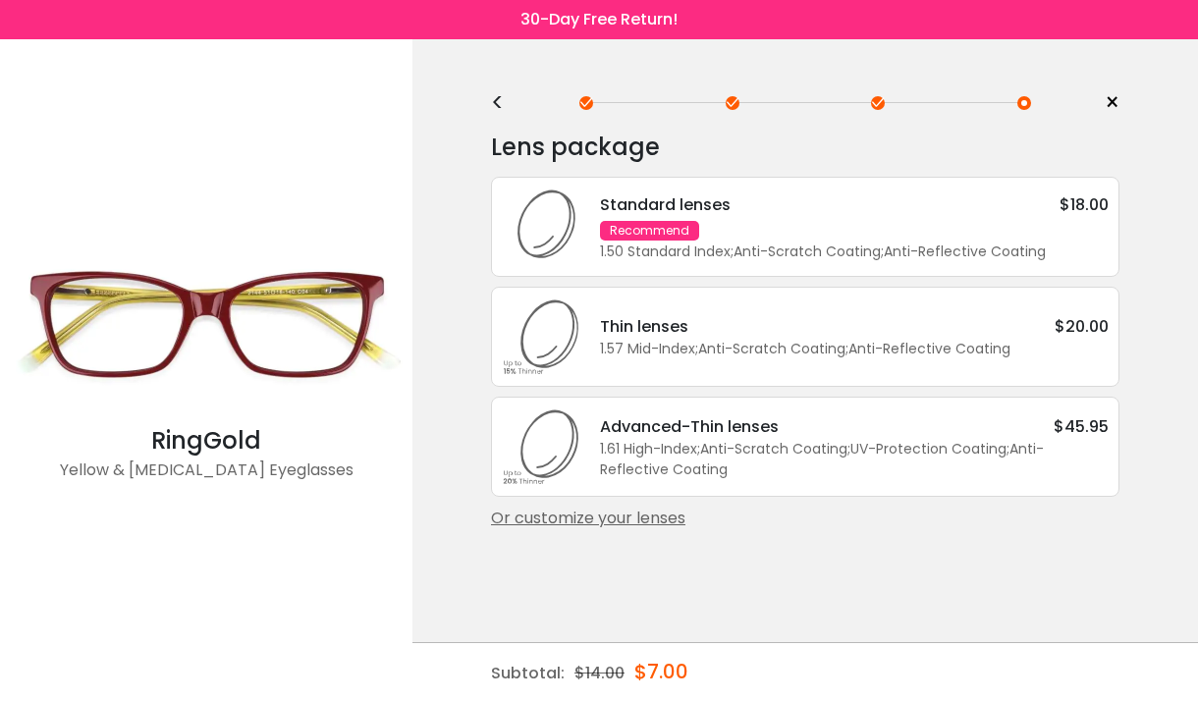
click at [961, 225] on div "Standard lenses $18.00 Recommend 1.50 Standard Index ; Anti-Scratch Coating ; A…" at bounding box center [844, 227] width 528 height 70
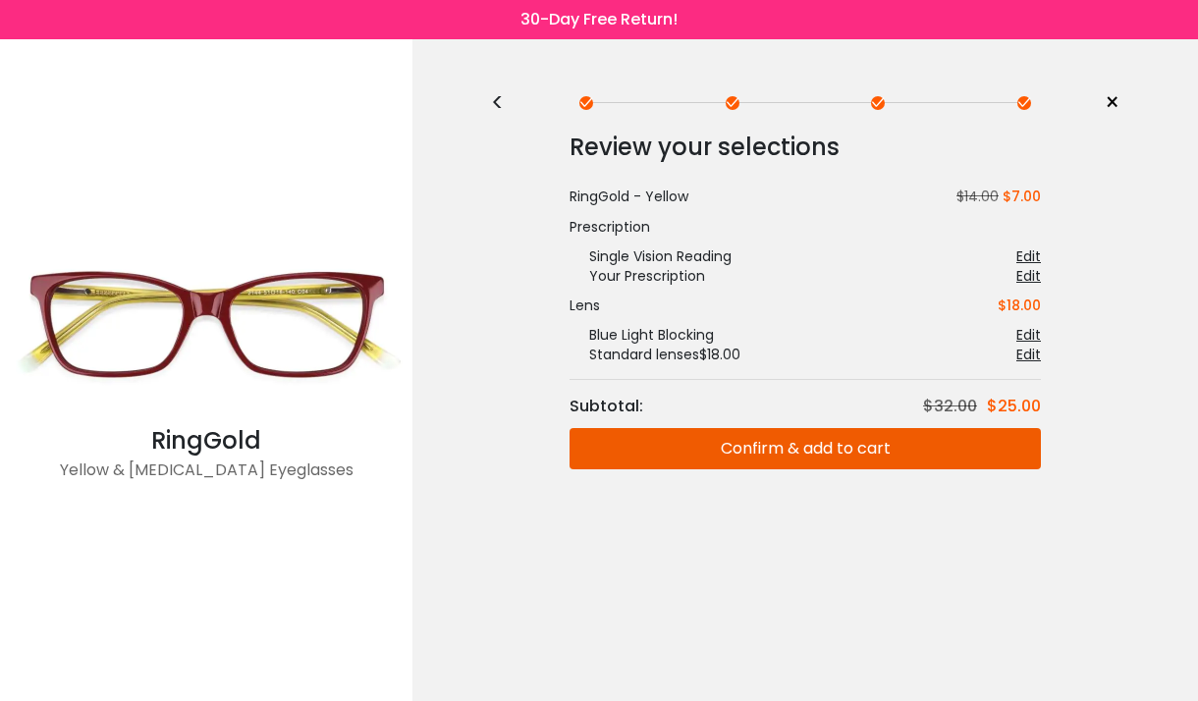
click at [785, 445] on button "Confirm & add to cart" at bounding box center [805, 448] width 471 height 41
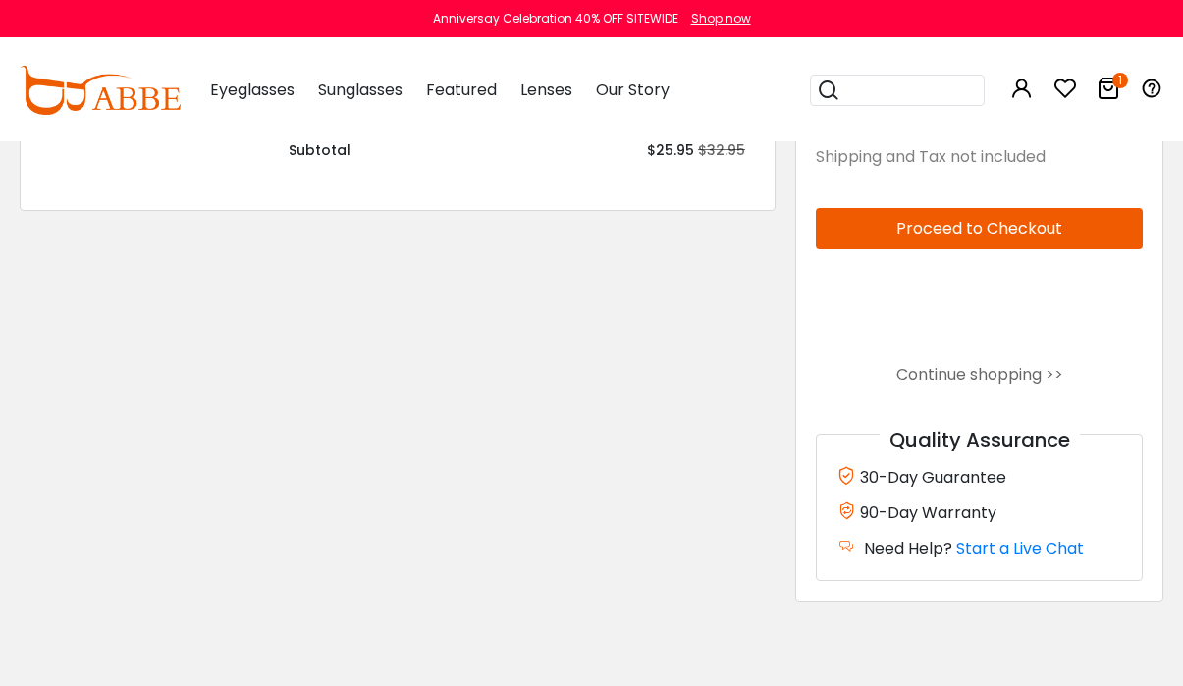
scroll to position [393, 0]
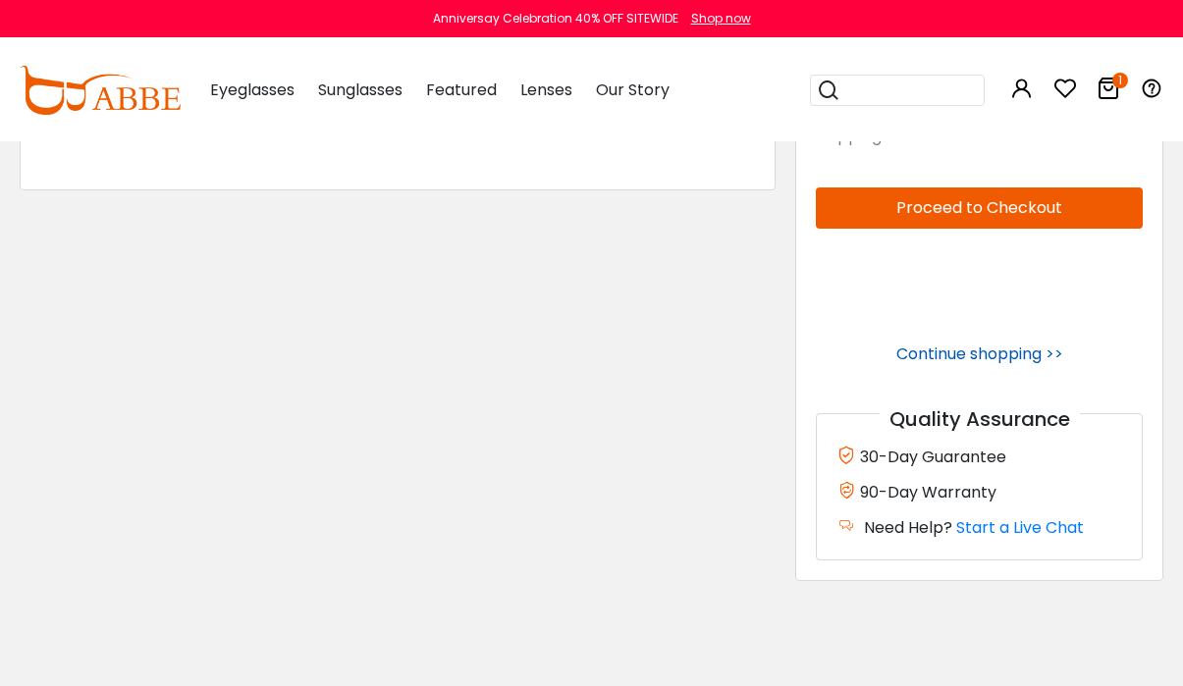
click at [995, 353] on link "Continue shopping >>" at bounding box center [980, 354] width 167 height 23
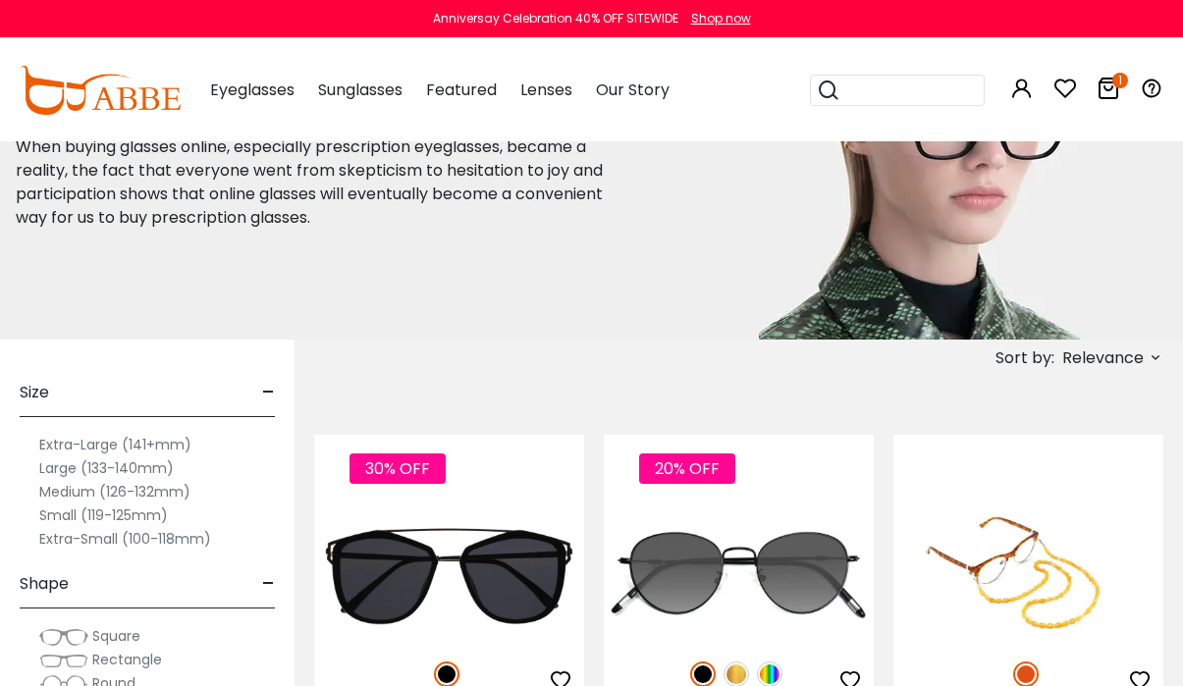
scroll to position [196, 0]
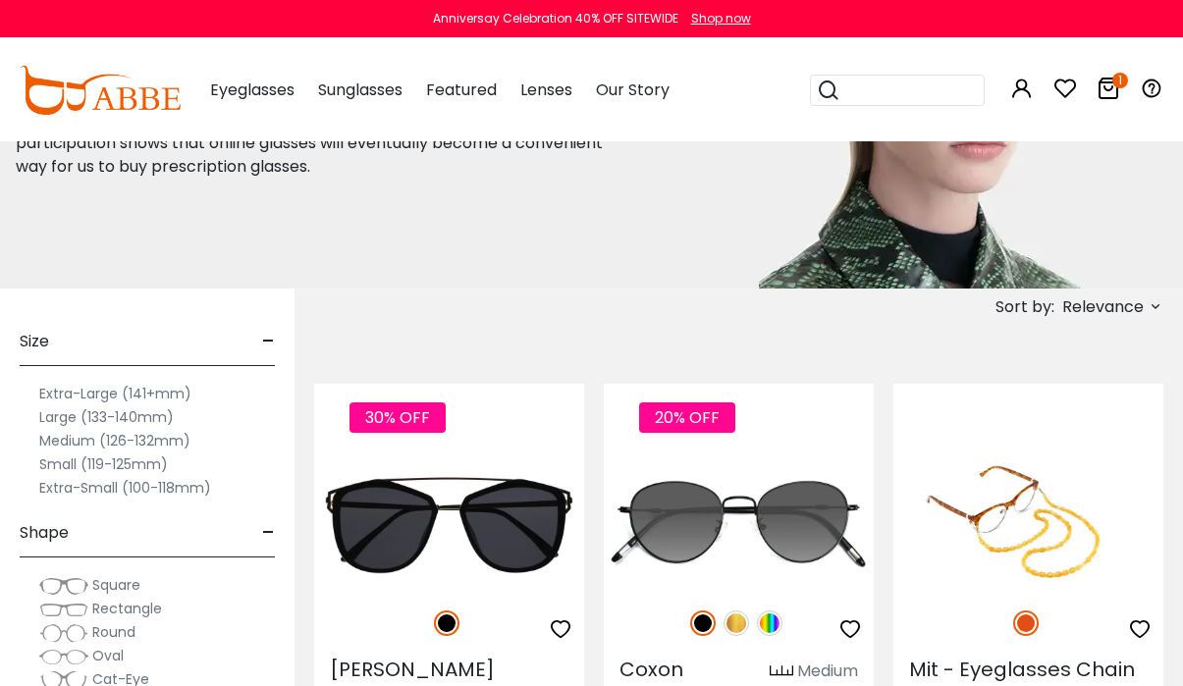
click at [165, 497] on label "Extra-Small (100-118mm)" at bounding box center [125, 488] width 172 height 24
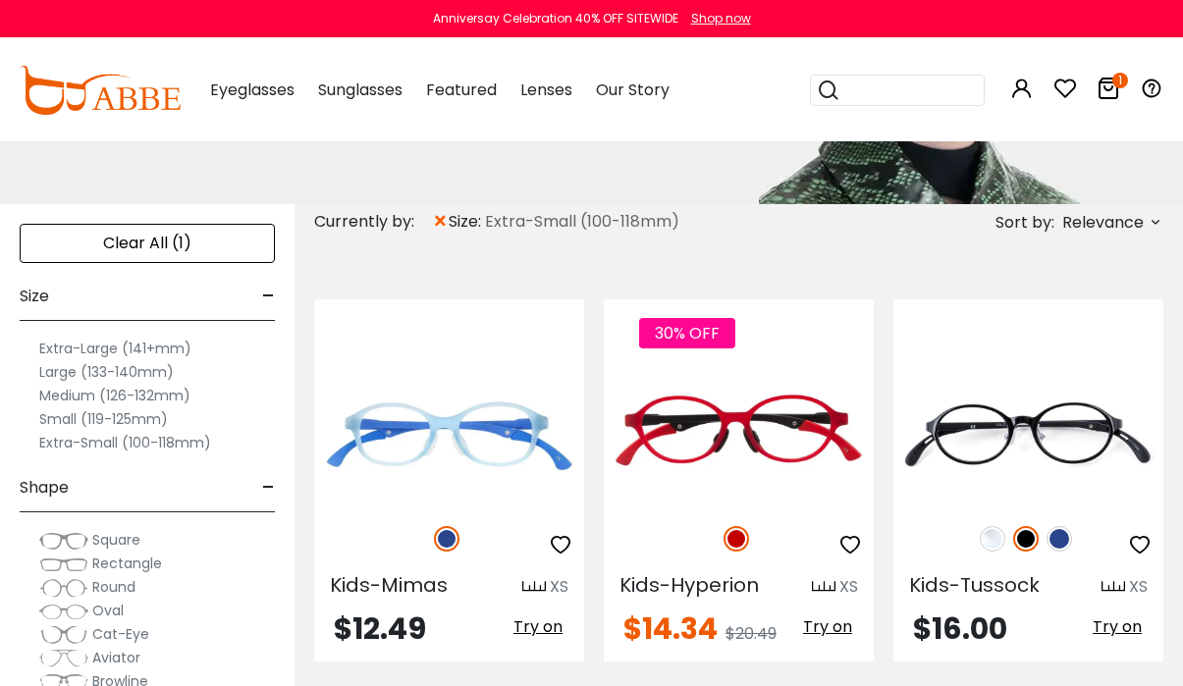
scroll to position [295, 0]
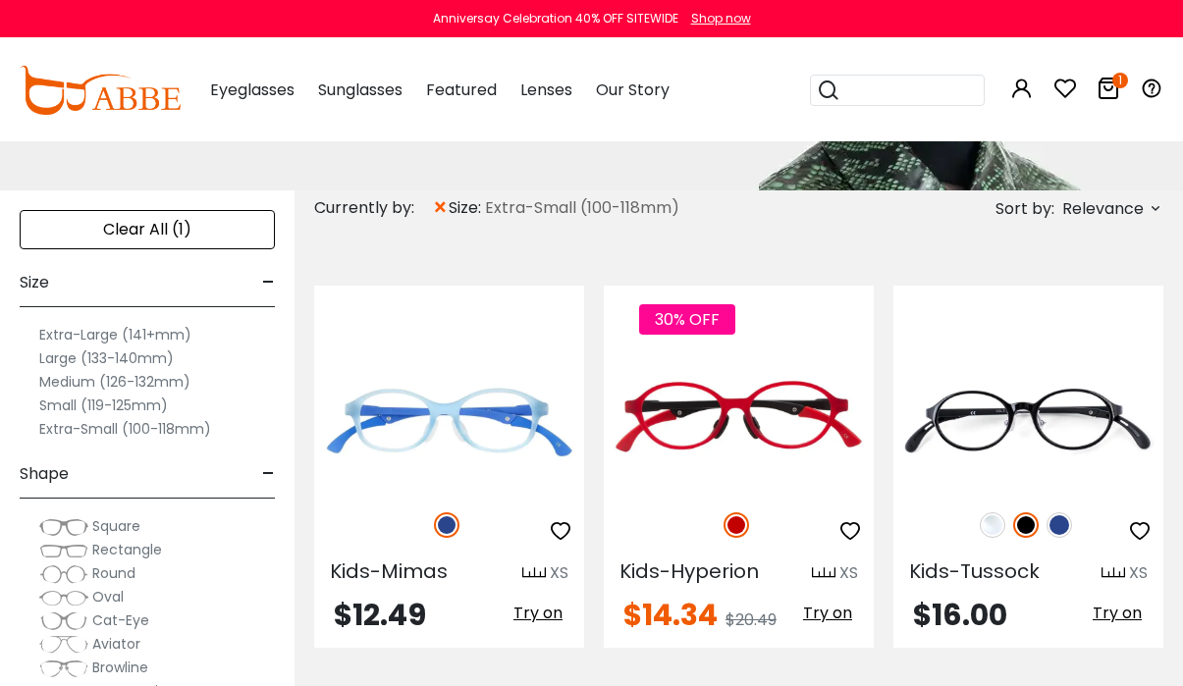
click at [178, 425] on label "Extra-Small (100-118mm)" at bounding box center [125, 429] width 172 height 24
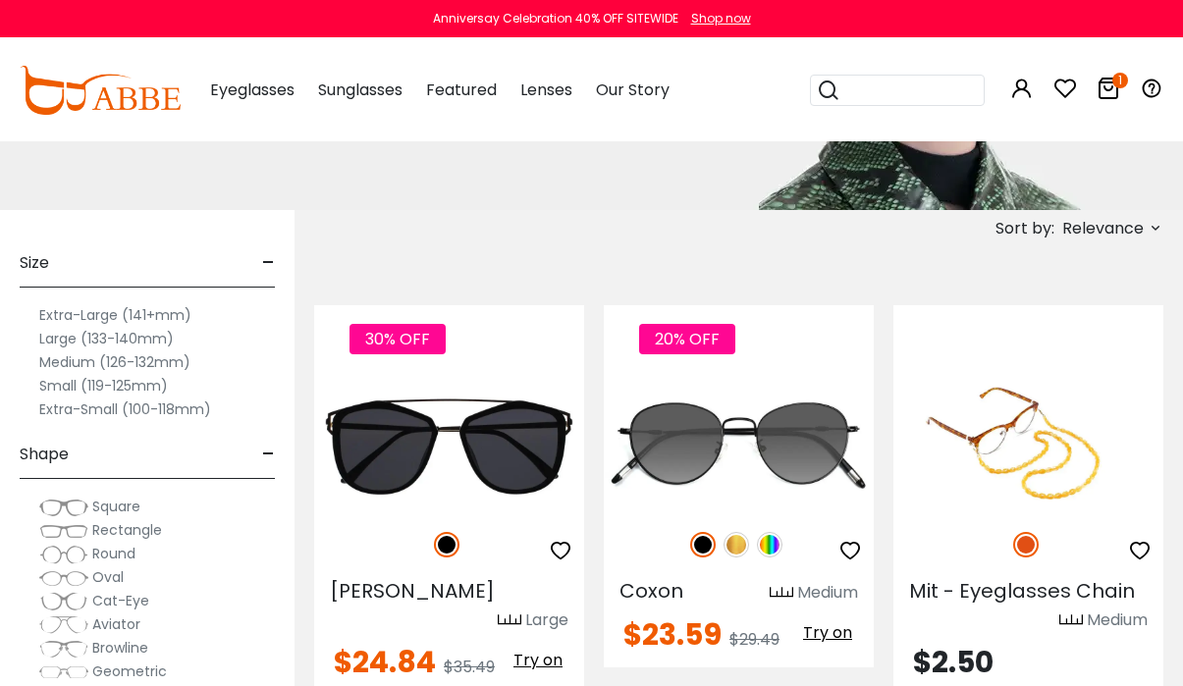
scroll to position [295, 0]
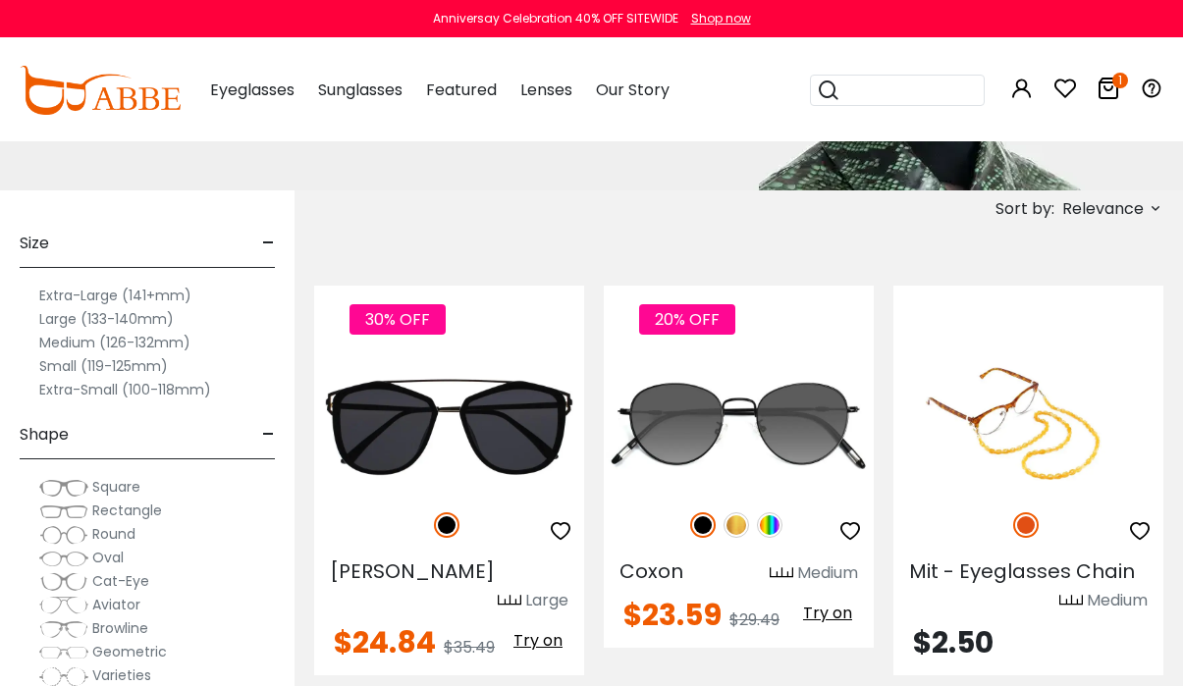
click at [90, 386] on label "Extra-Small (100-118mm)" at bounding box center [125, 390] width 172 height 24
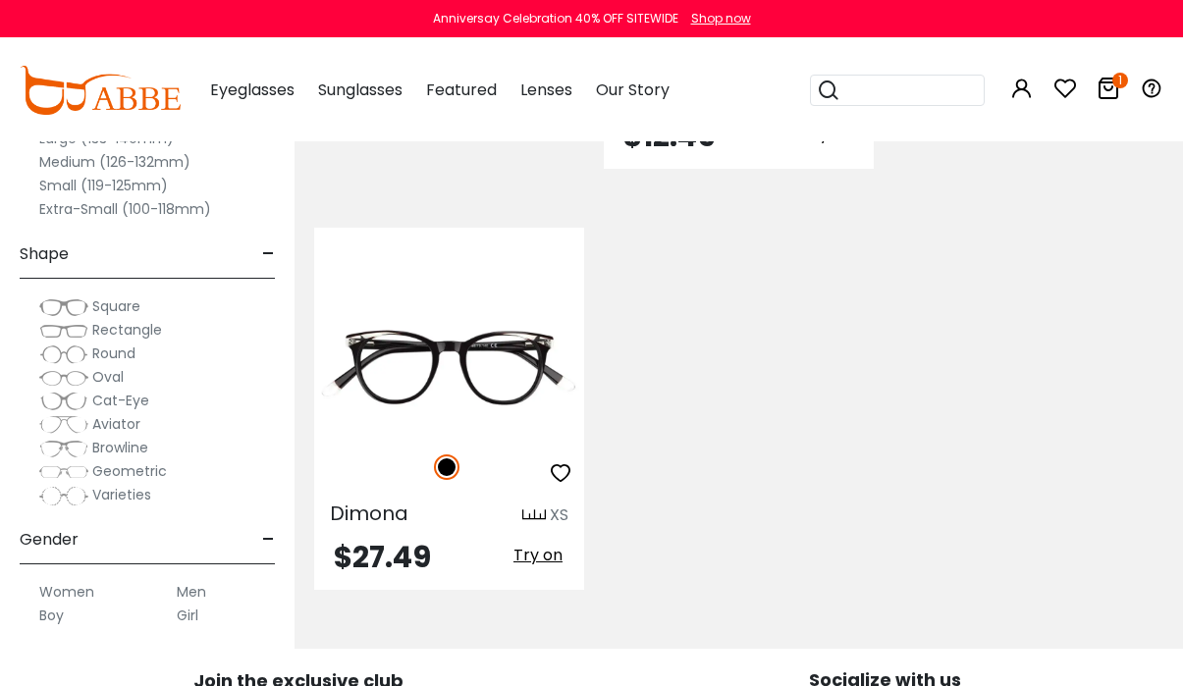
scroll to position [2062, 0]
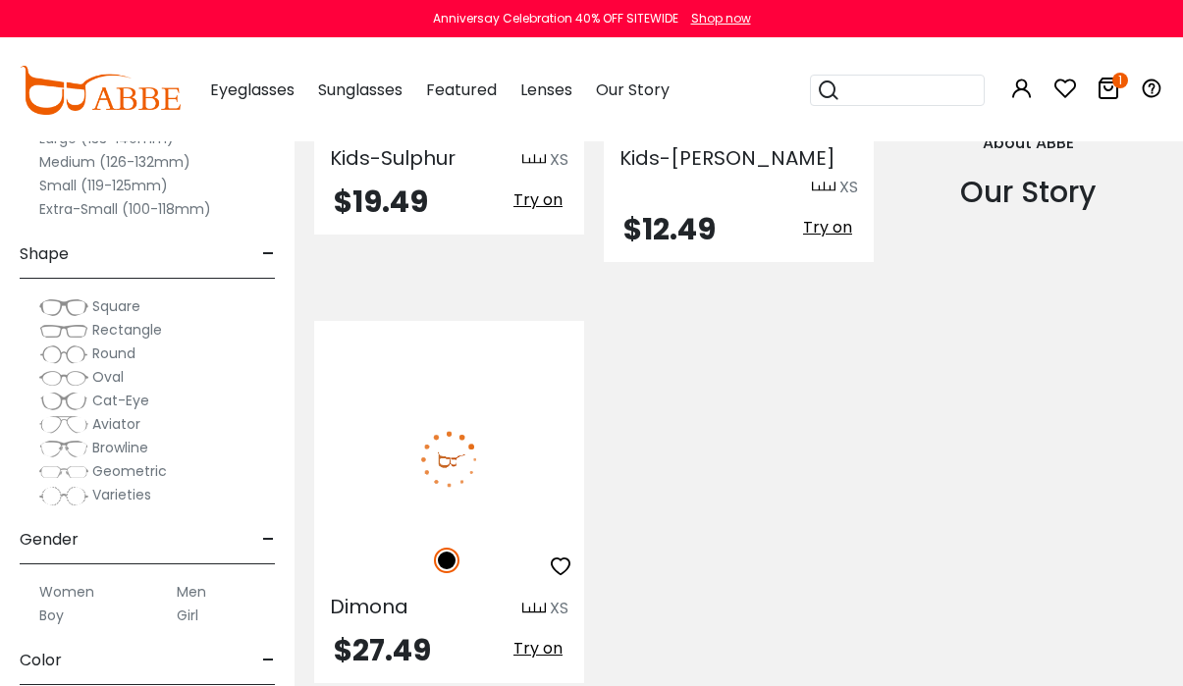
click at [479, 399] on img at bounding box center [449, 459] width 270 height 135
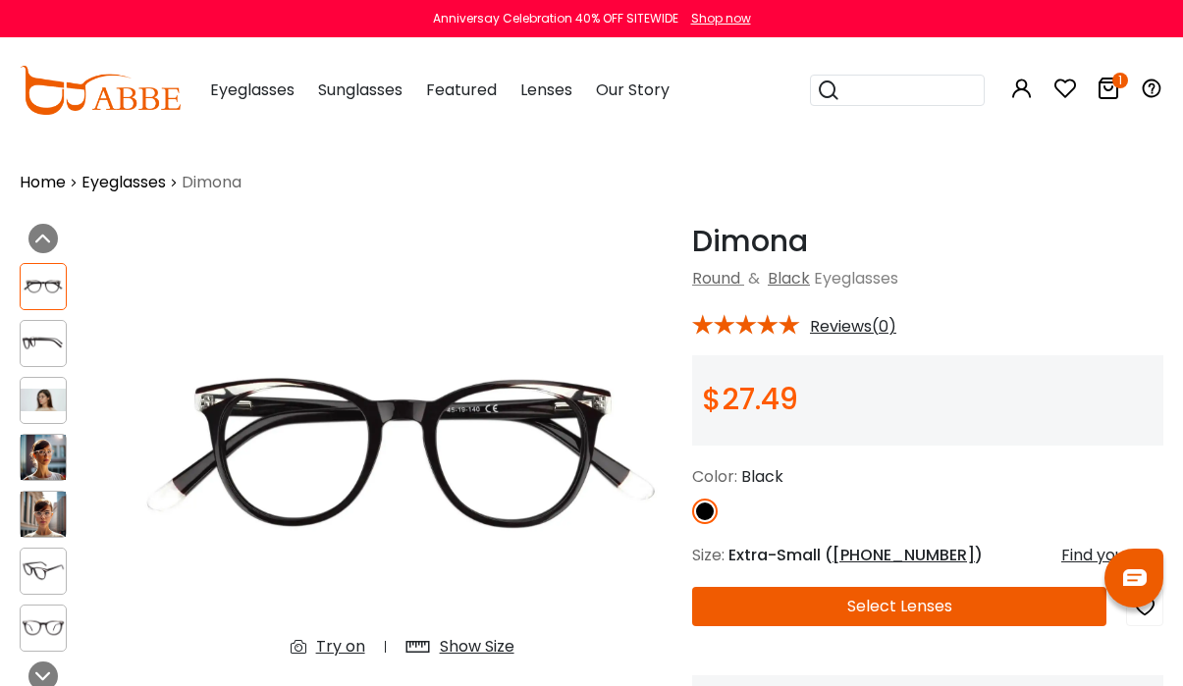
click at [38, 457] on img at bounding box center [43, 457] width 45 height 45
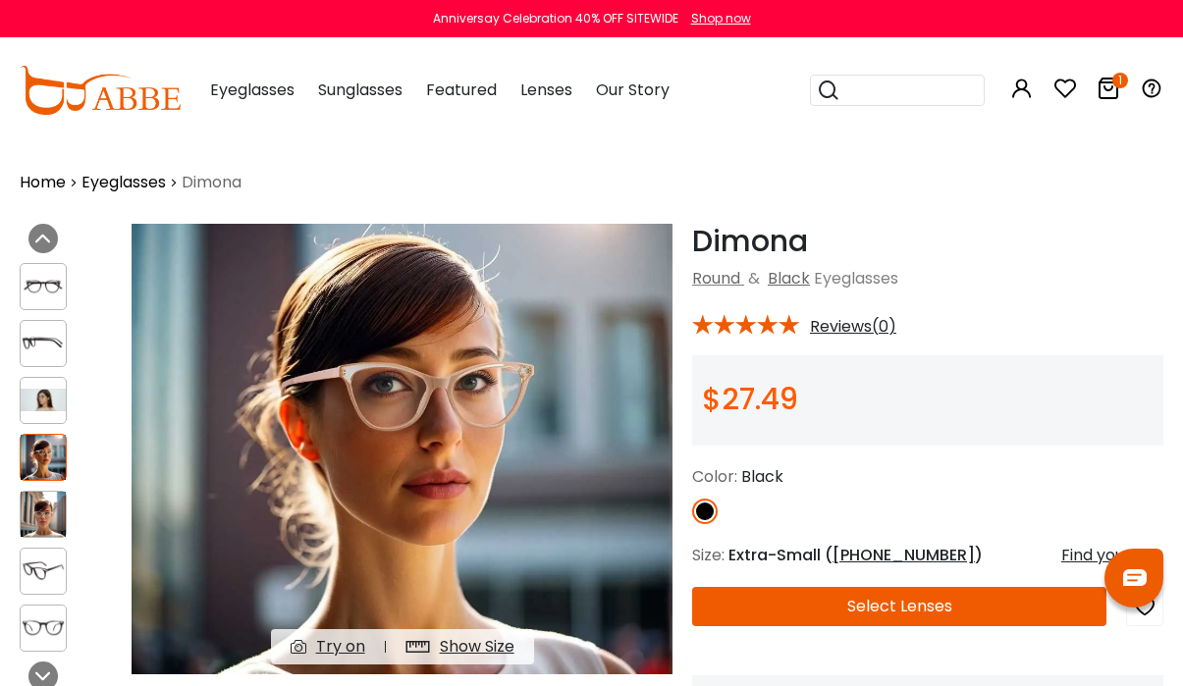
click at [36, 517] on img at bounding box center [43, 514] width 45 height 45
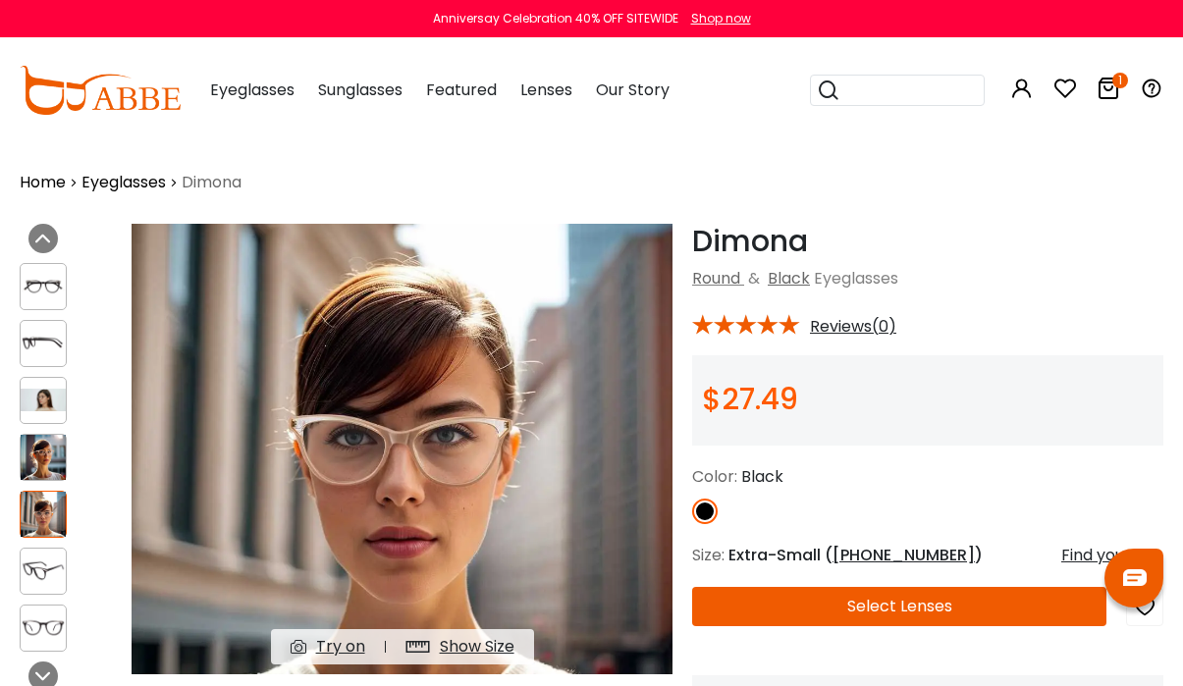
click at [41, 407] on img at bounding box center [43, 400] width 45 height 23
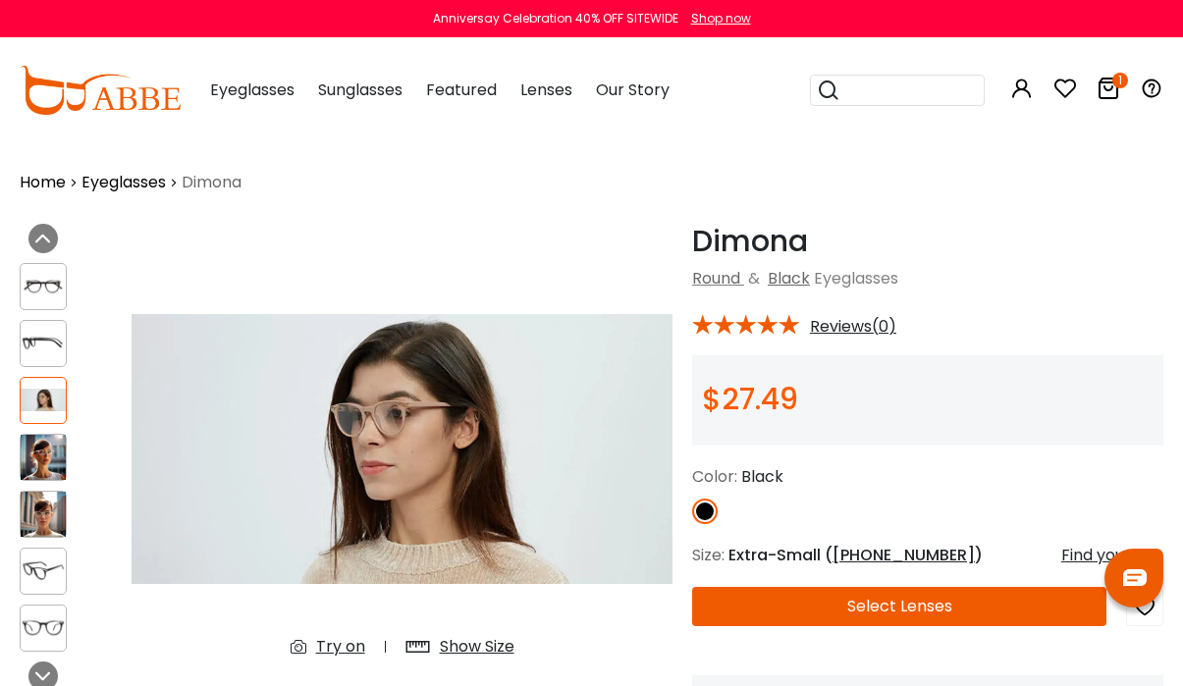
click at [24, 576] on img at bounding box center [43, 571] width 45 height 23
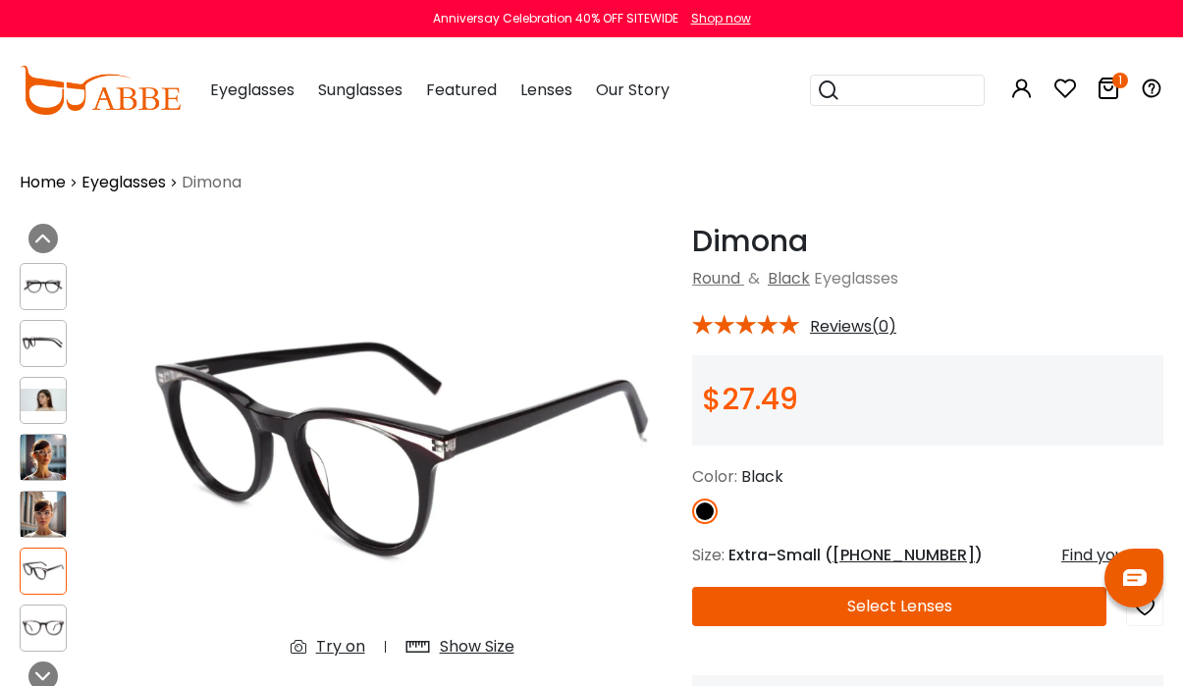
click at [38, 628] on img at bounding box center [43, 628] width 45 height 23
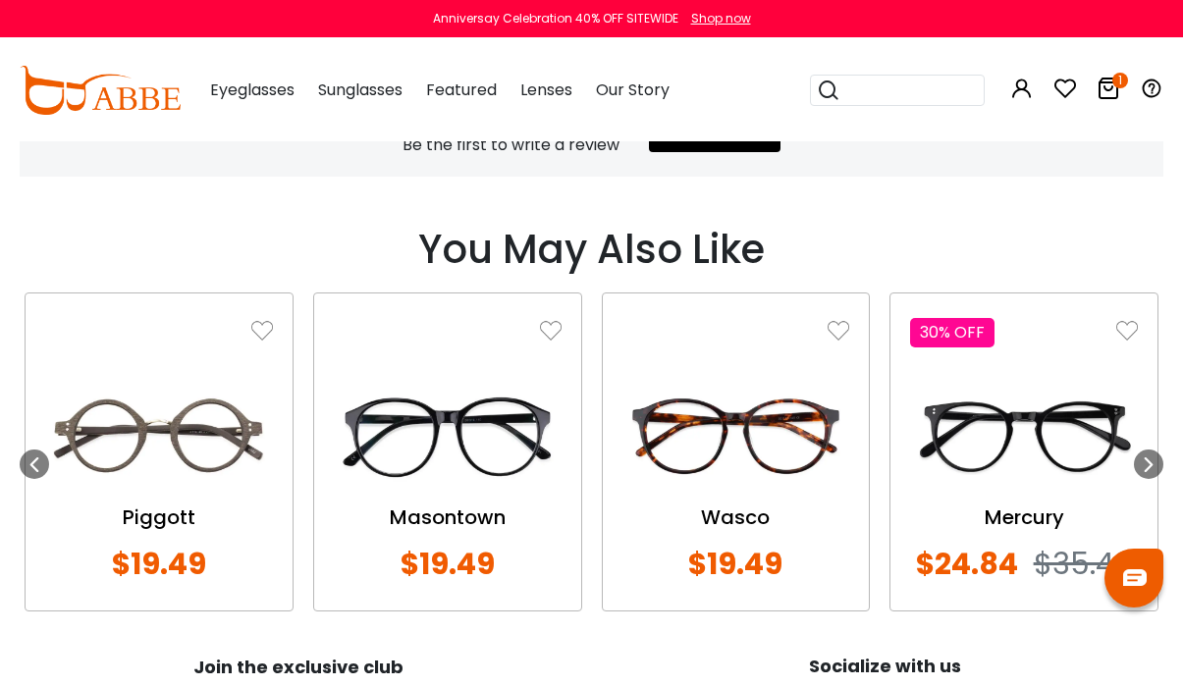
scroll to position [1473, 0]
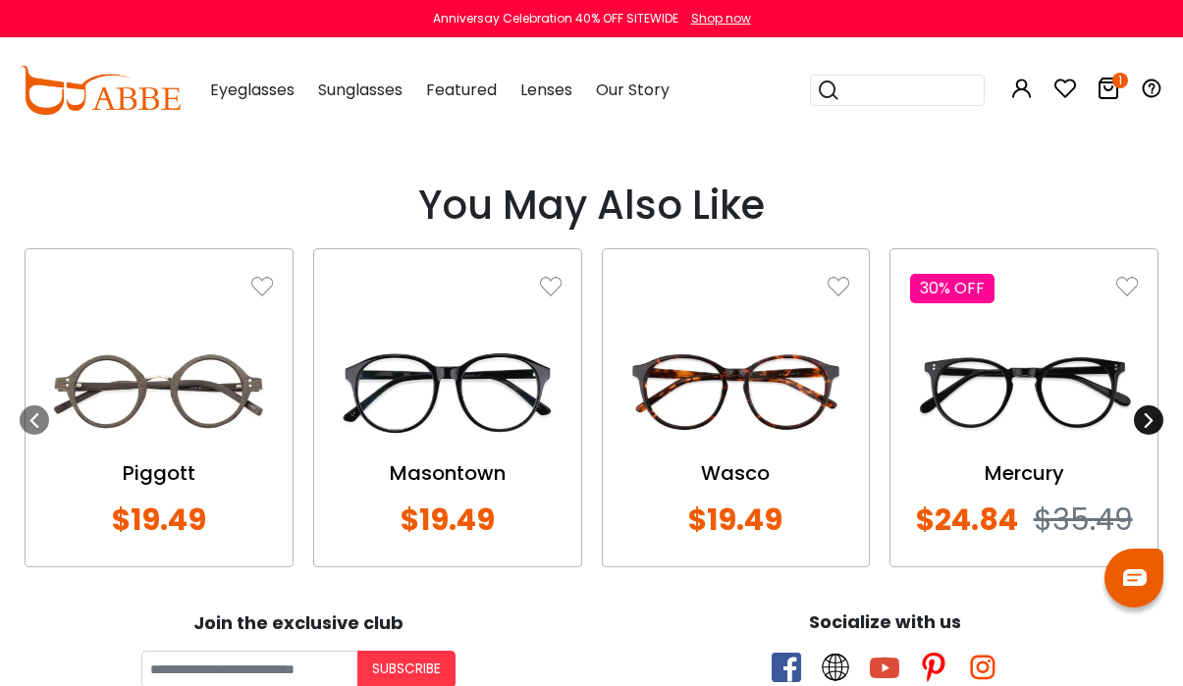
click at [1148, 418] on icon at bounding box center [1149, 420] width 16 height 16
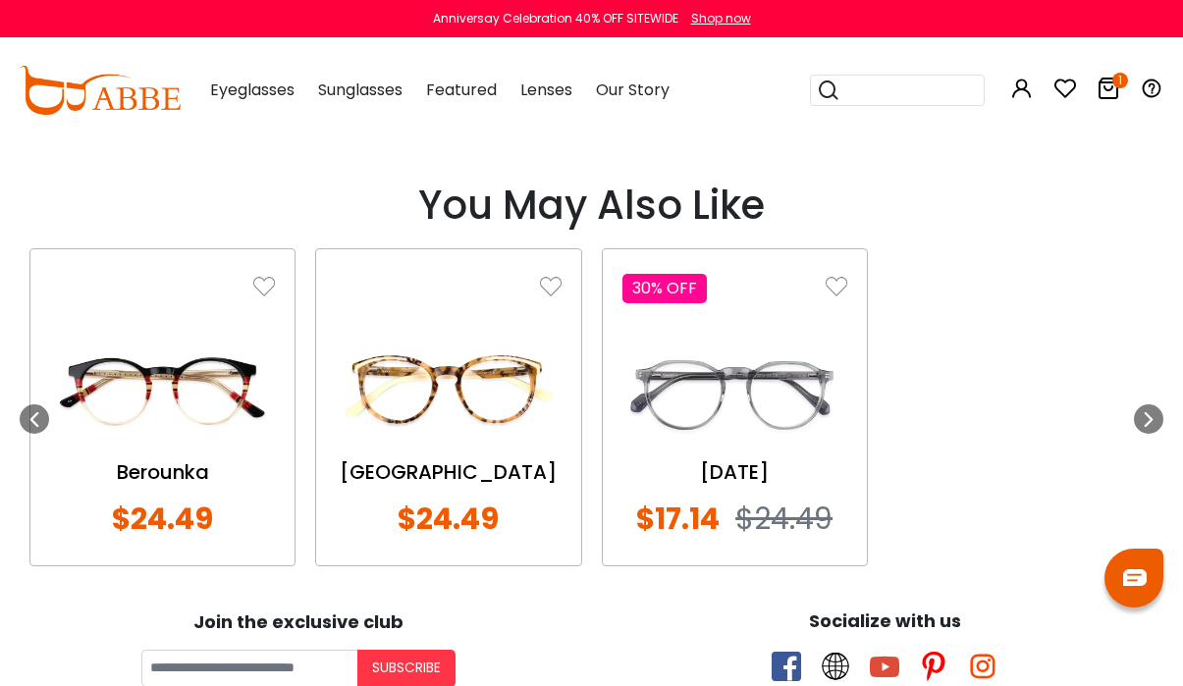
click at [719, 378] on img at bounding box center [735, 391] width 225 height 113
